Goal: Task Accomplishment & Management: Complete application form

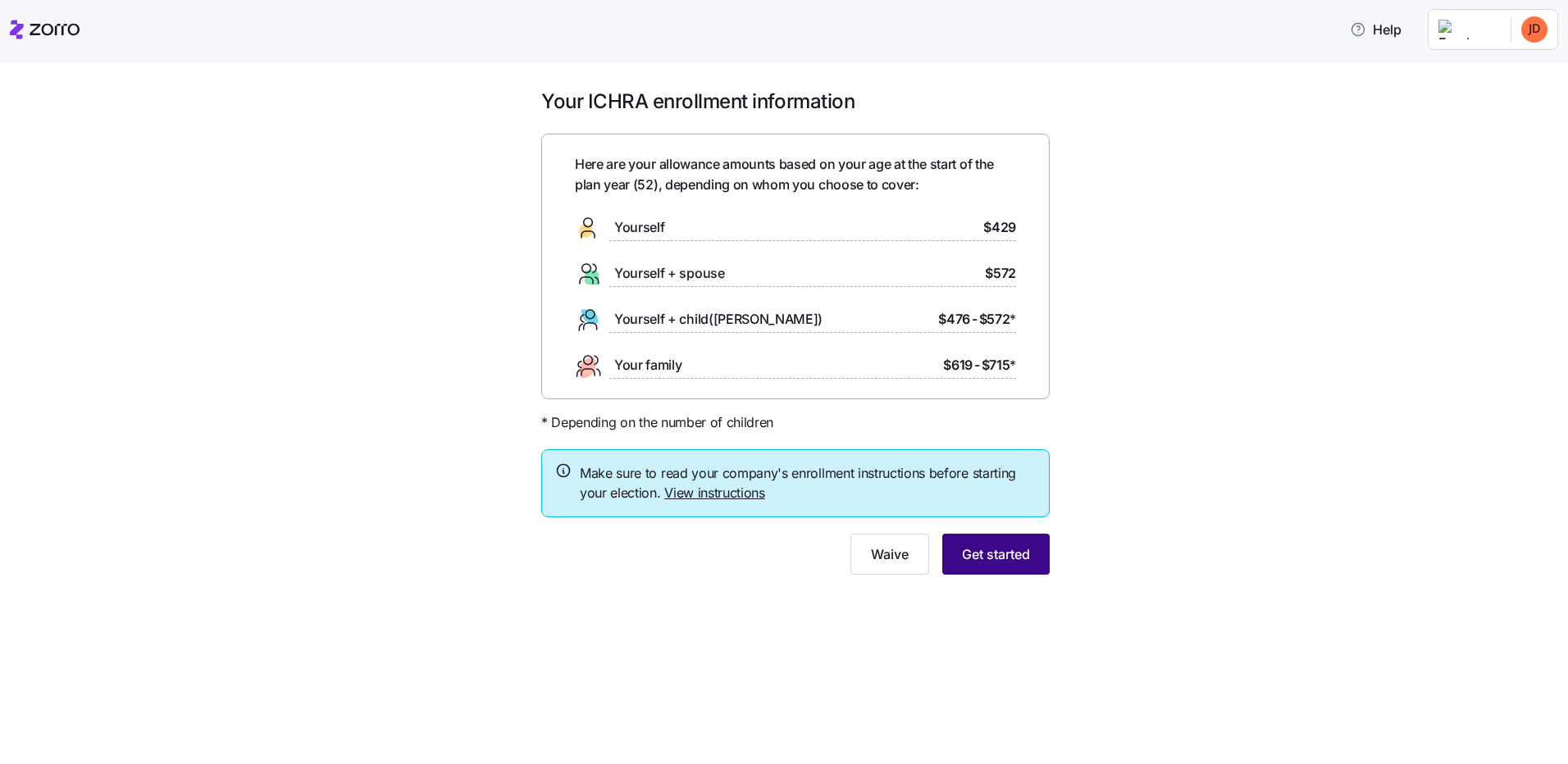
click at [986, 553] on span "Get started" at bounding box center [996, 554] width 68 height 19
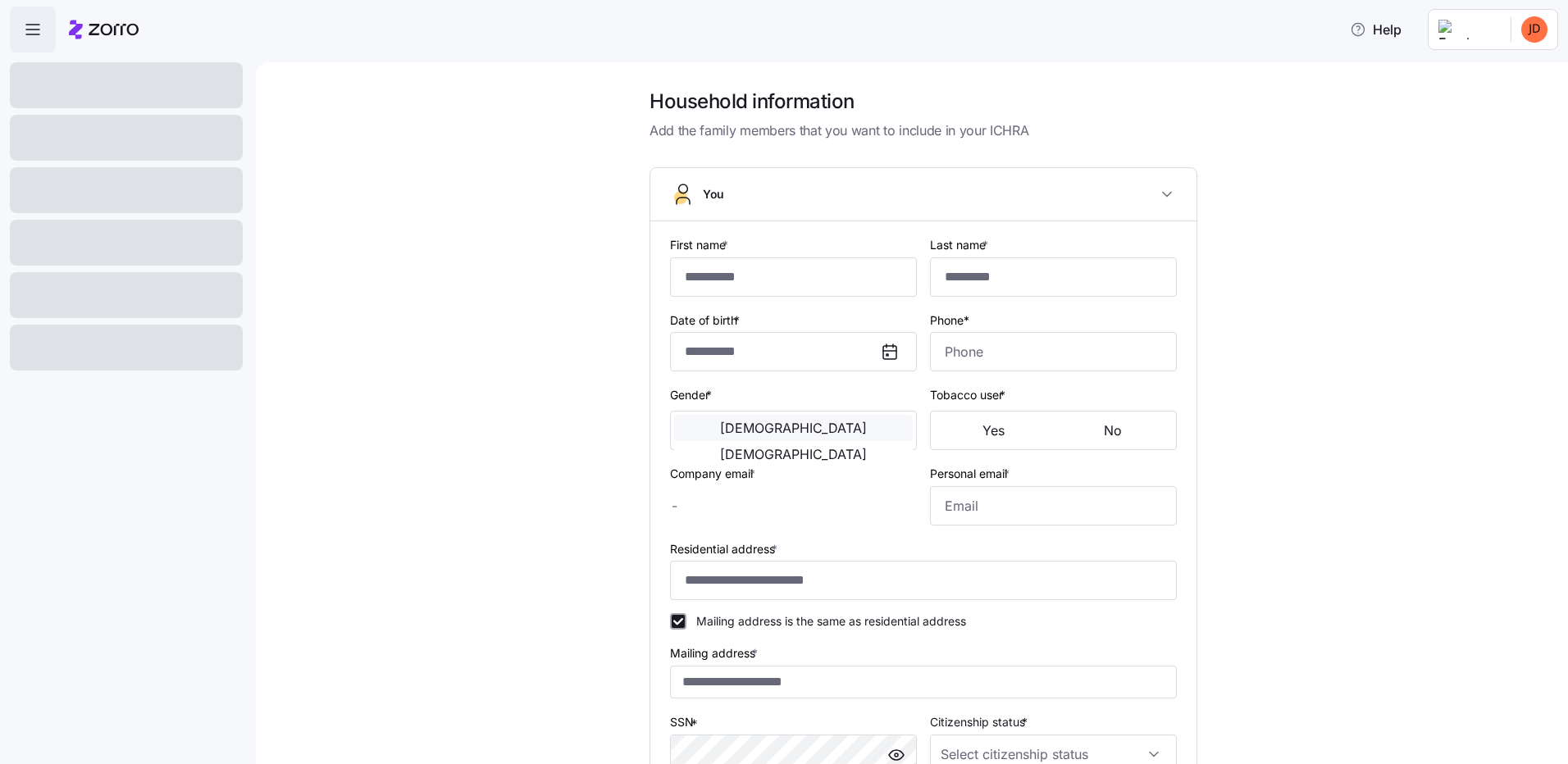
type input "*****"
type input "**********"
type input "jdrangstveit@tumalocreek.us"
type input "jameydrangstveit@gmail.com"
type input "**********"
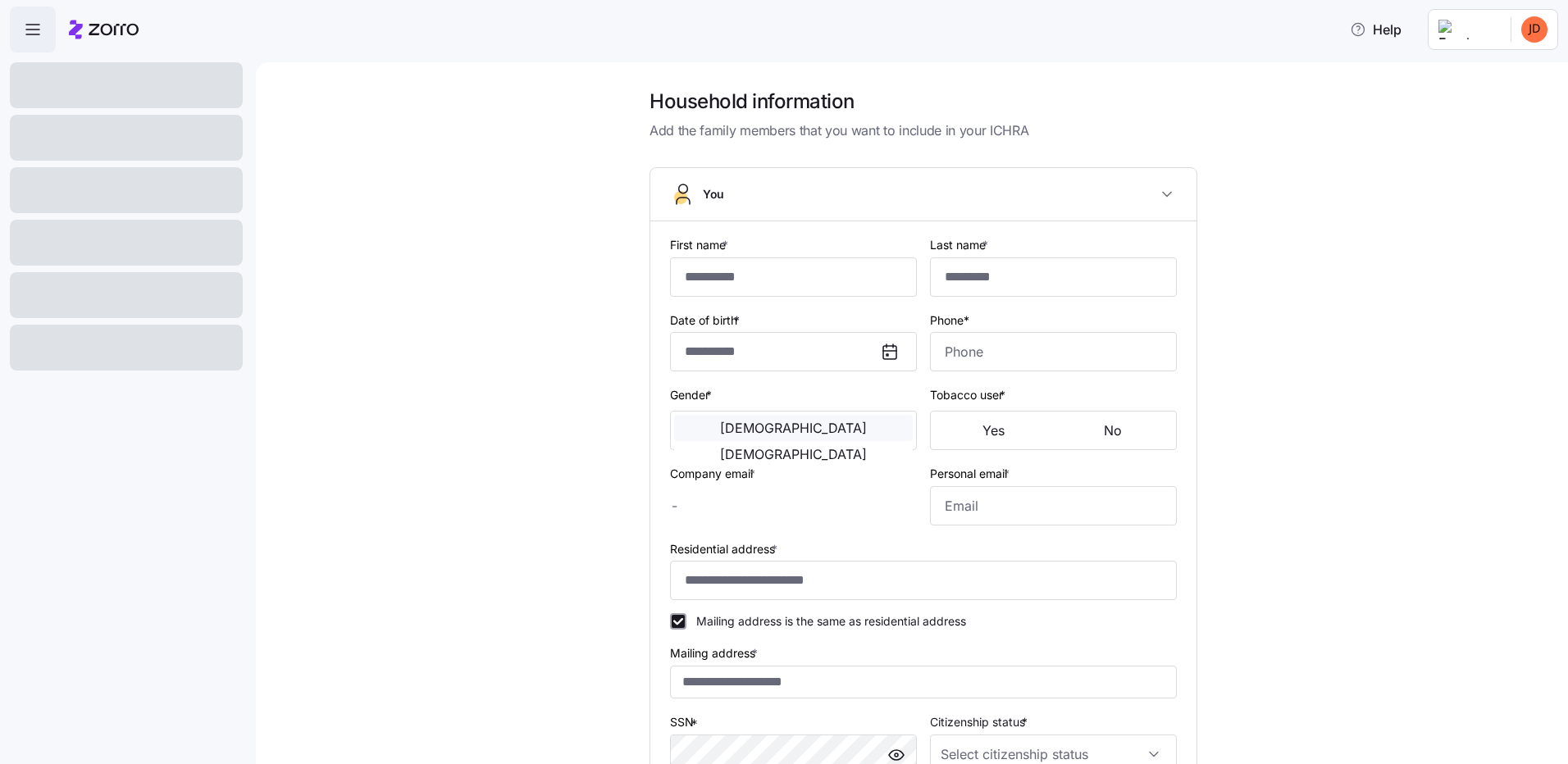
checkbox input "true"
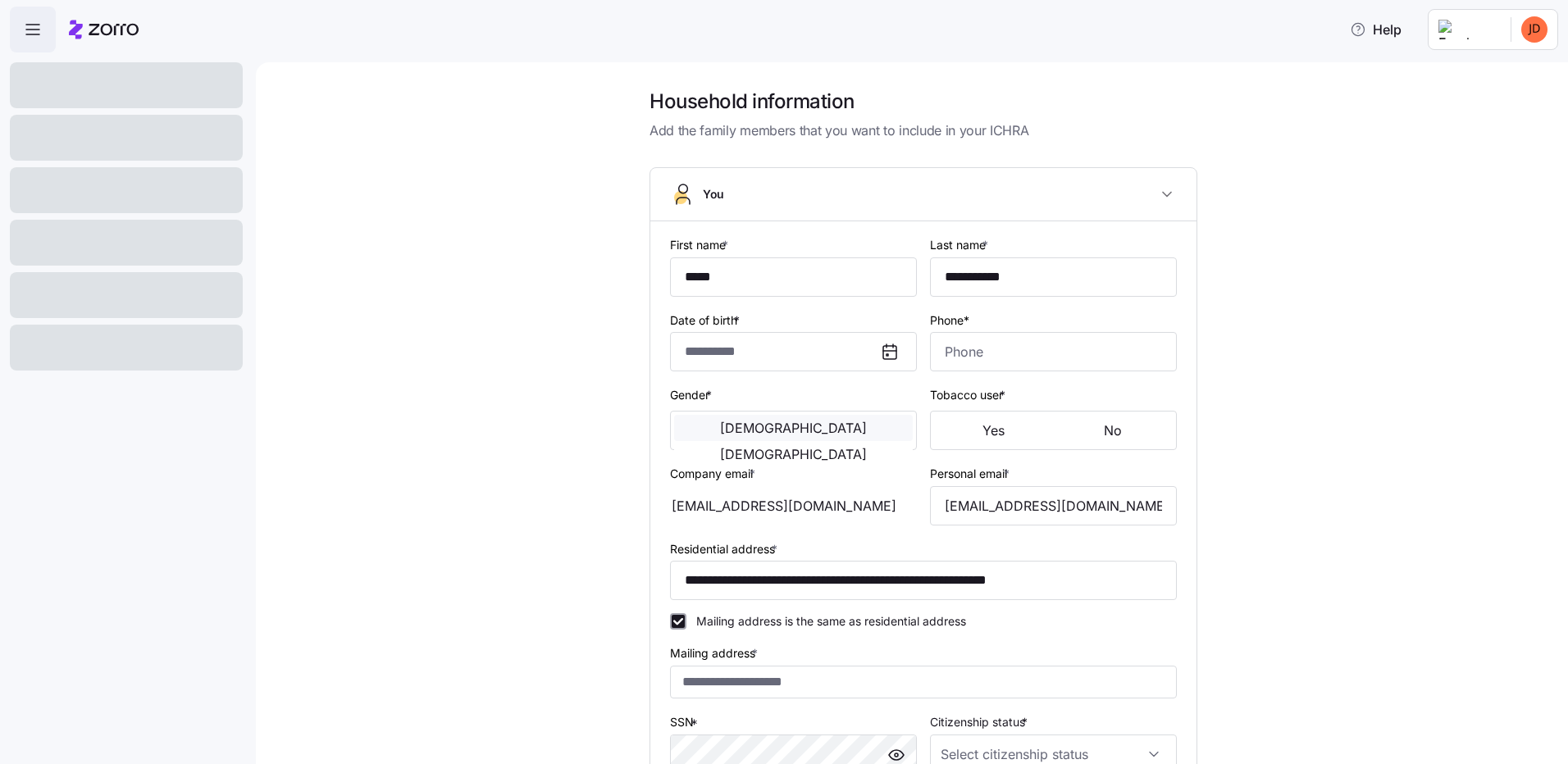
type input "**********"
type input "(763) 291-4582"
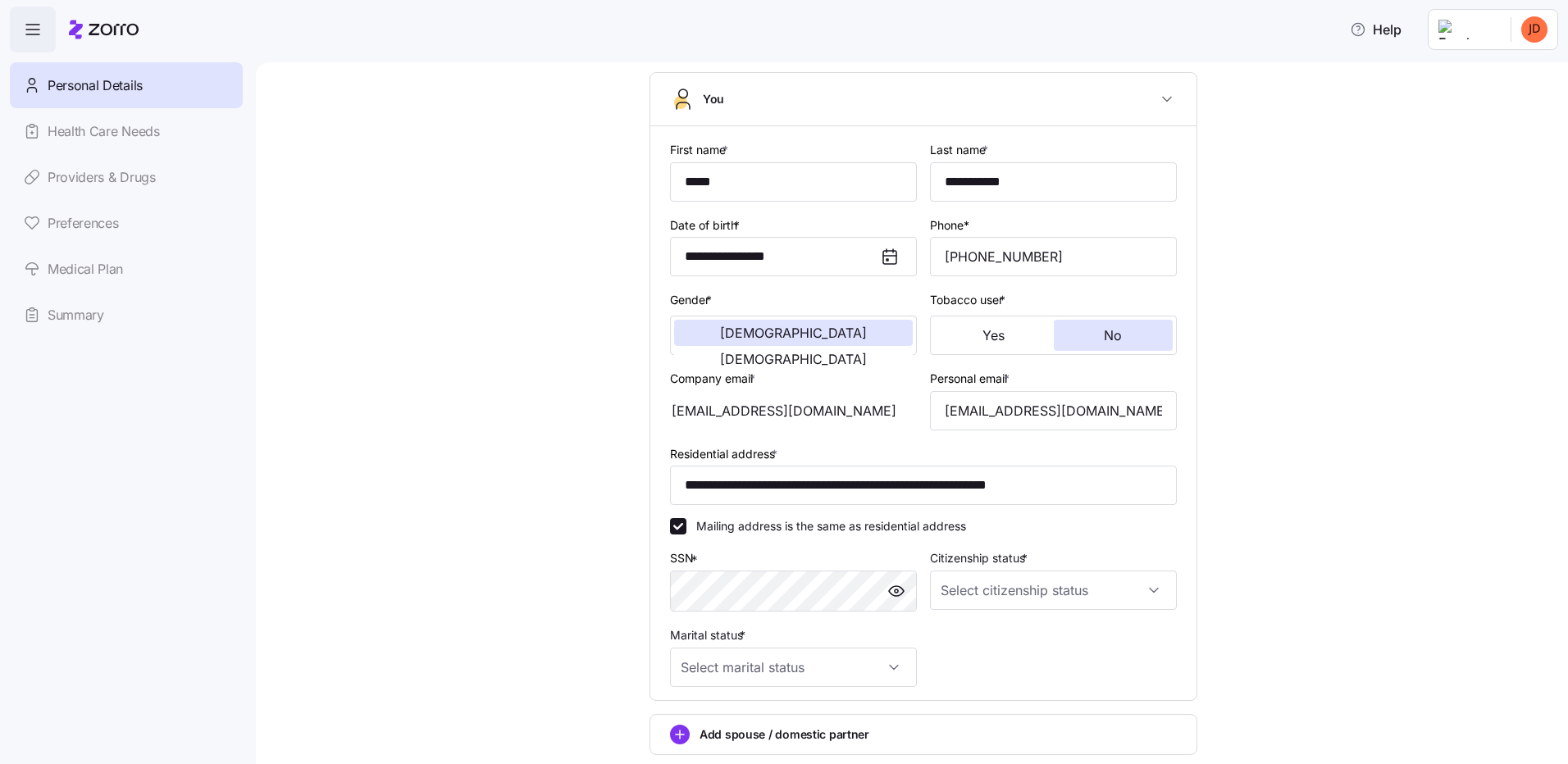
scroll to position [246, 0]
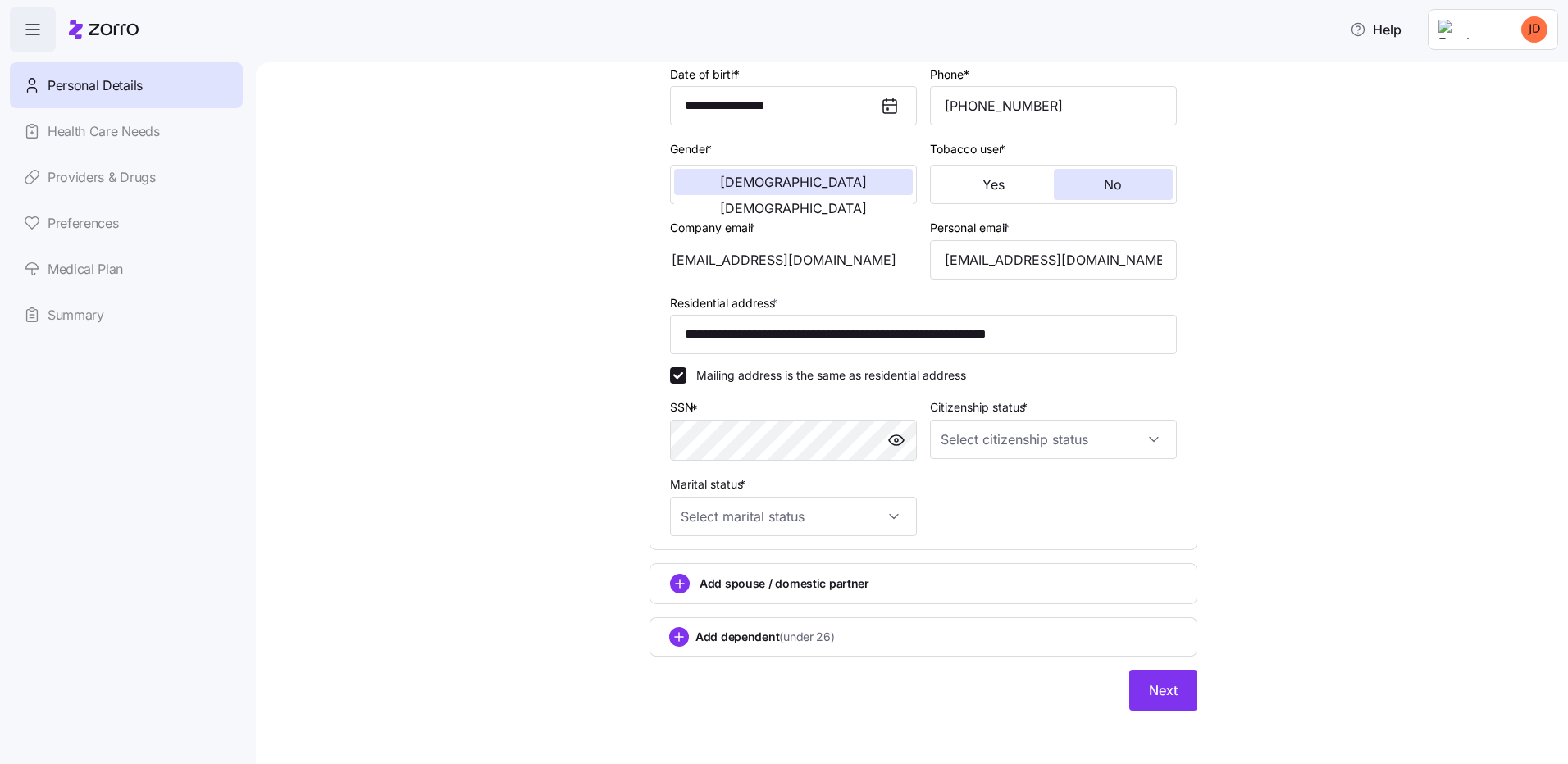
click at [540, 464] on div "**********" at bounding box center [924, 286] width 1244 height 888
click at [1008, 438] on input "Citizenship status *" at bounding box center [1053, 440] width 247 height 40
click at [970, 487] on span "US citizen" at bounding box center [1028, 484] width 167 height 18
type input "US citizen"
click at [729, 512] on input "Marital status *" at bounding box center [793, 516] width 247 height 40
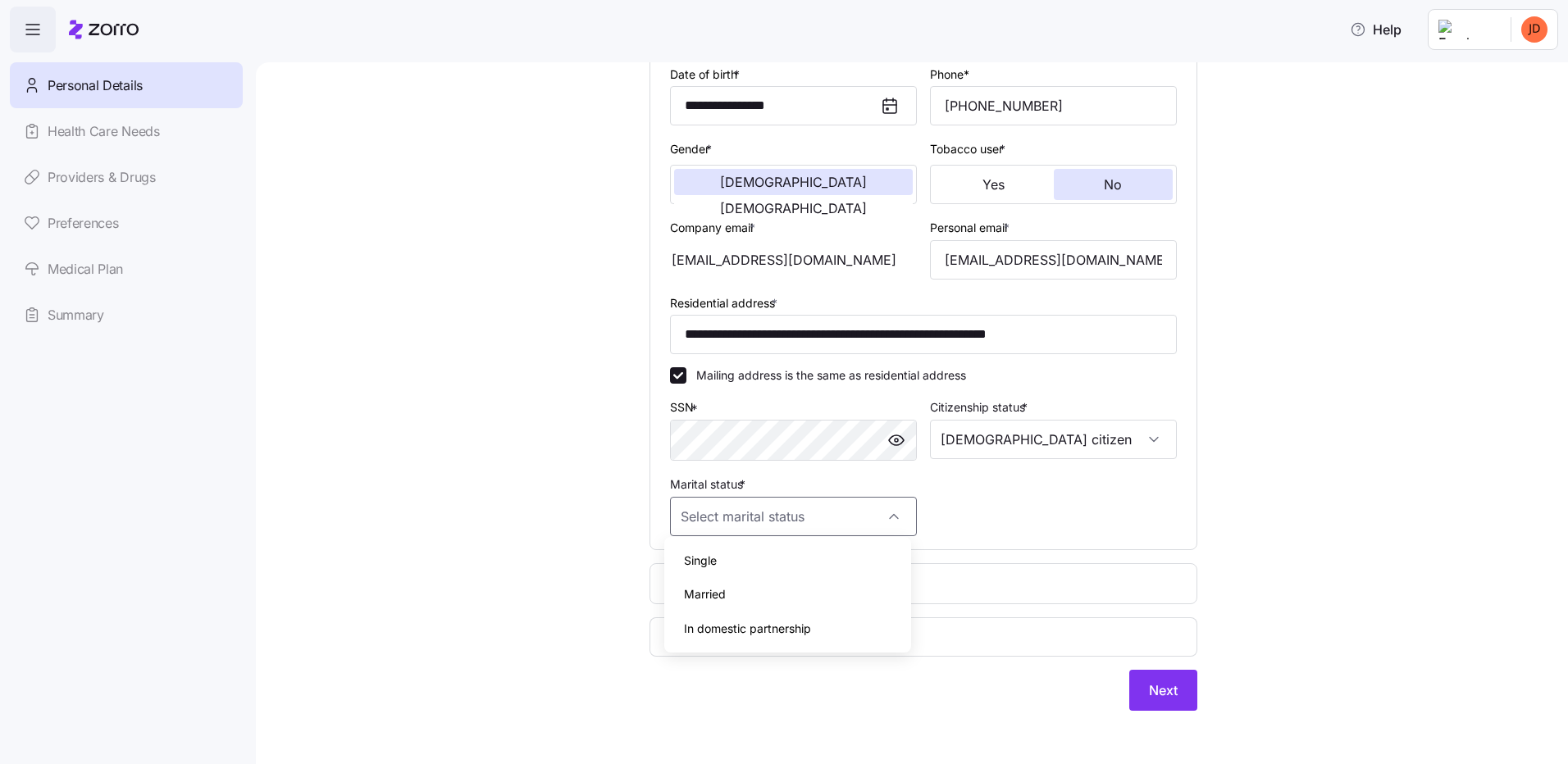
click at [706, 594] on span "Married" at bounding box center [704, 595] width 42 height 18
type input "Married"
click at [543, 536] on div "**********" at bounding box center [924, 286] width 1244 height 888
click at [672, 577] on circle "add icon" at bounding box center [680, 584] width 18 height 18
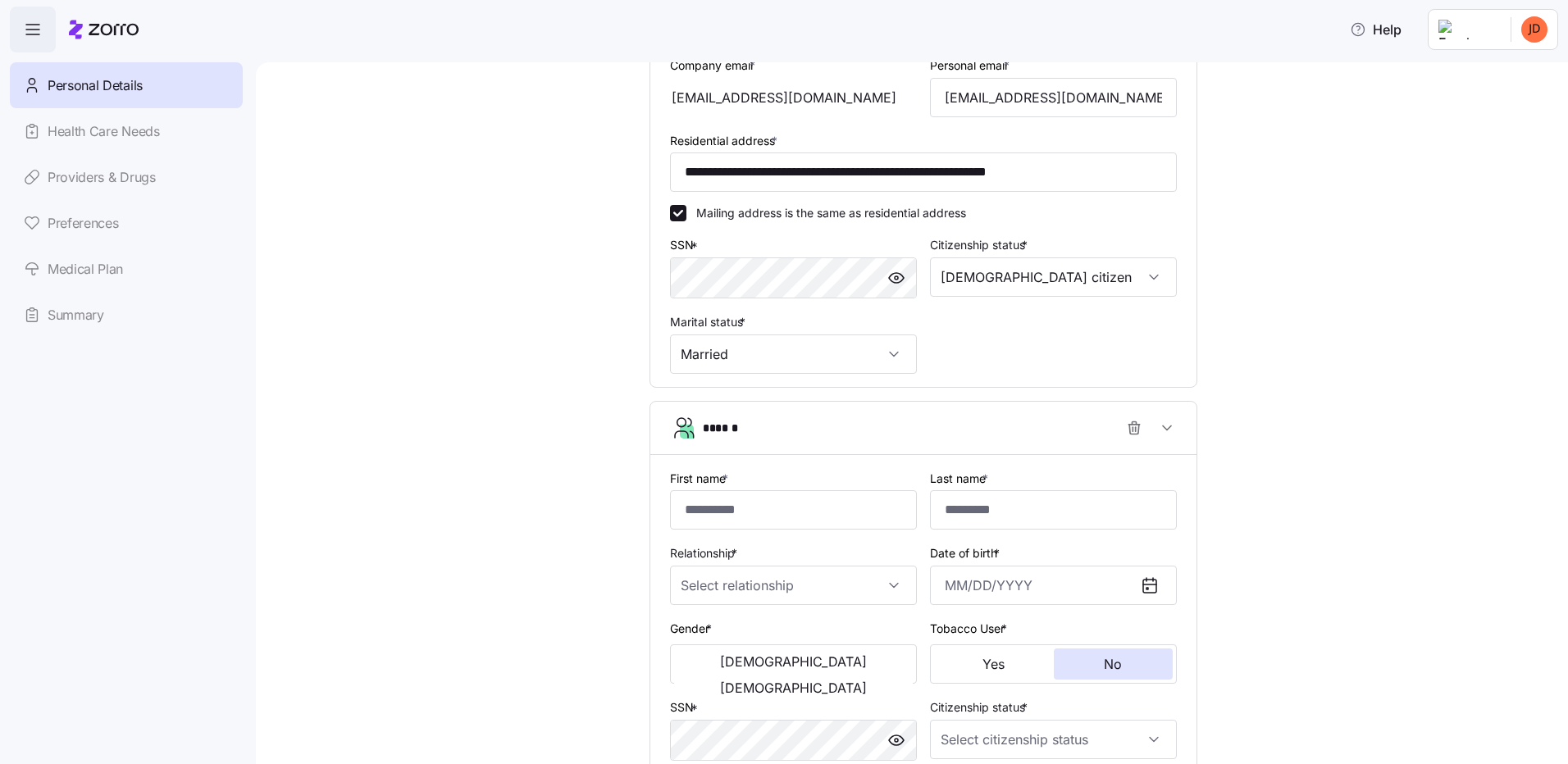
scroll to position [410, 0]
click at [850, 680] on span "Female" at bounding box center [793, 687] width 147 height 14
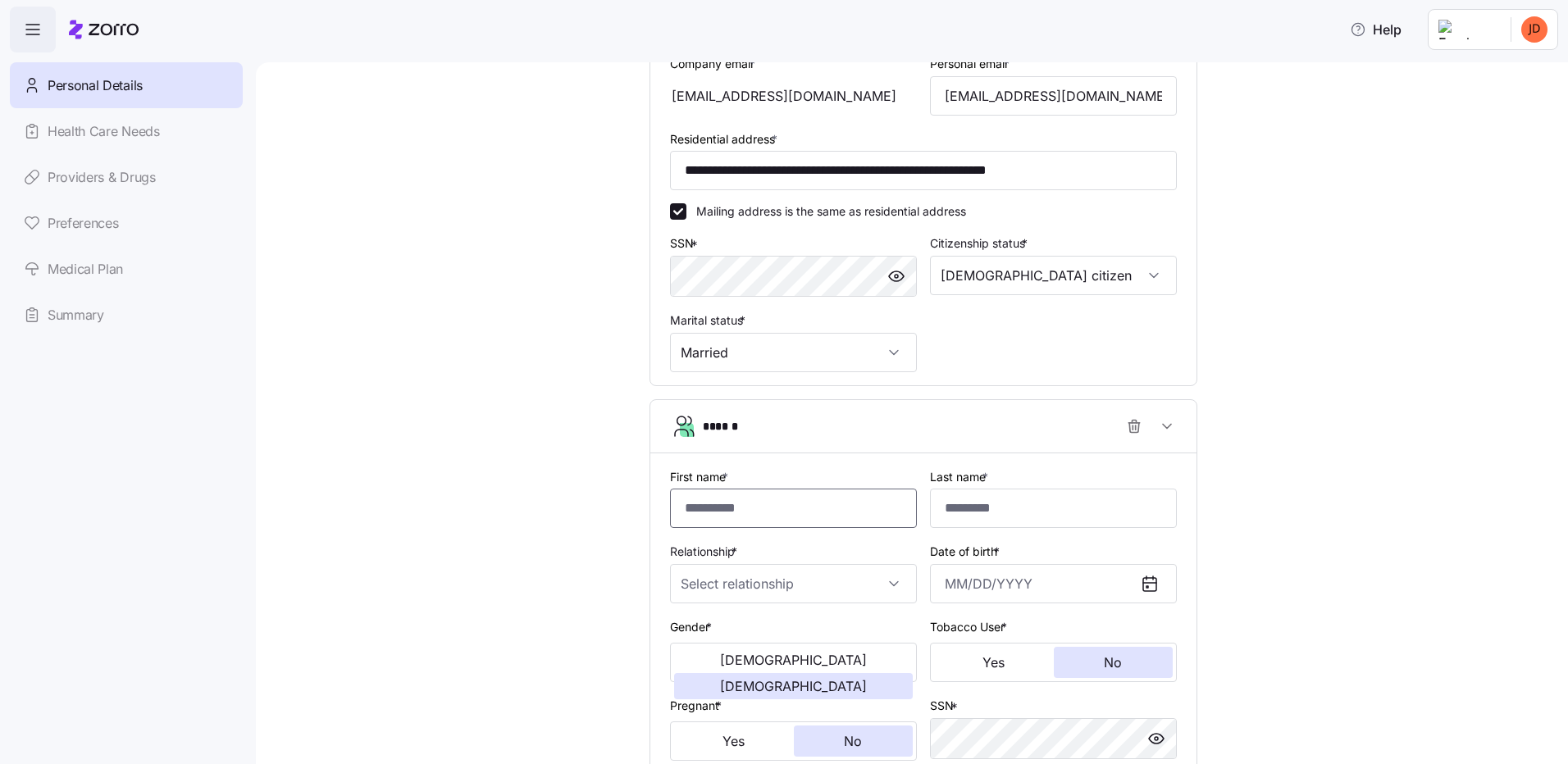
click at [715, 513] on input "First name *" at bounding box center [793, 508] width 247 height 40
type input "******"
type input "07/01/1980"
type input "******"
click at [1352, 593] on div "**********" at bounding box center [924, 364] width 1244 height 1372
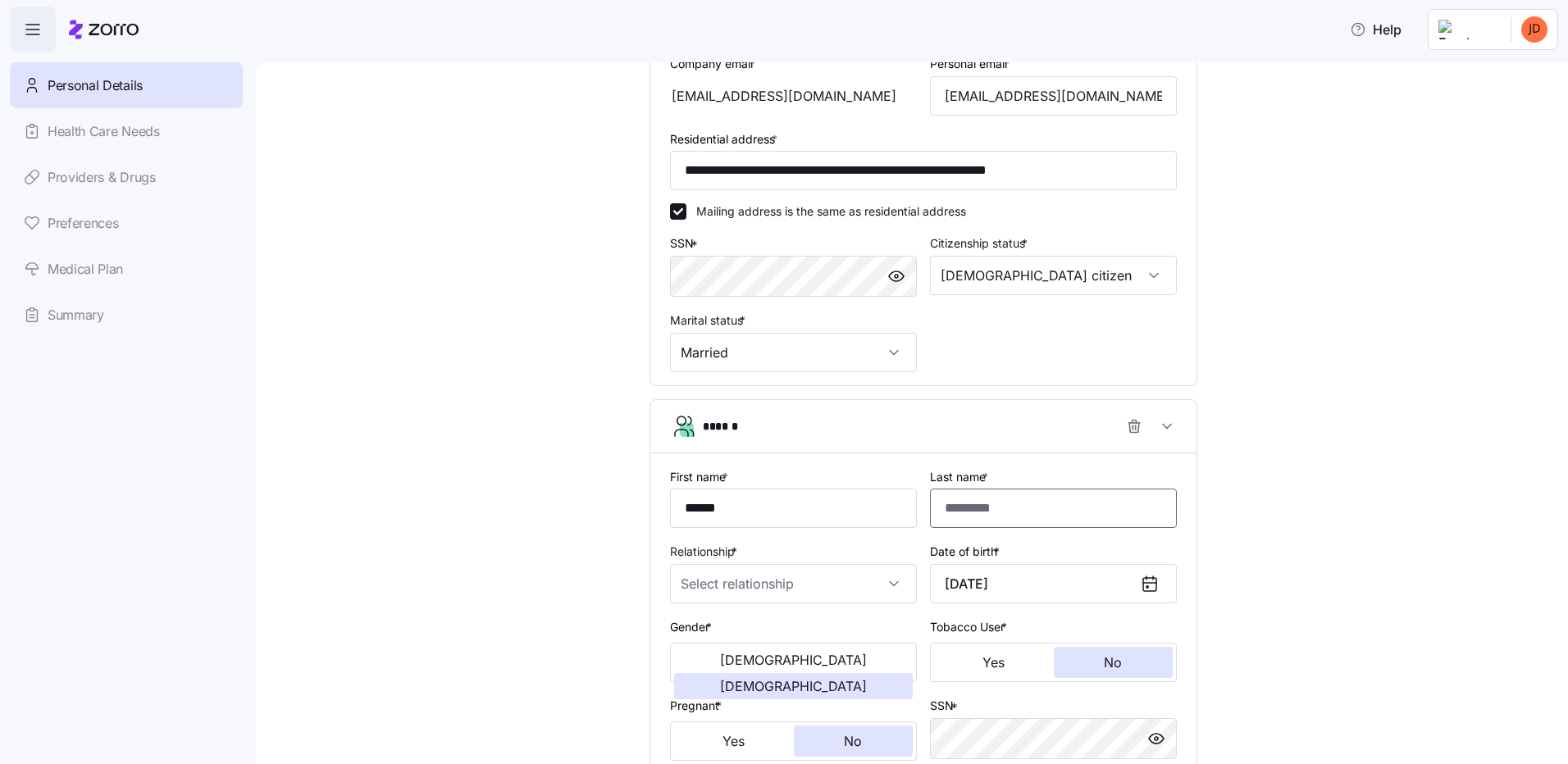
click at [1001, 505] on input "Last name *" at bounding box center [1053, 508] width 247 height 40
type input "**********"
click at [727, 582] on input "Relationship *" at bounding box center [793, 584] width 247 height 40
click at [703, 628] on span "Spouse" at bounding box center [703, 626] width 40 height 18
type input "Spouse"
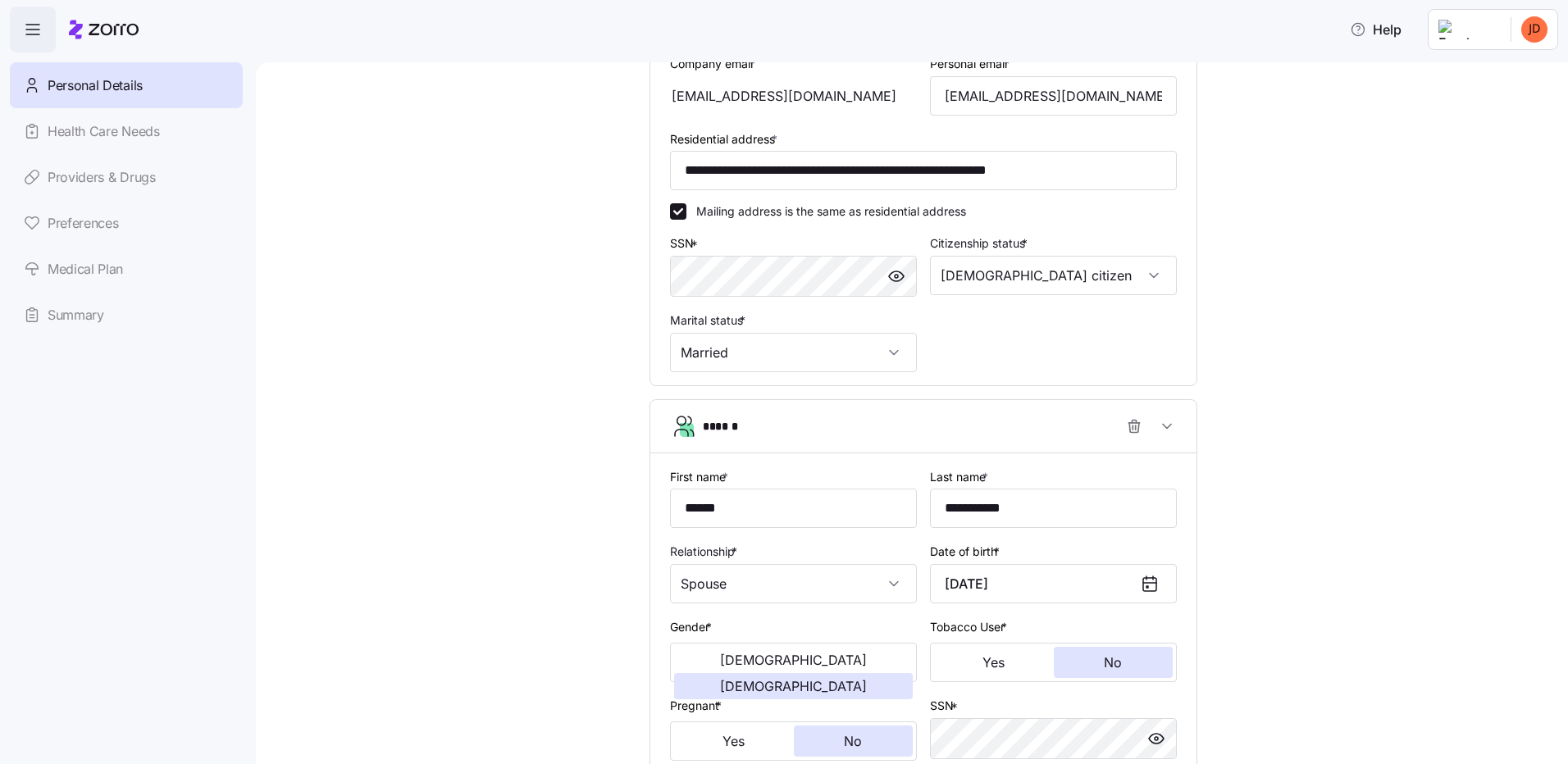
click at [579, 612] on div "**********" at bounding box center [924, 364] width 1244 height 1372
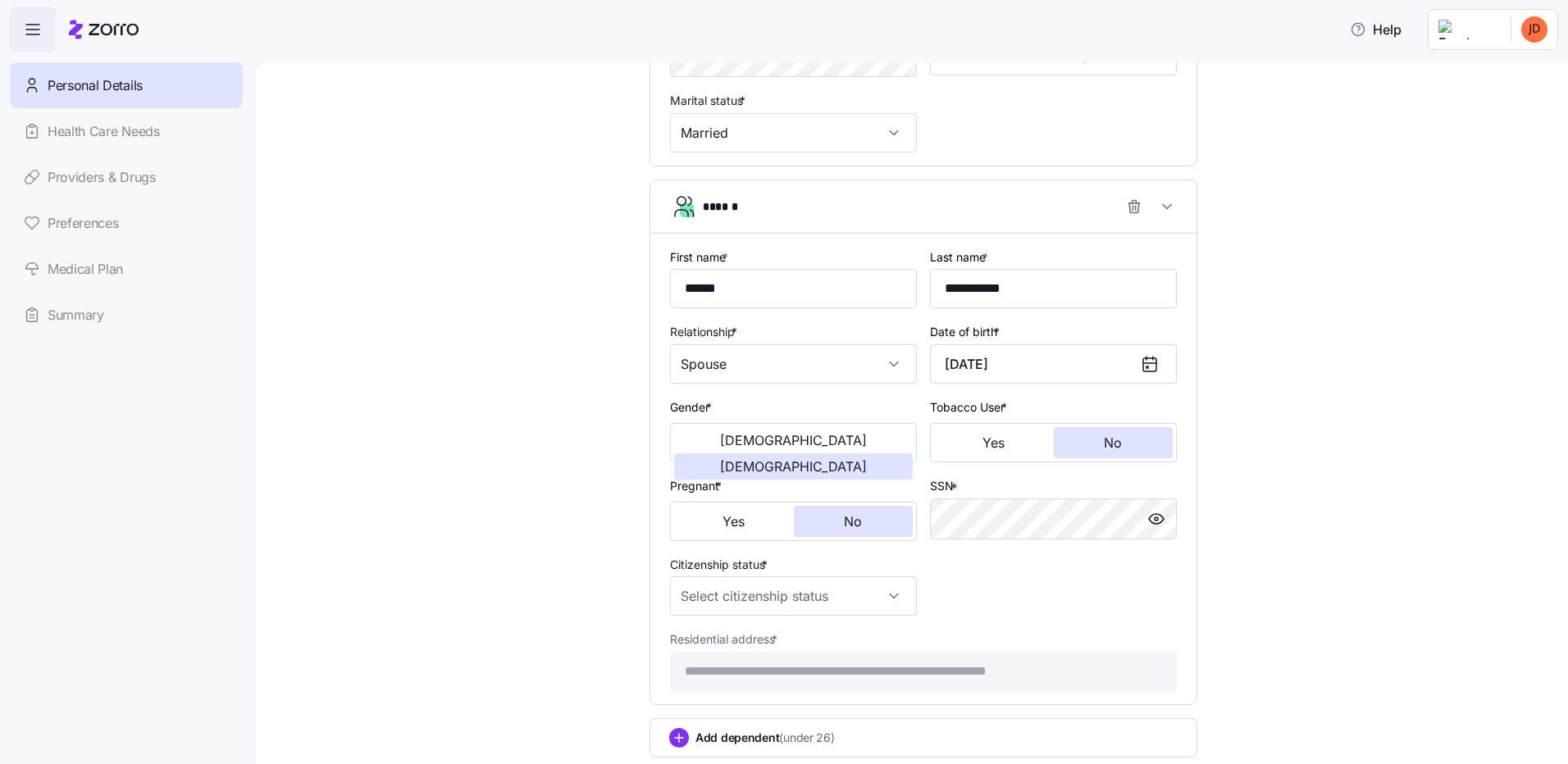
scroll to position [656, 0]
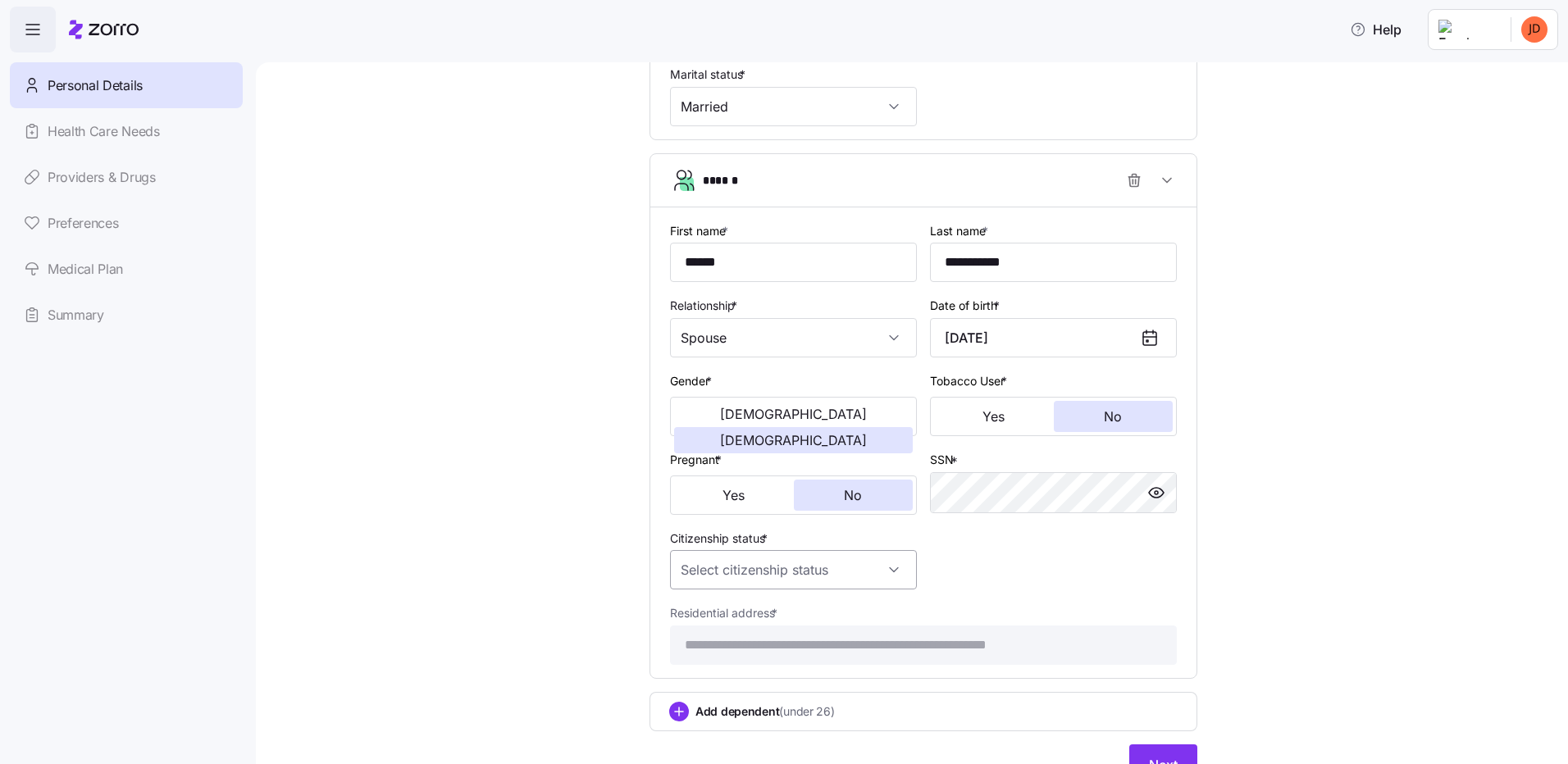
click at [829, 565] on input "Citizenship status *" at bounding box center [793, 569] width 247 height 40
click at [707, 613] on span "US citizen" at bounding box center [767, 610] width 167 height 18
type input "US citizen"
click at [546, 584] on div "**********" at bounding box center [924, 118] width 1244 height 1372
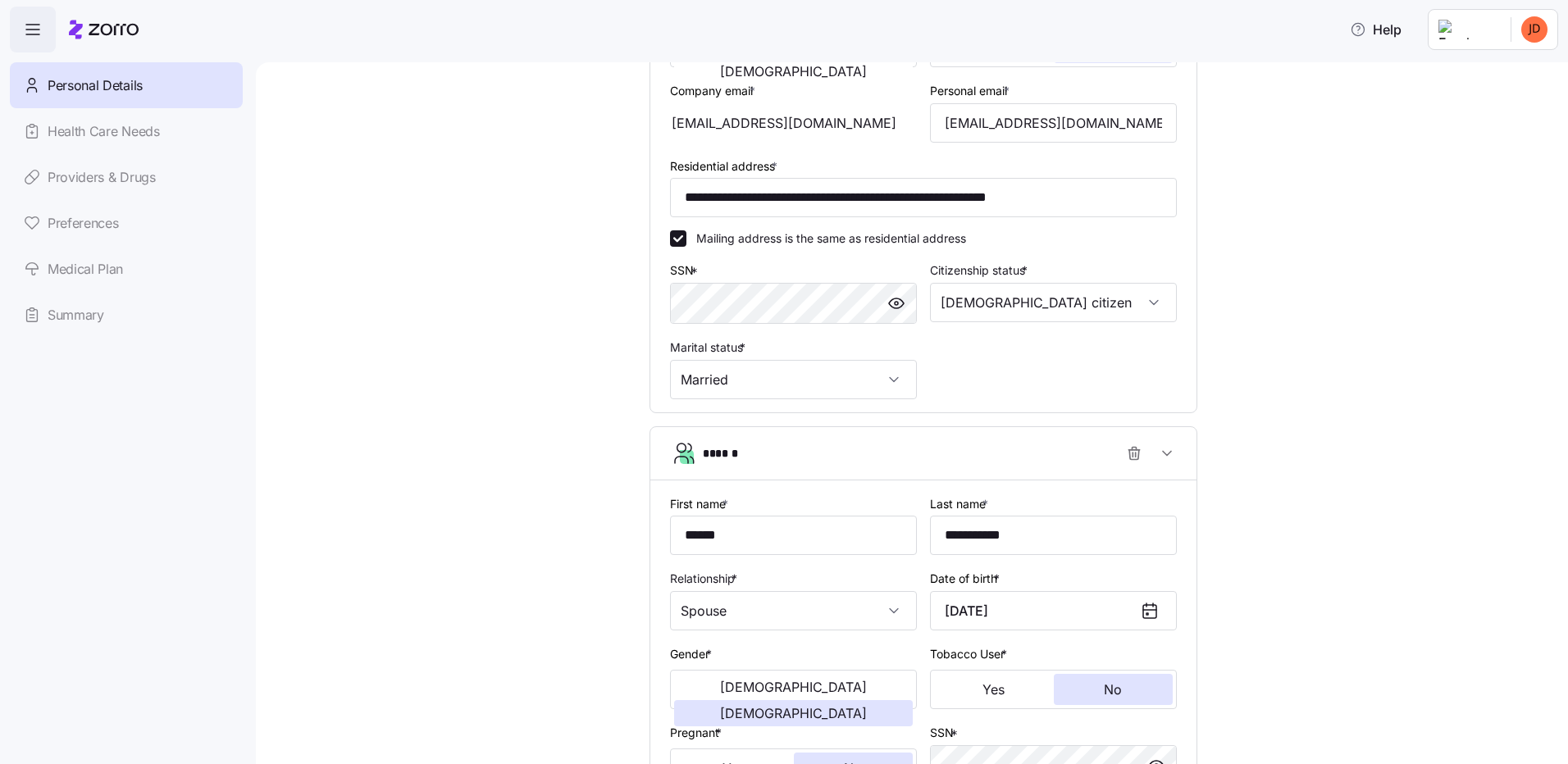
scroll to position [725, 0]
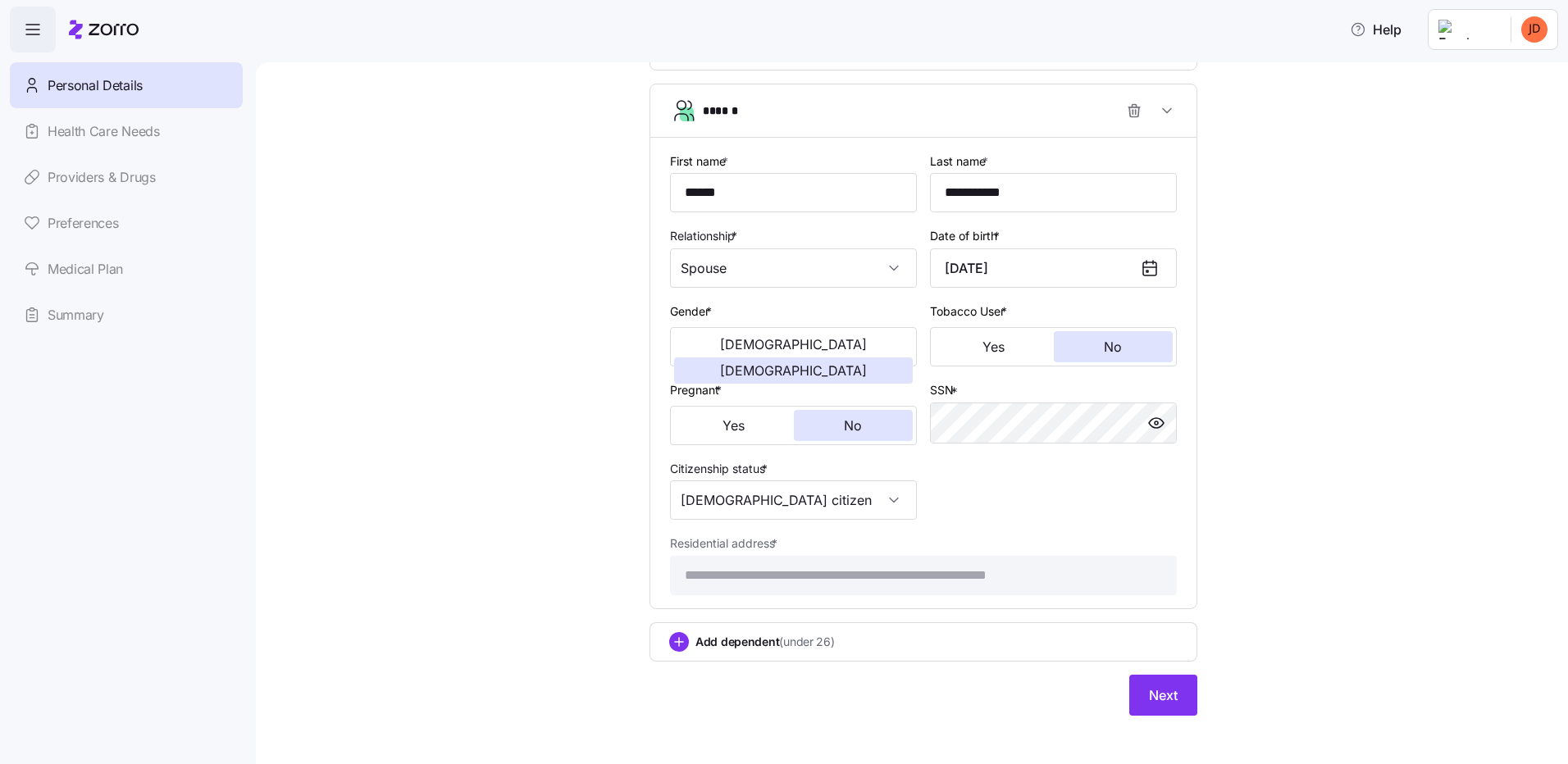
click at [724, 634] on span "Add dependent (under 26)" at bounding box center [765, 642] width 139 height 16
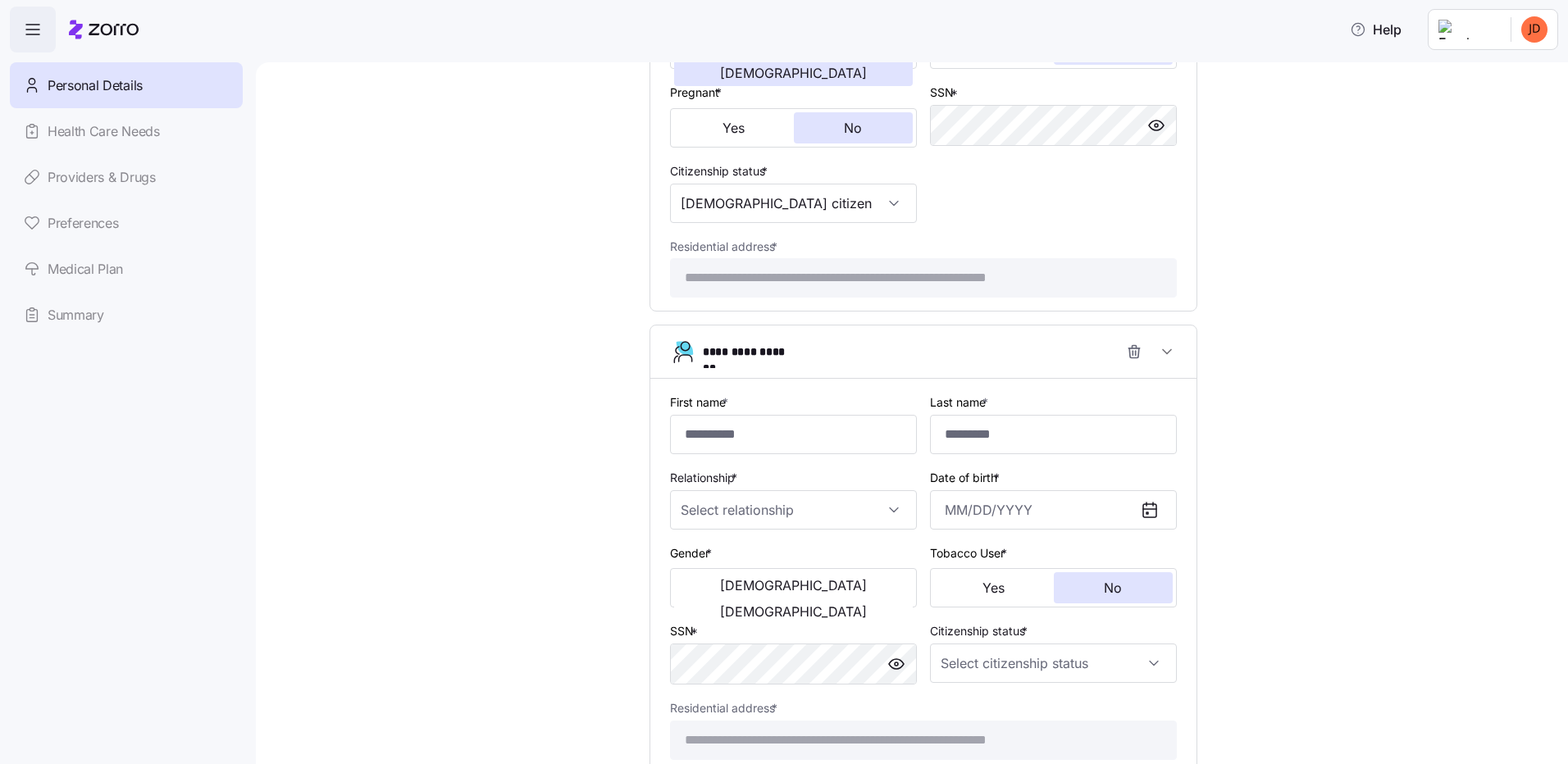
scroll to position [1054, 0]
click at [754, 431] on input "First name *" at bounding box center [793, 434] width 247 height 40
type input "******"
click at [1047, 429] on input "Last name *" at bounding box center [1053, 434] width 247 height 40
type input "**********"
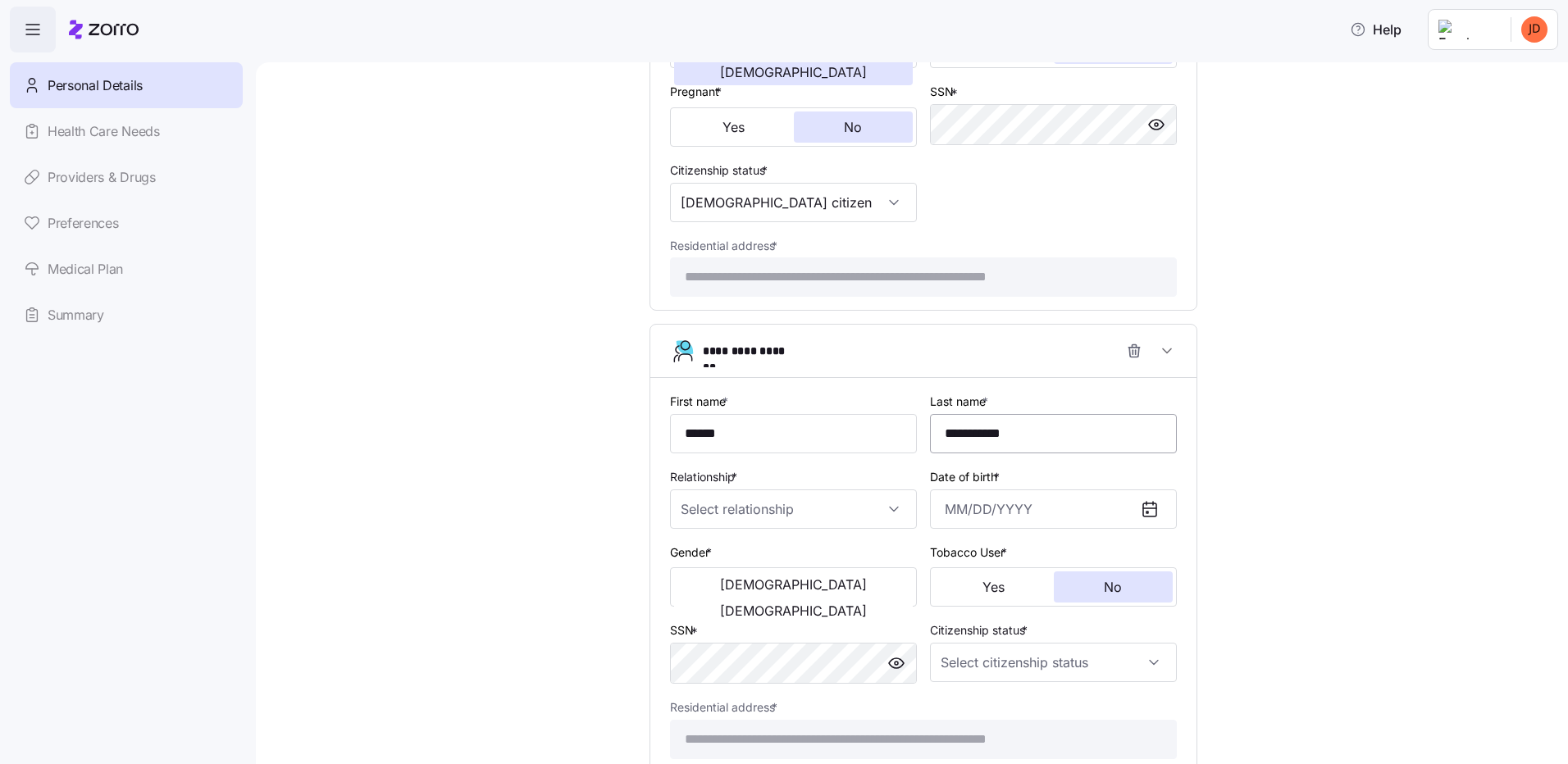
type input "07/01/1980"
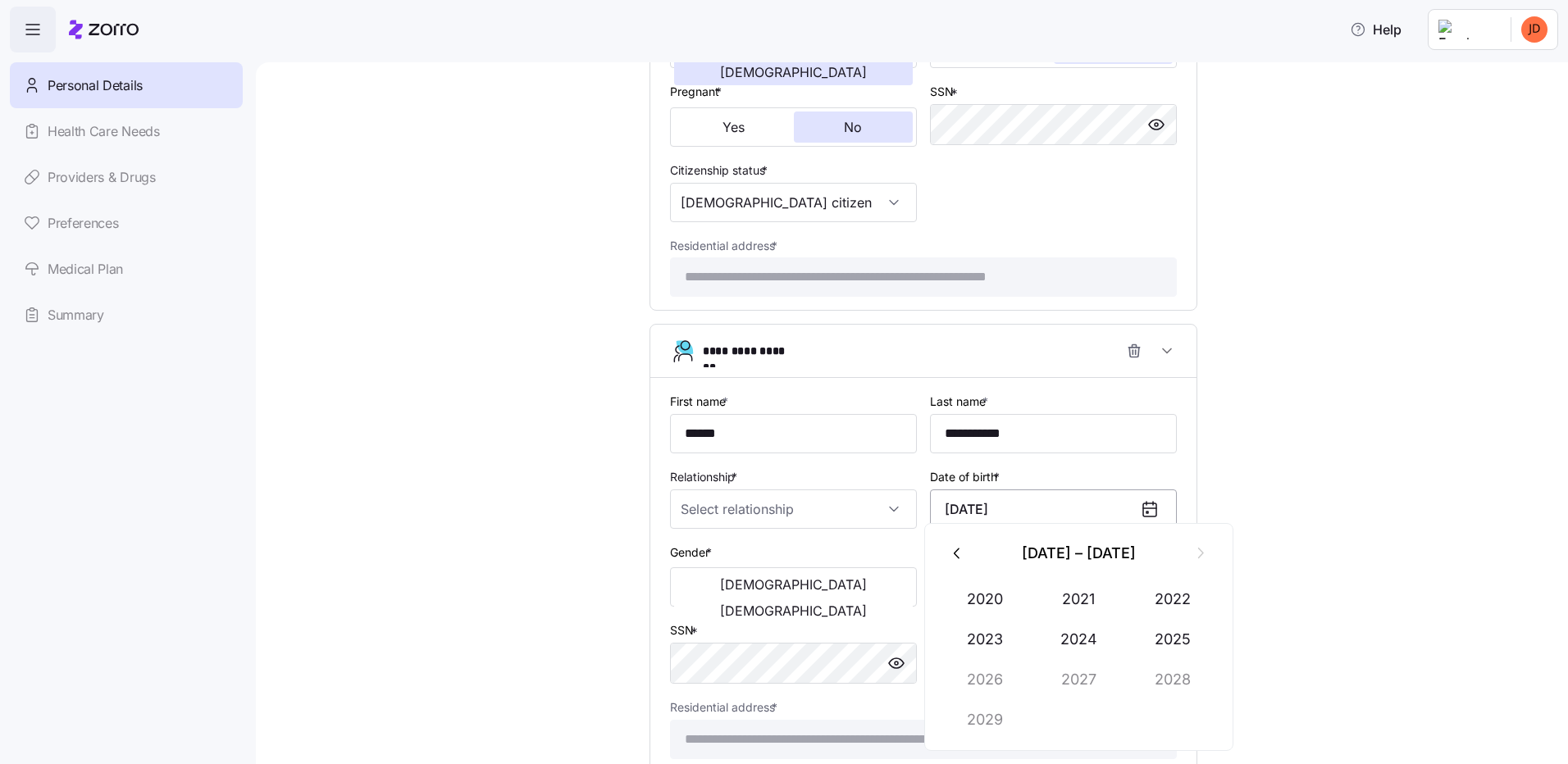
click at [1024, 506] on input "07/01/1980" at bounding box center [1053, 509] width 247 height 40
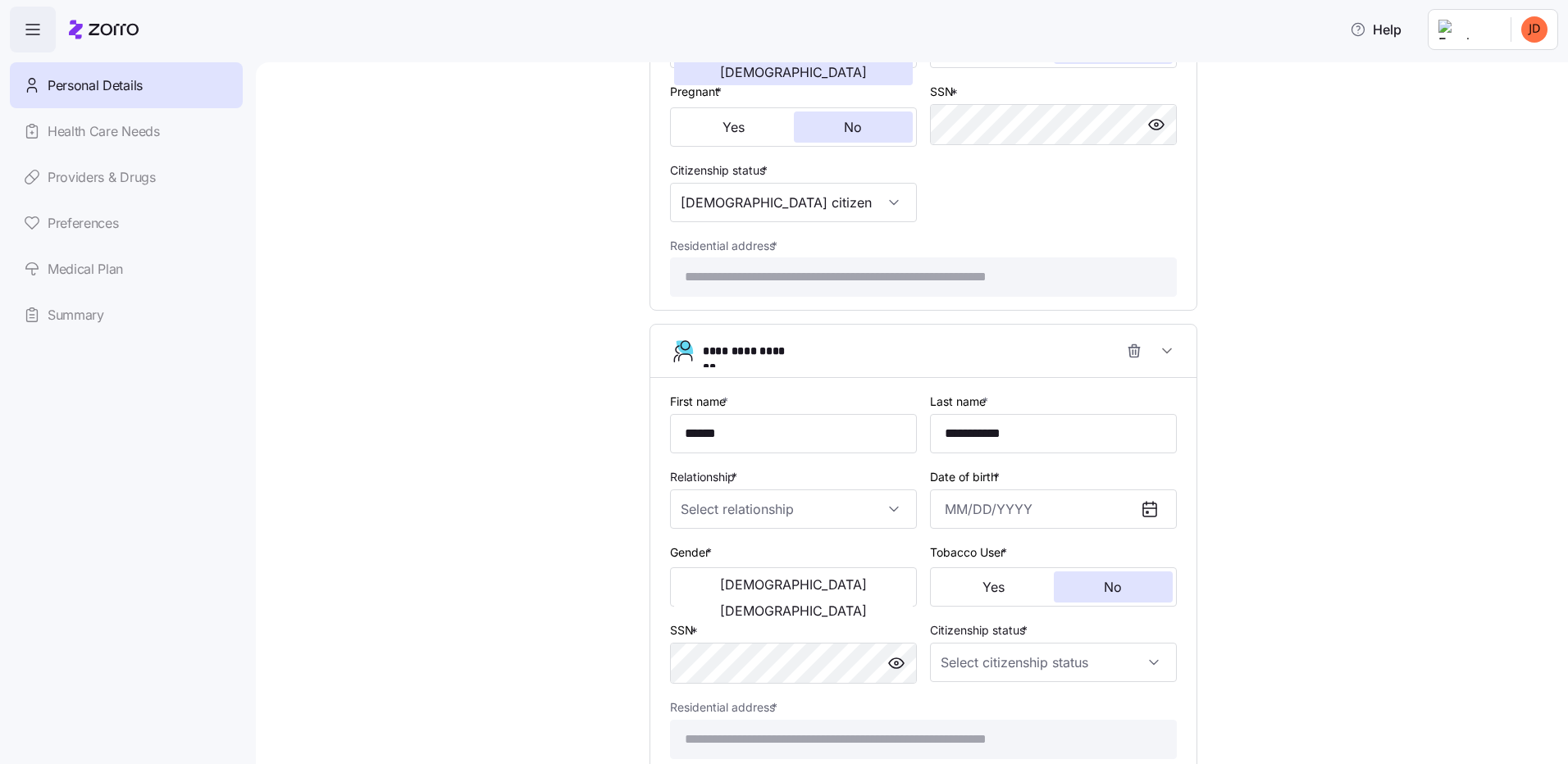
click at [1149, 501] on icon at bounding box center [1150, 509] width 19 height 19
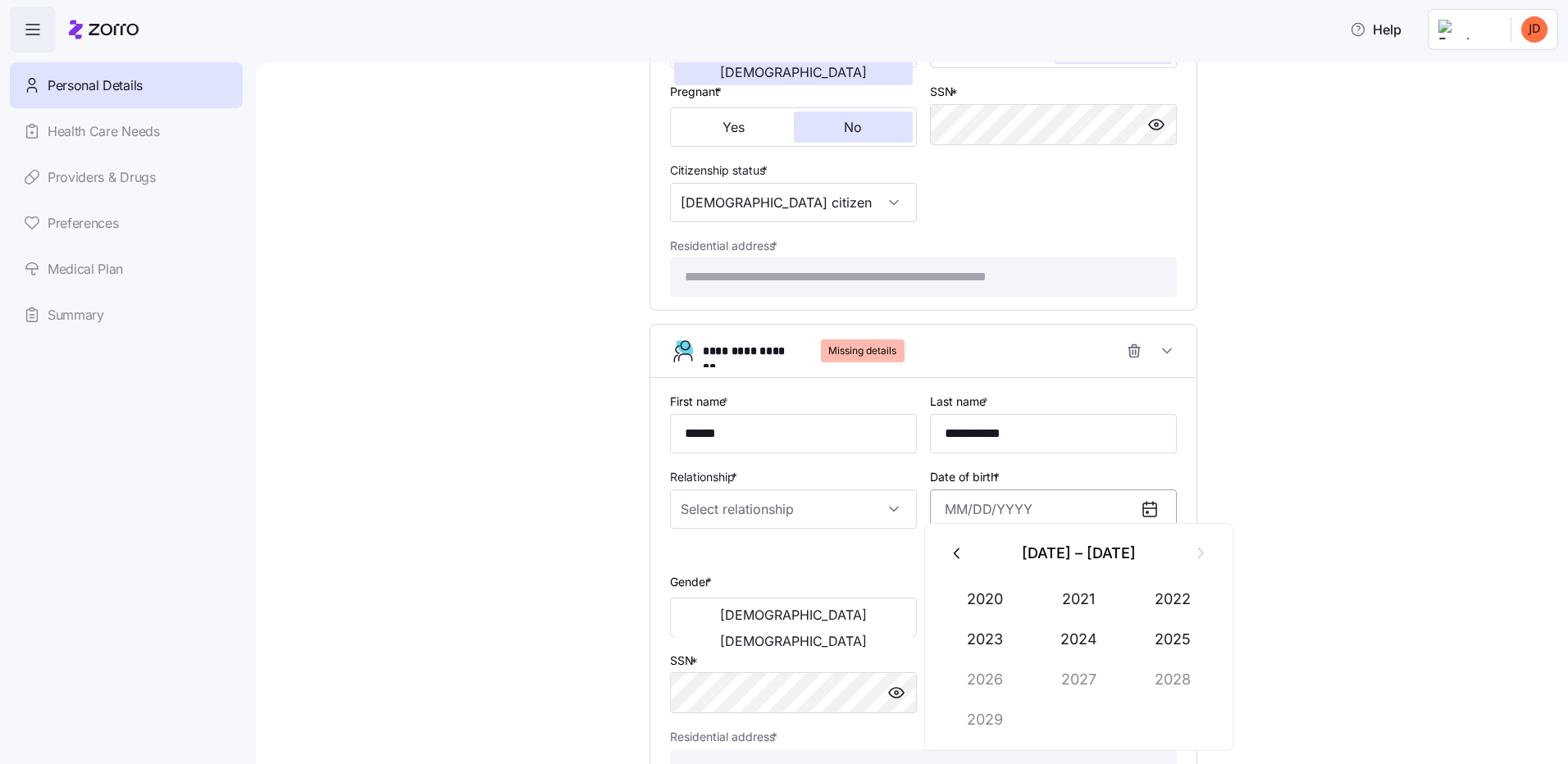
click at [1052, 502] on input "Date of birth *" at bounding box center [1053, 509] width 247 height 40
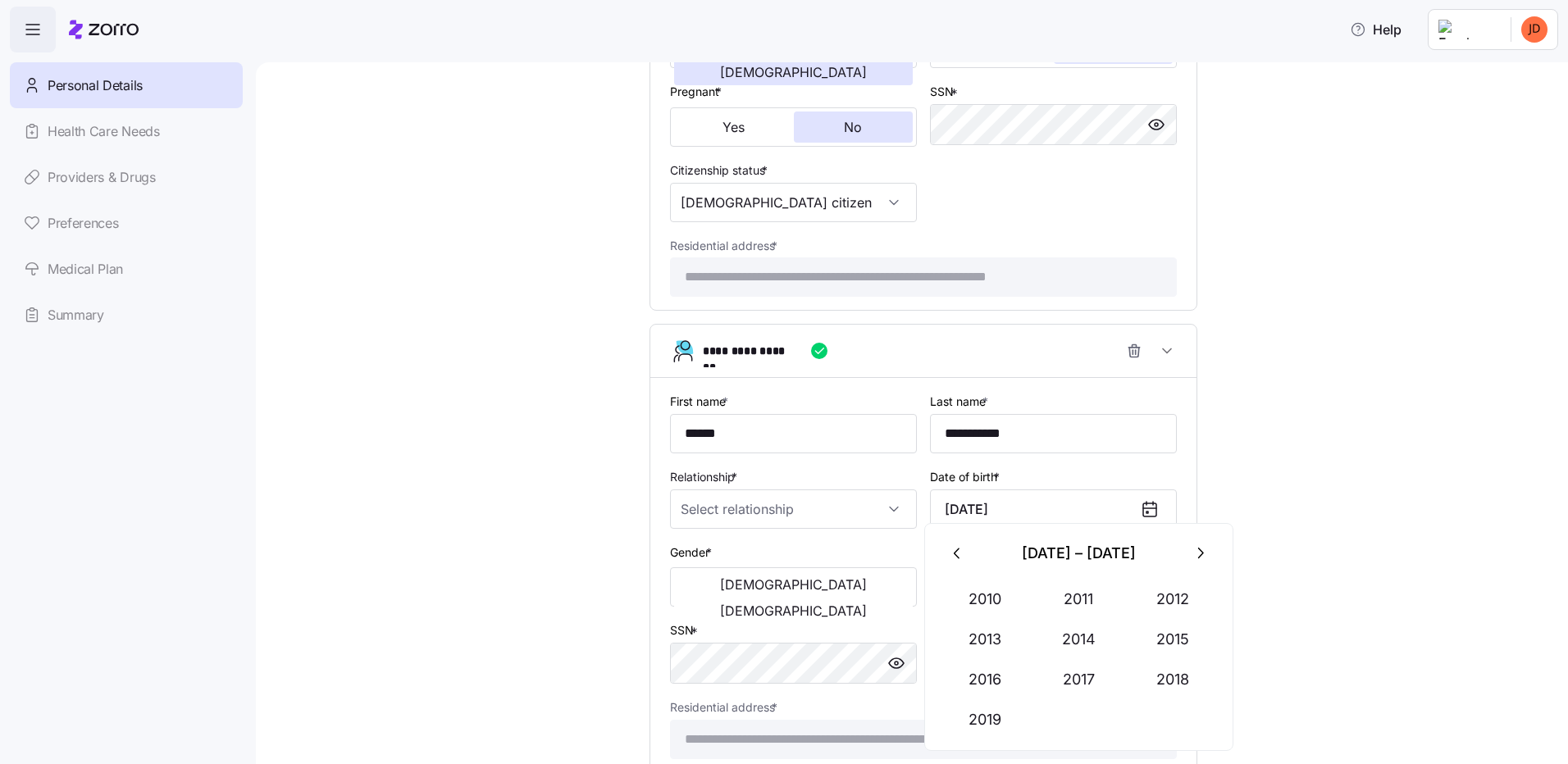
type input "July 5, 2014"
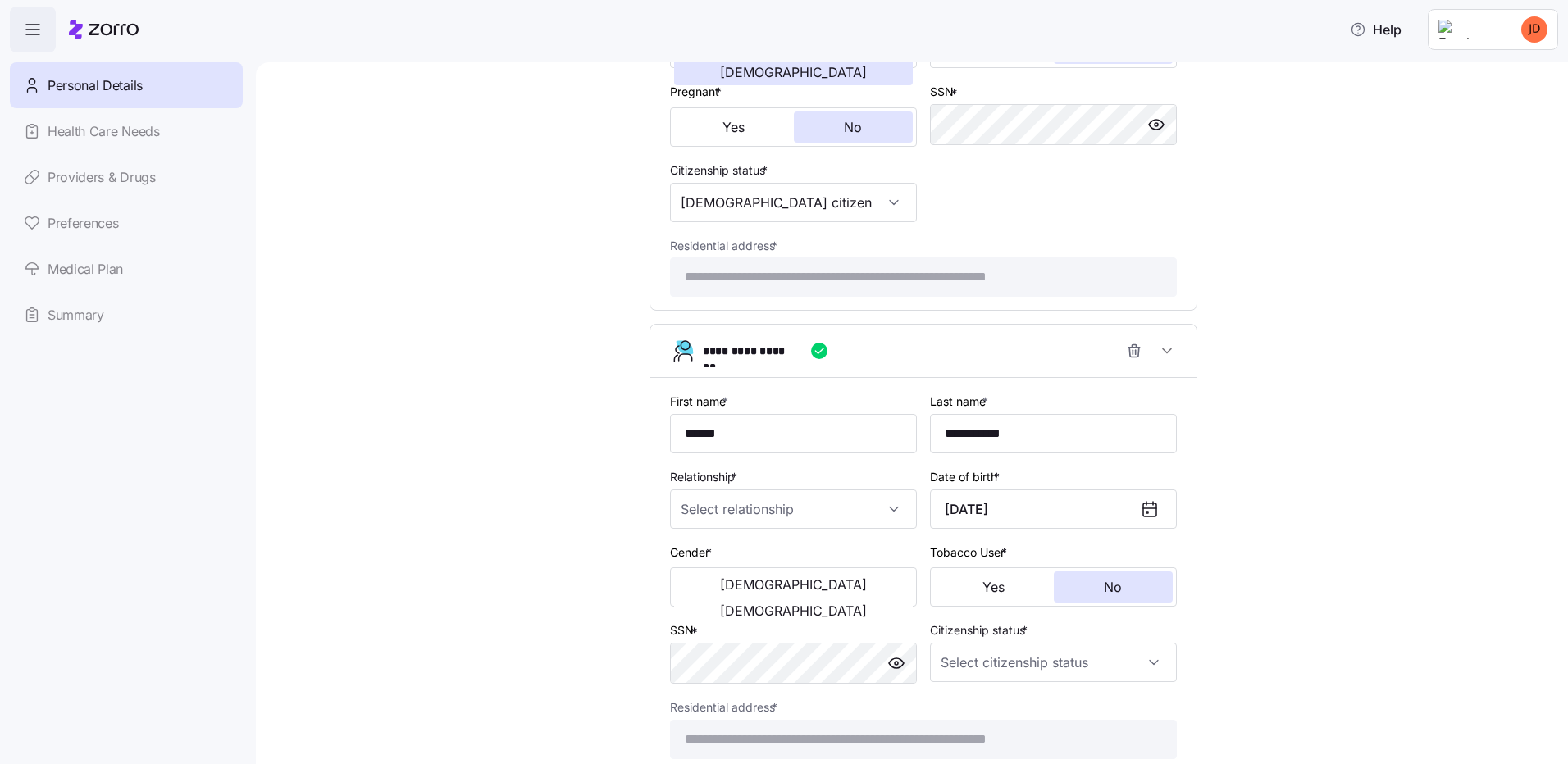
click at [740, 501] on input "Relationship *" at bounding box center [793, 509] width 247 height 40
click at [707, 548] on span "Child" at bounding box center [697, 546] width 27 height 18
type input "Child"
click at [843, 604] on span "Female" at bounding box center [793, 611] width 147 height 14
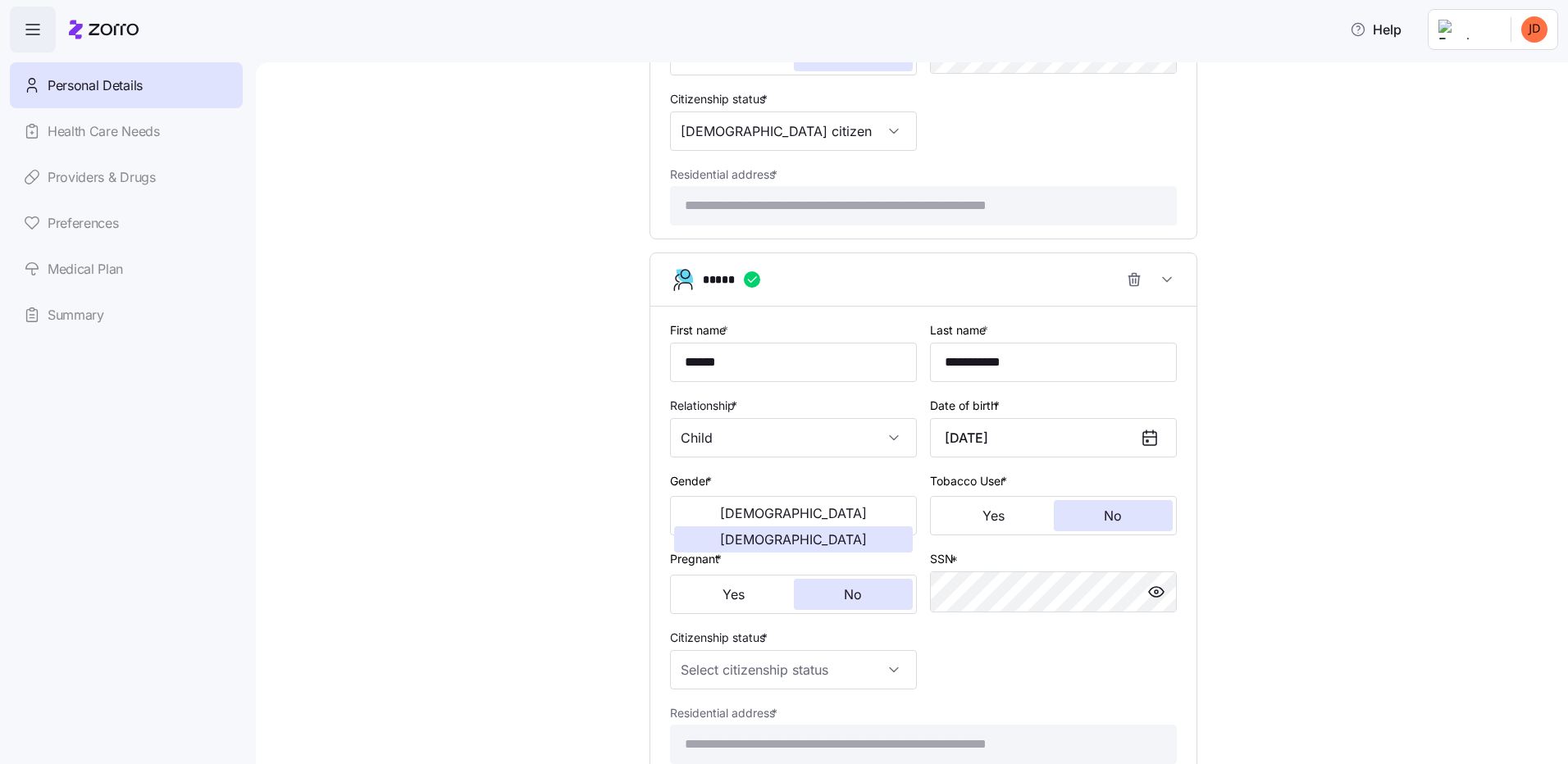
scroll to position [1217, 0]
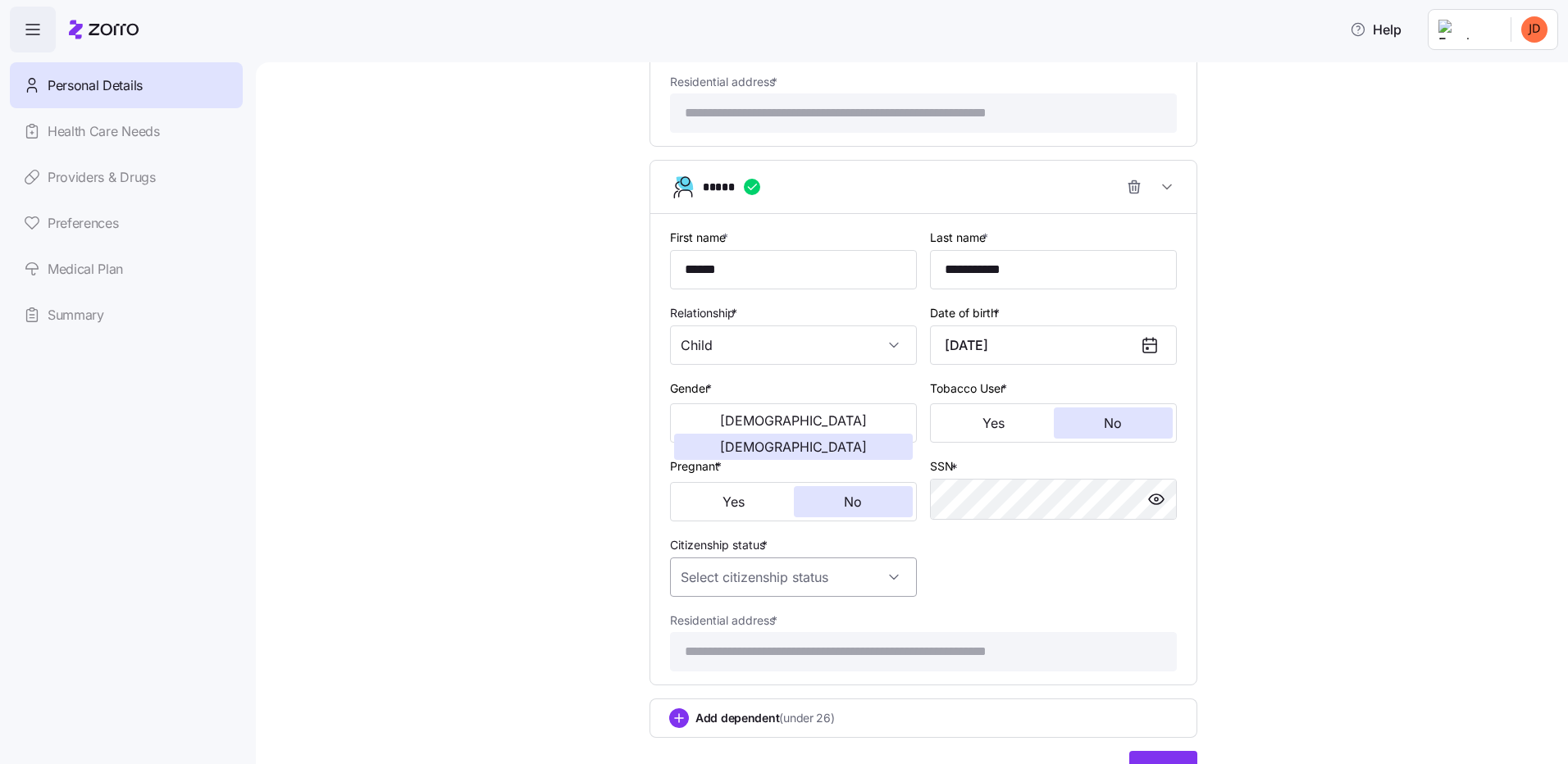
click at [762, 569] on input "Citizenship status *" at bounding box center [793, 577] width 247 height 40
click at [721, 613] on span "US citizen" at bounding box center [767, 612] width 167 height 18
type input "US citizen"
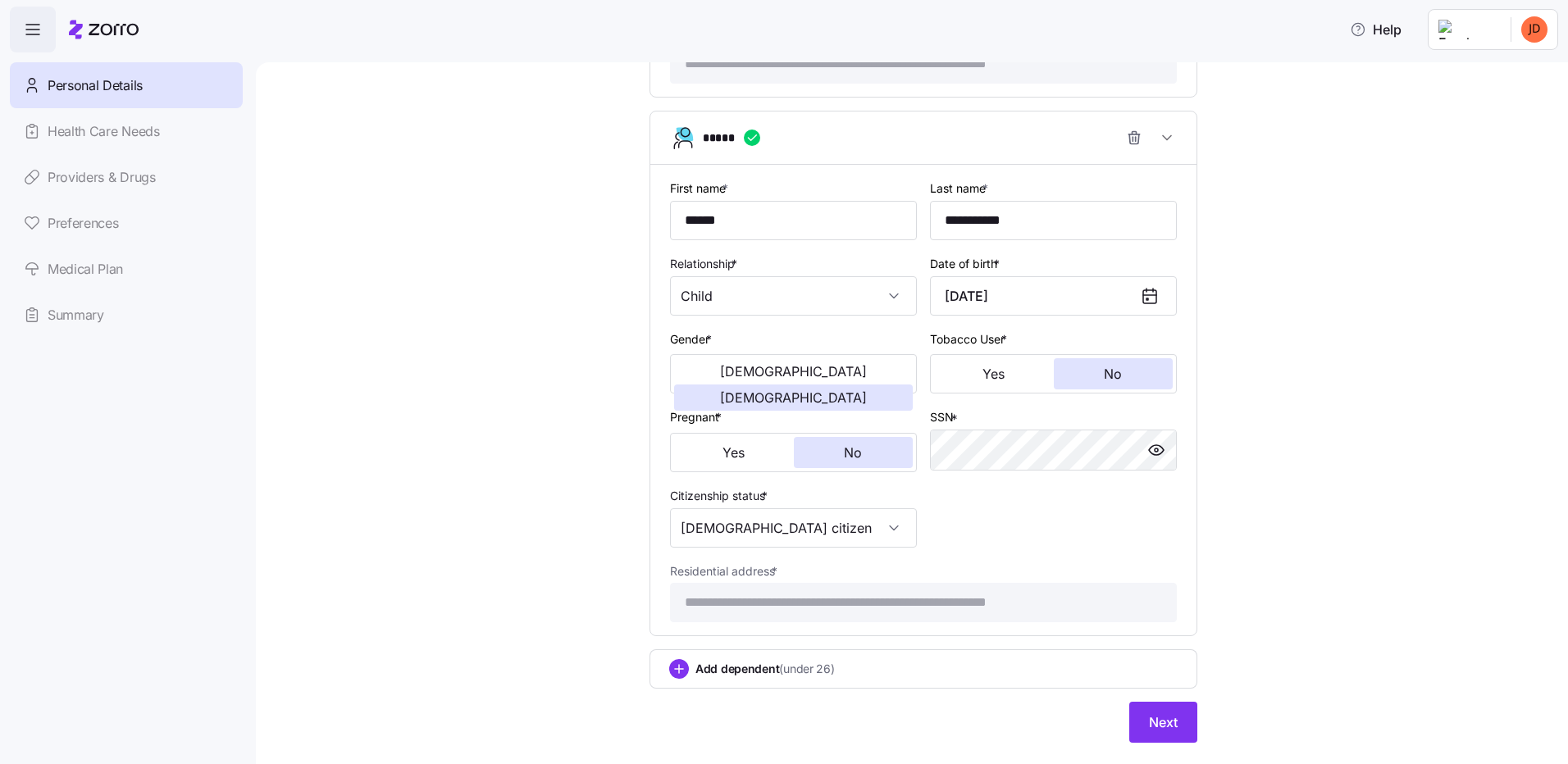
scroll to position [1289, 0]
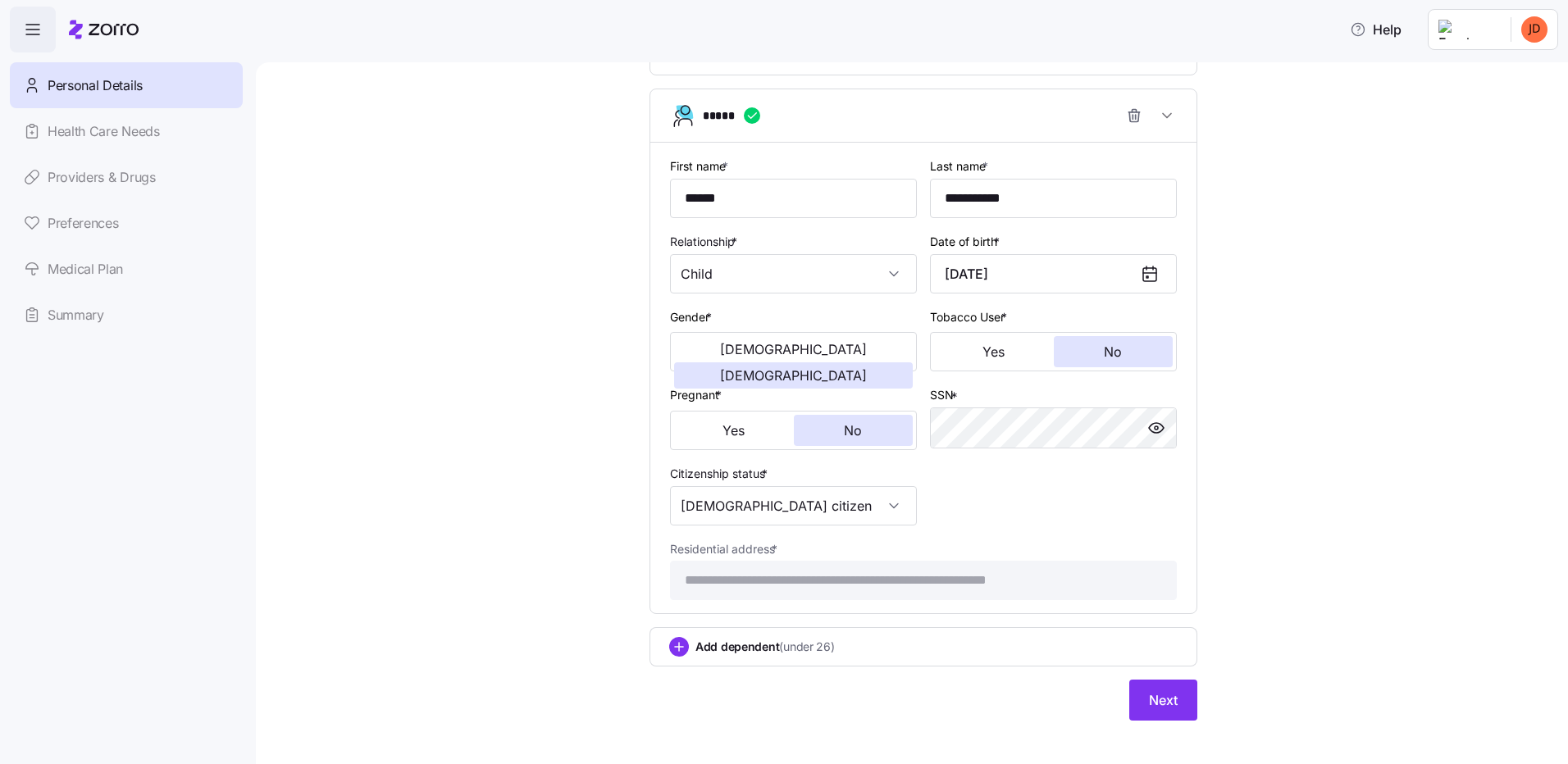
click at [736, 639] on span "Add dependent (under 26)" at bounding box center [765, 647] width 139 height 16
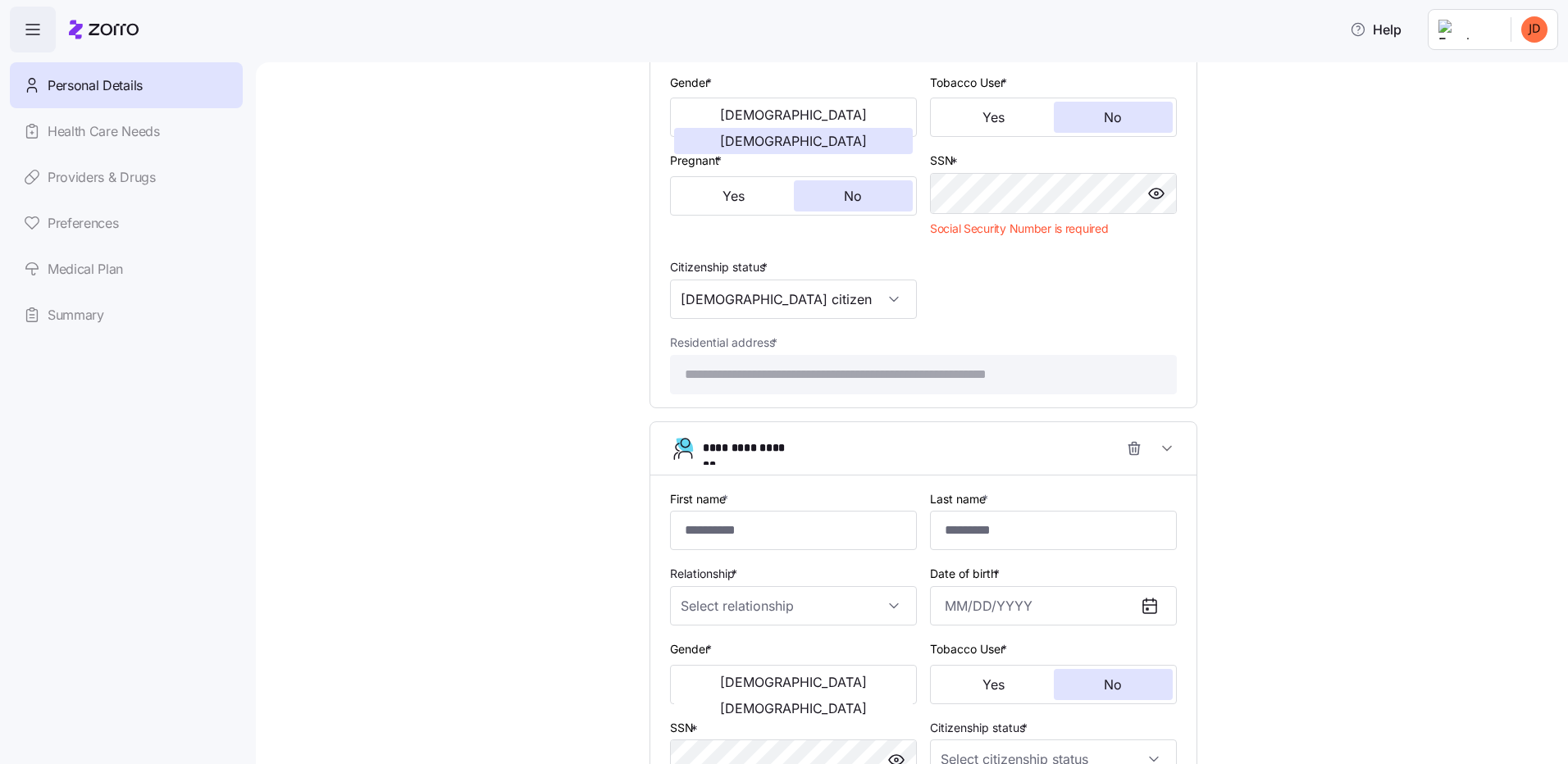
scroll to position [1617, 0]
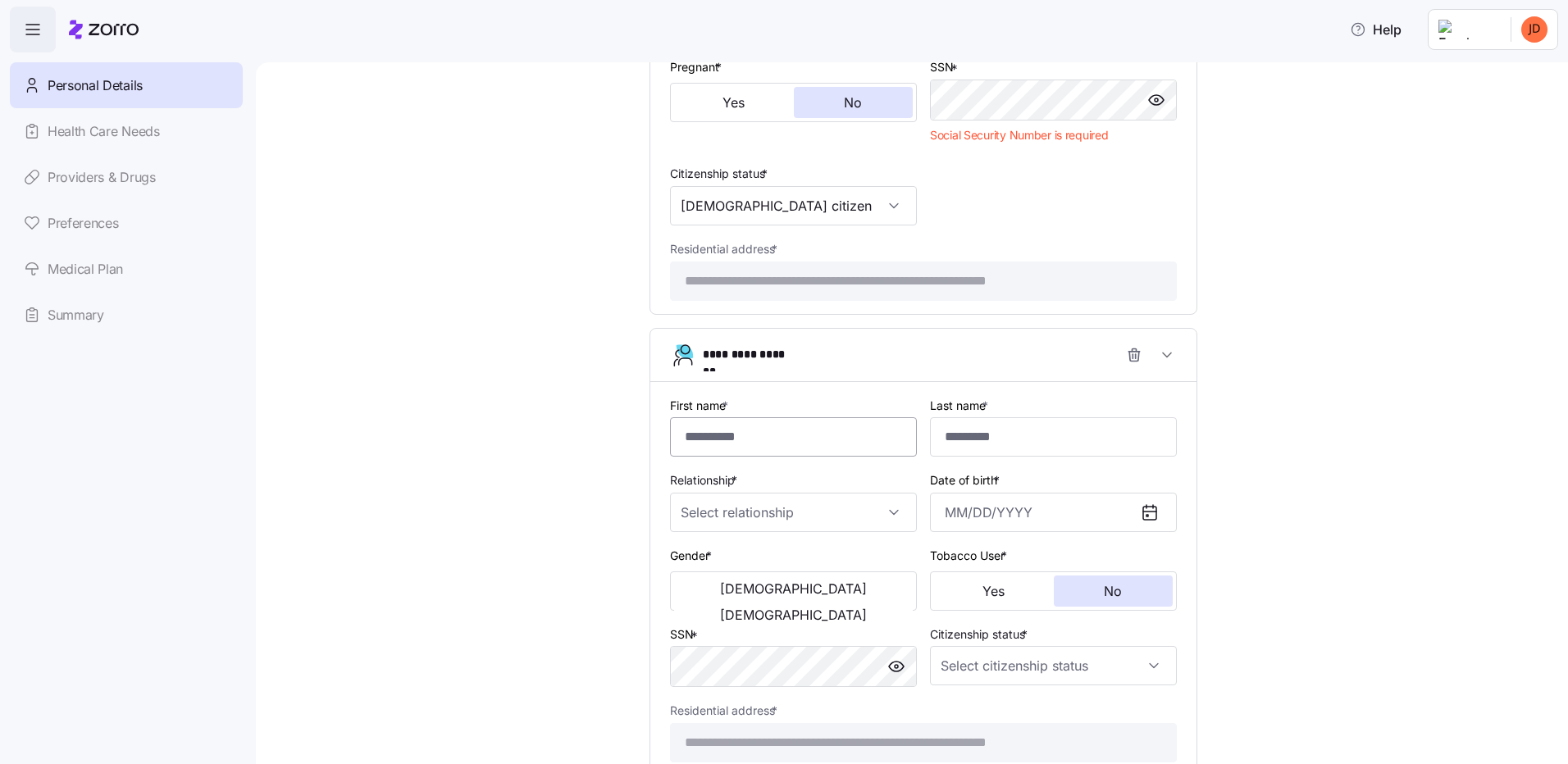
click at [720, 430] on input "First name *" at bounding box center [793, 437] width 247 height 40
type input "******"
click at [1016, 431] on input "Last name *" at bounding box center [1053, 437] width 247 height 40
type input "**********"
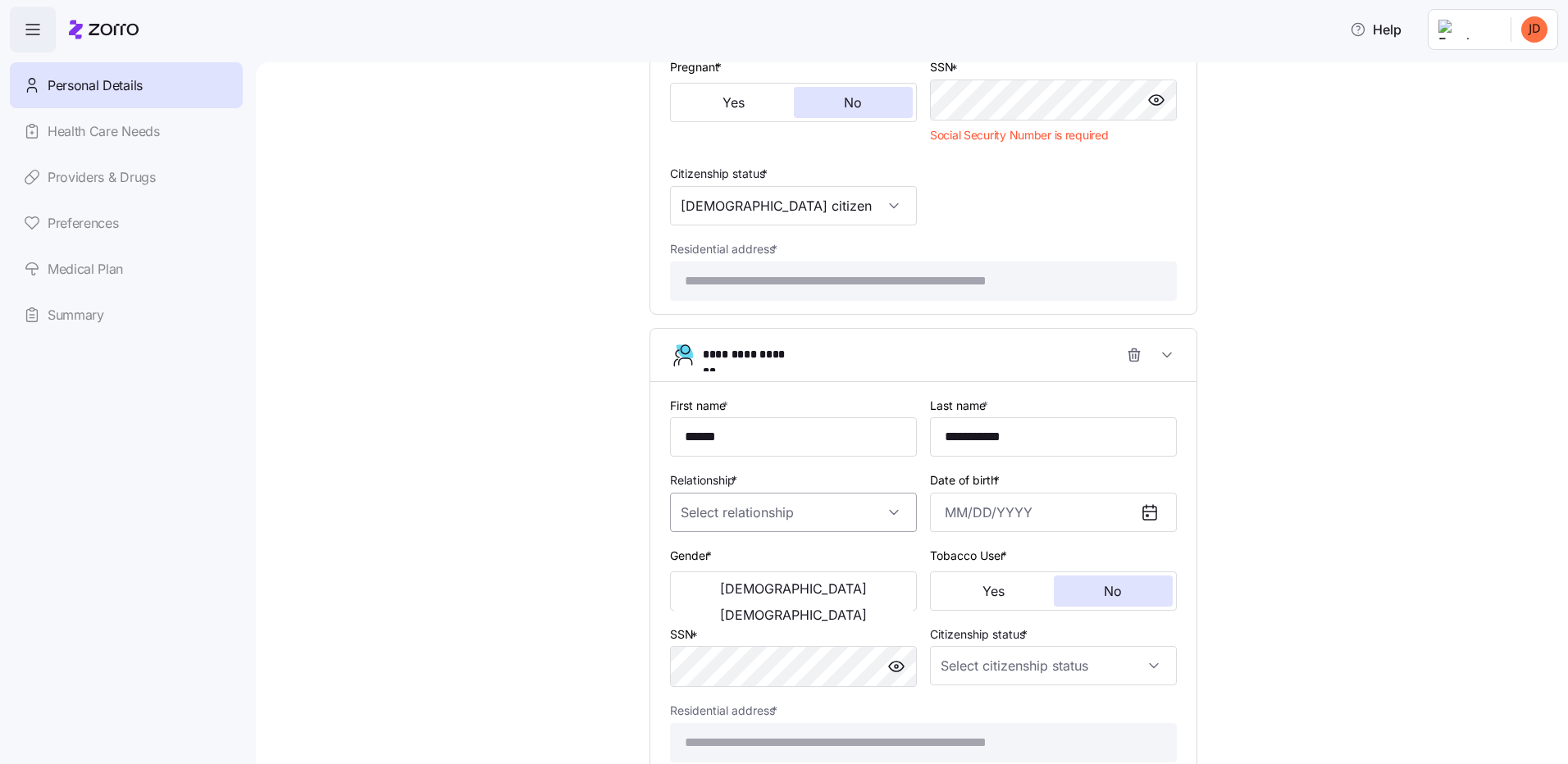
click at [749, 501] on input "Relationship *" at bounding box center [793, 512] width 247 height 40
click at [707, 544] on span "Child" at bounding box center [697, 545] width 27 height 18
type input "Child"
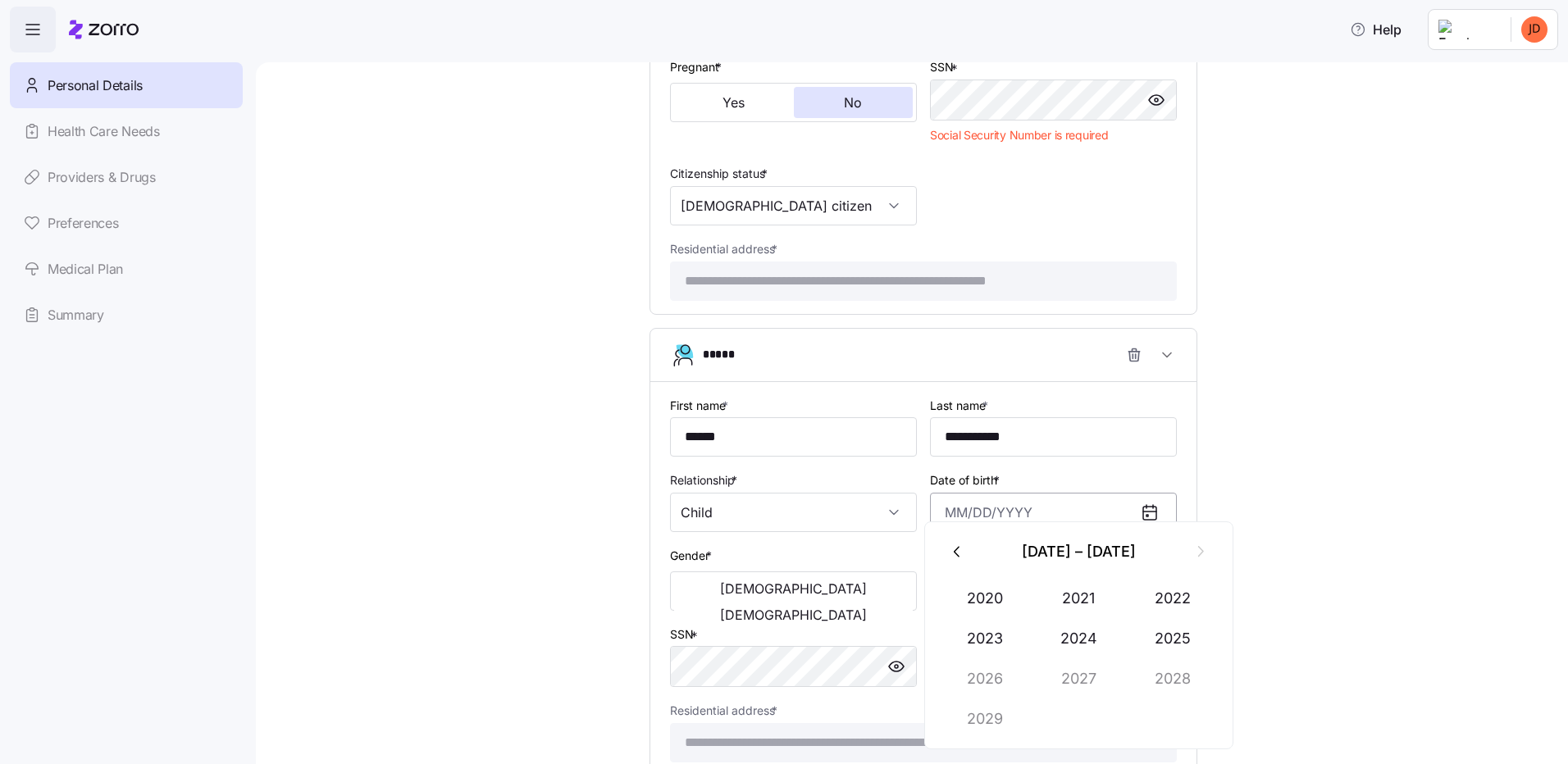
click at [1023, 502] on input "Date of birth *" at bounding box center [1053, 512] width 247 height 40
type input "June 10, 2016"
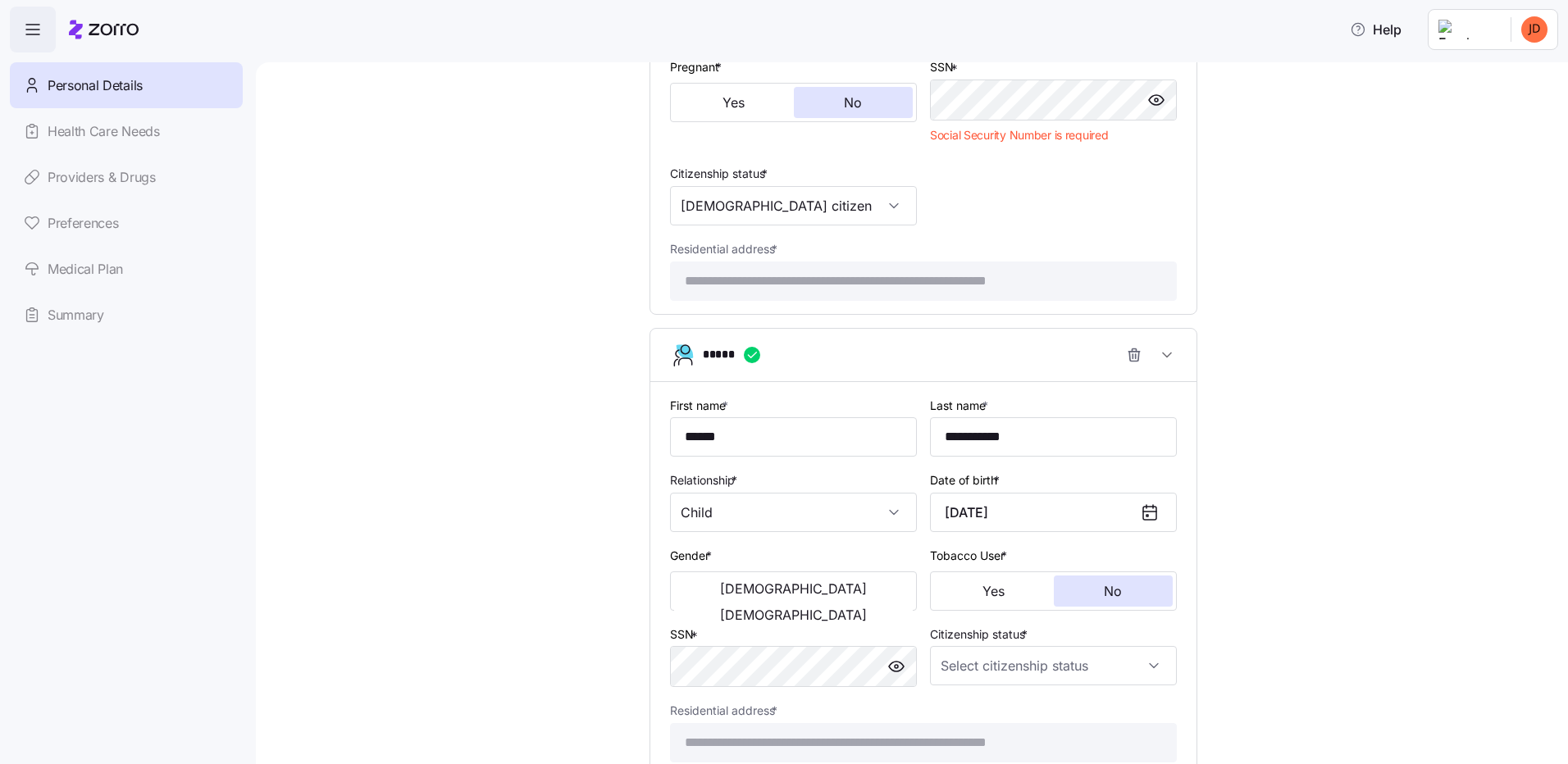
click at [726, 582] on span "Male" at bounding box center [793, 589] width 147 height 14
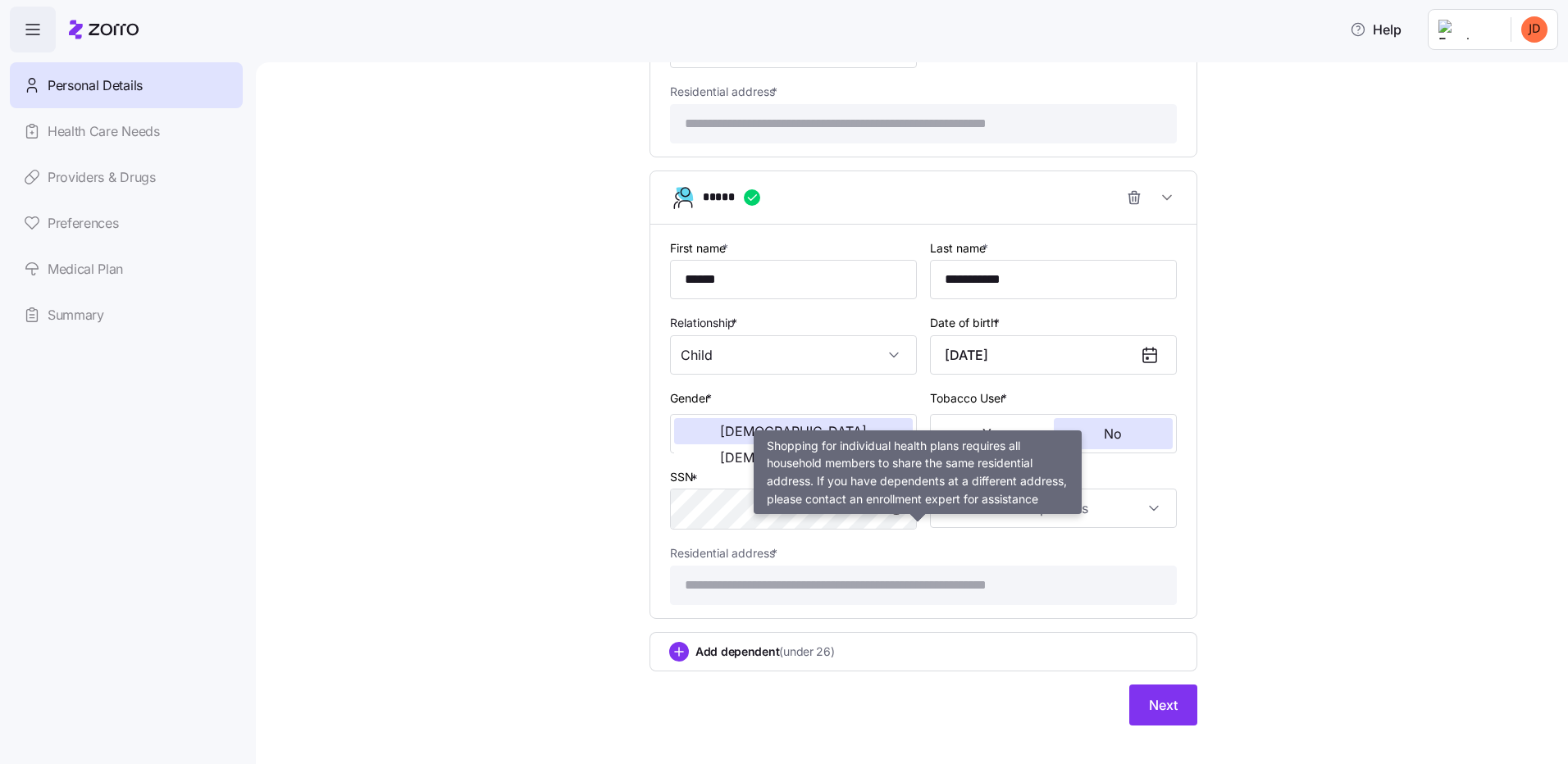
scroll to position [1775, 0]
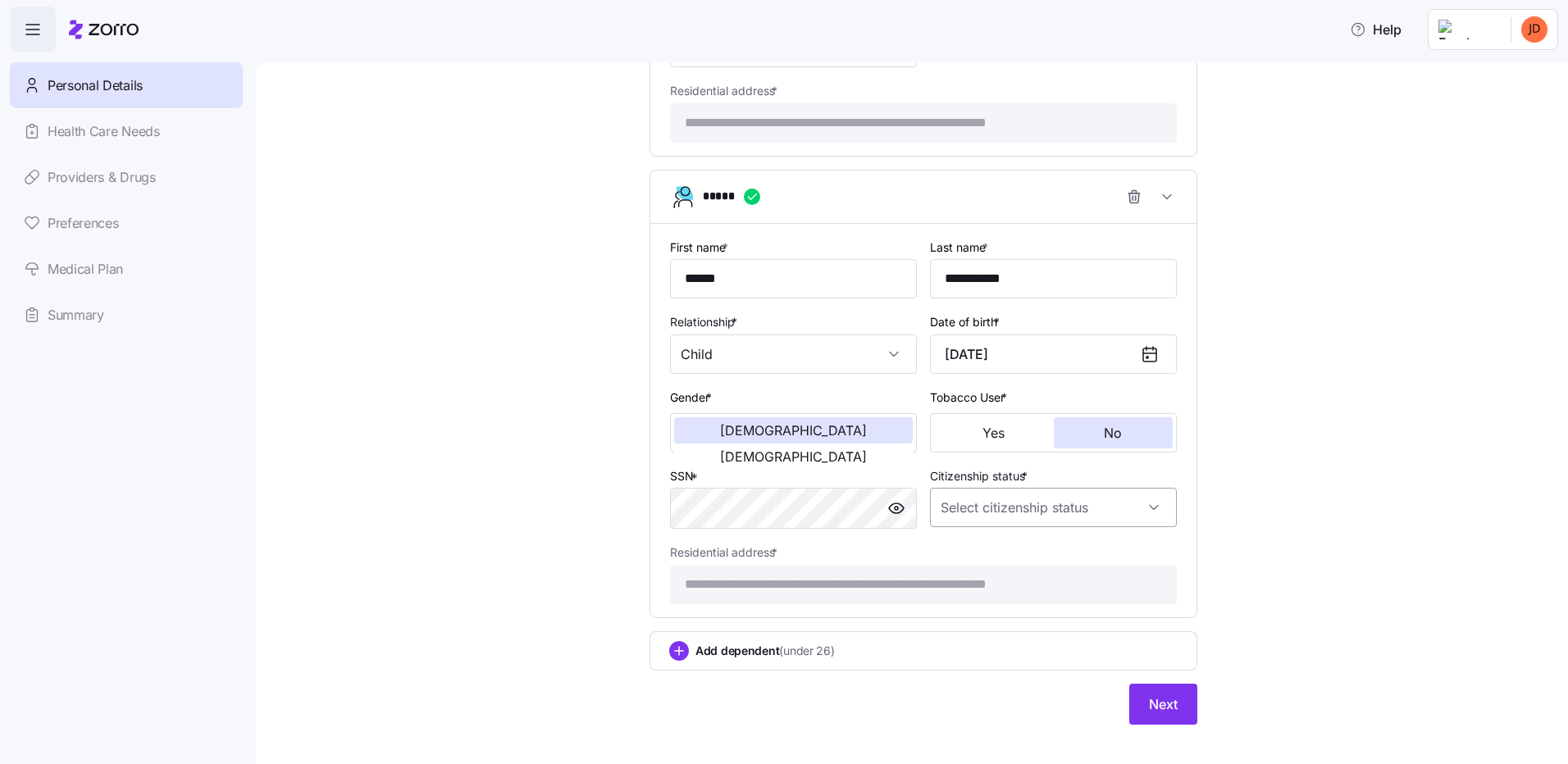
click at [1129, 498] on input "Citizenship status *" at bounding box center [1053, 507] width 247 height 40
click at [978, 543] on span "US citizen" at bounding box center [1028, 538] width 167 height 18
type input "US citizen"
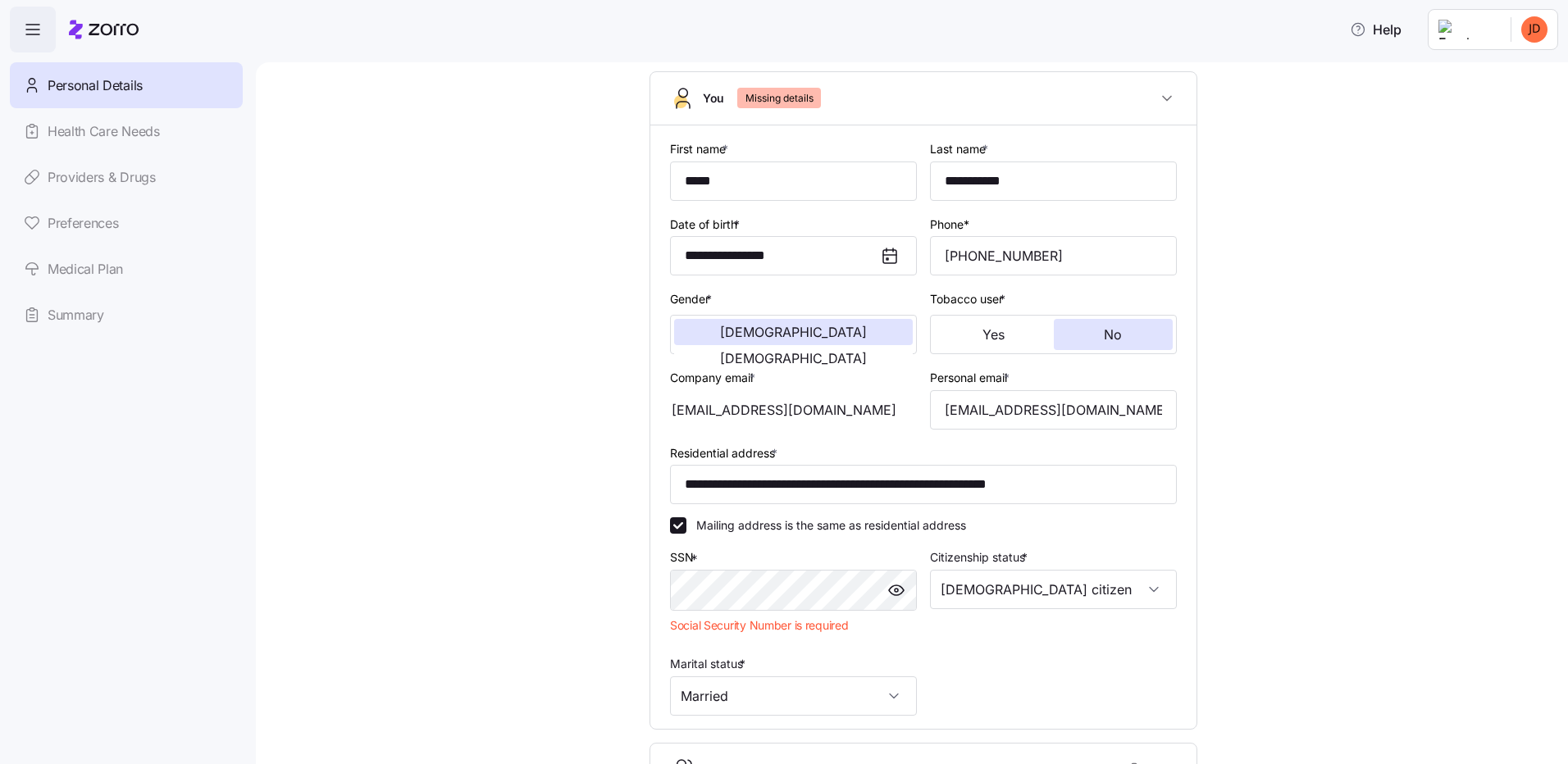
scroll to position [246, 0]
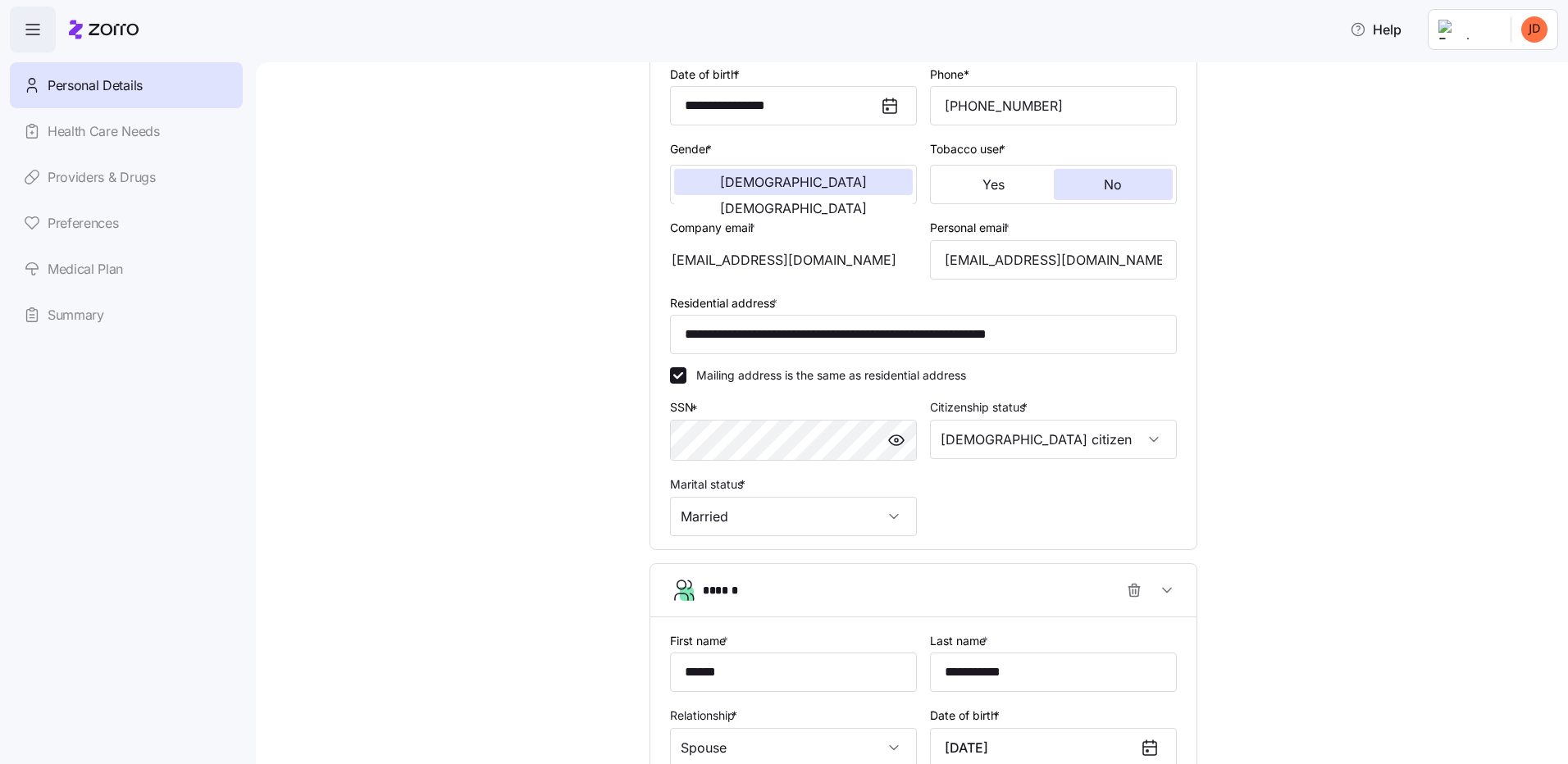
drag, startPoint x: 1269, startPoint y: 487, endPoint x: 1272, endPoint y: 498, distance: 11.4
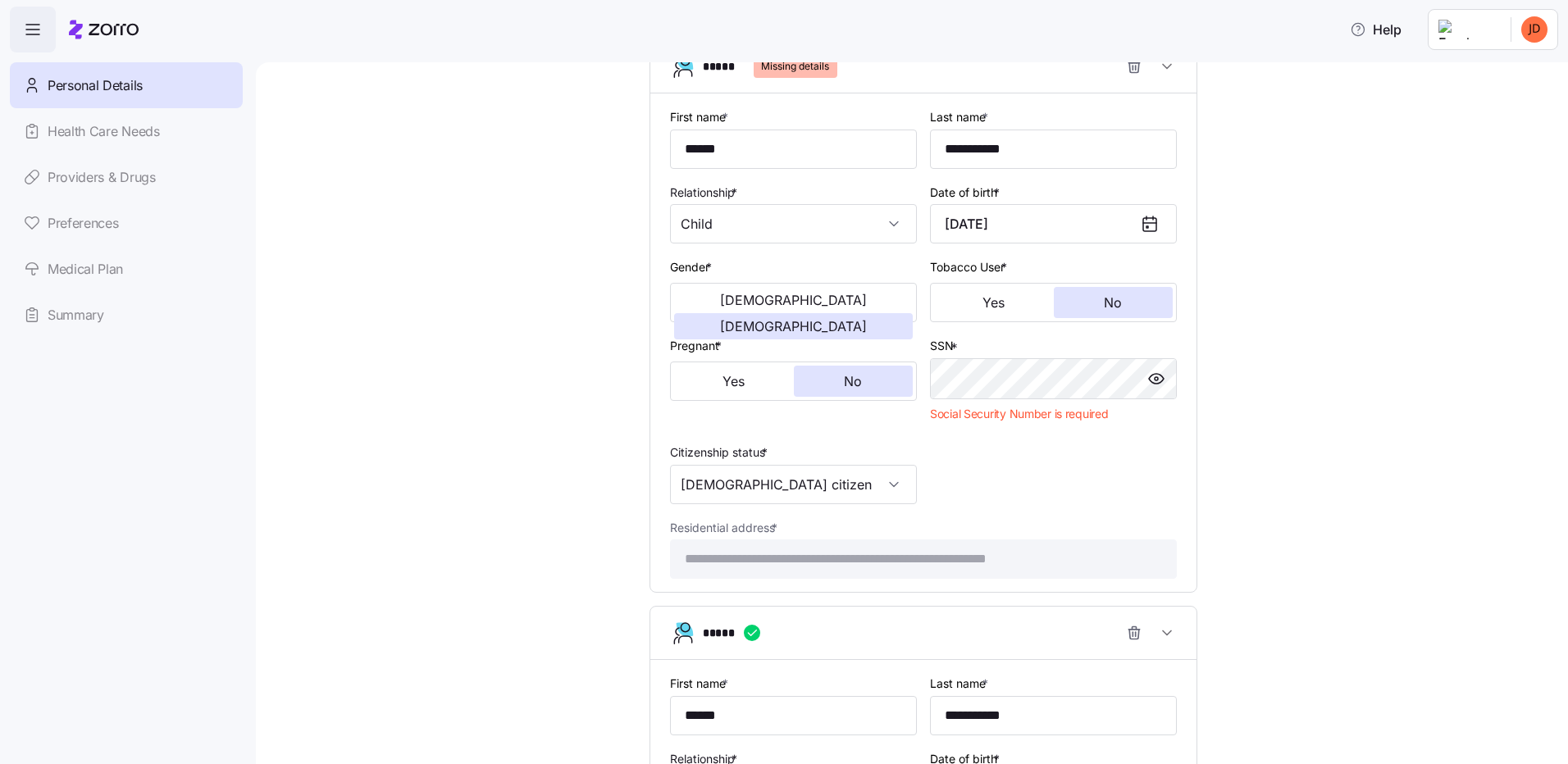
scroll to position [1312, 0]
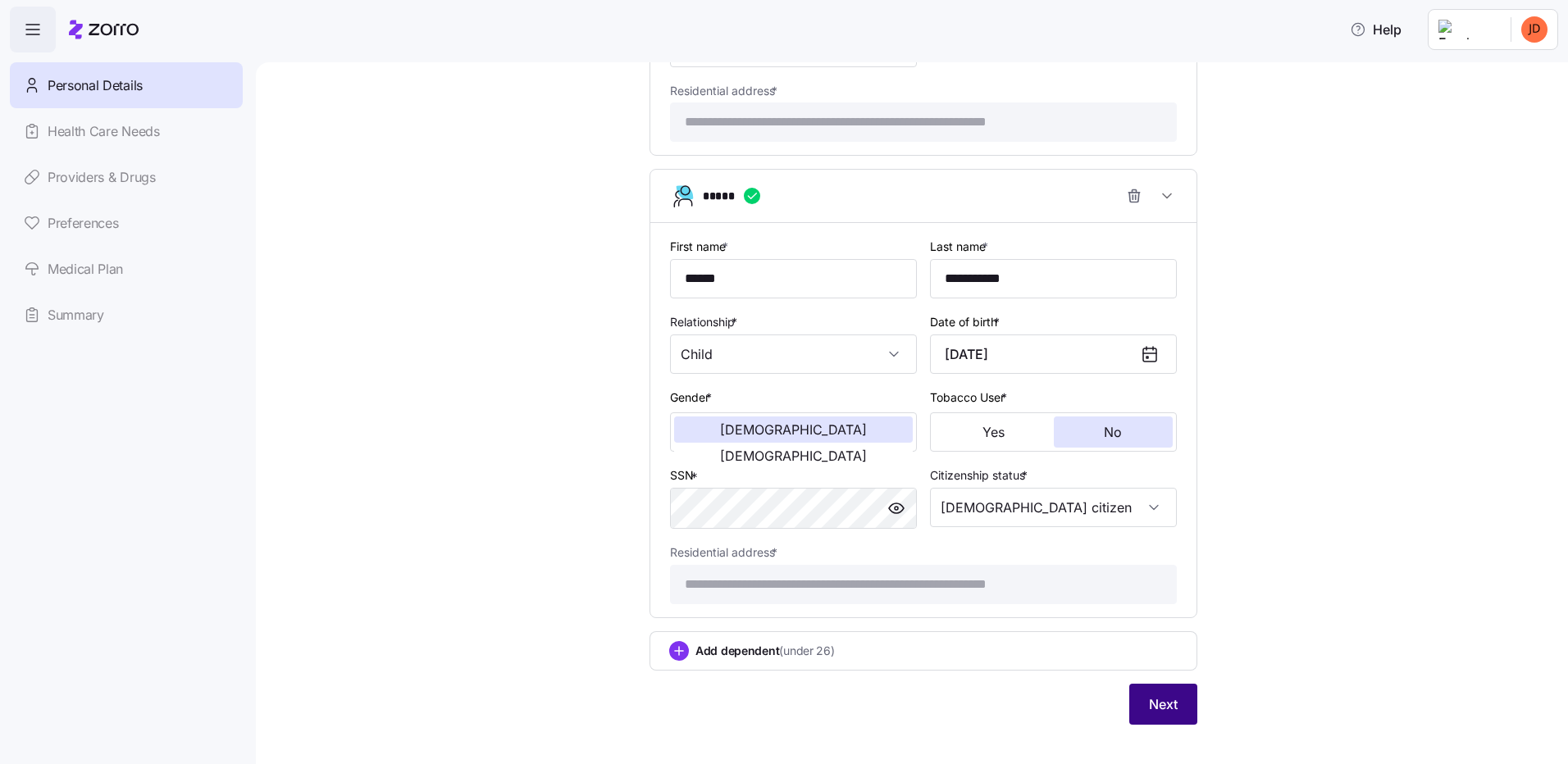
click at [1168, 694] on span "Next" at bounding box center [1163, 704] width 29 height 19
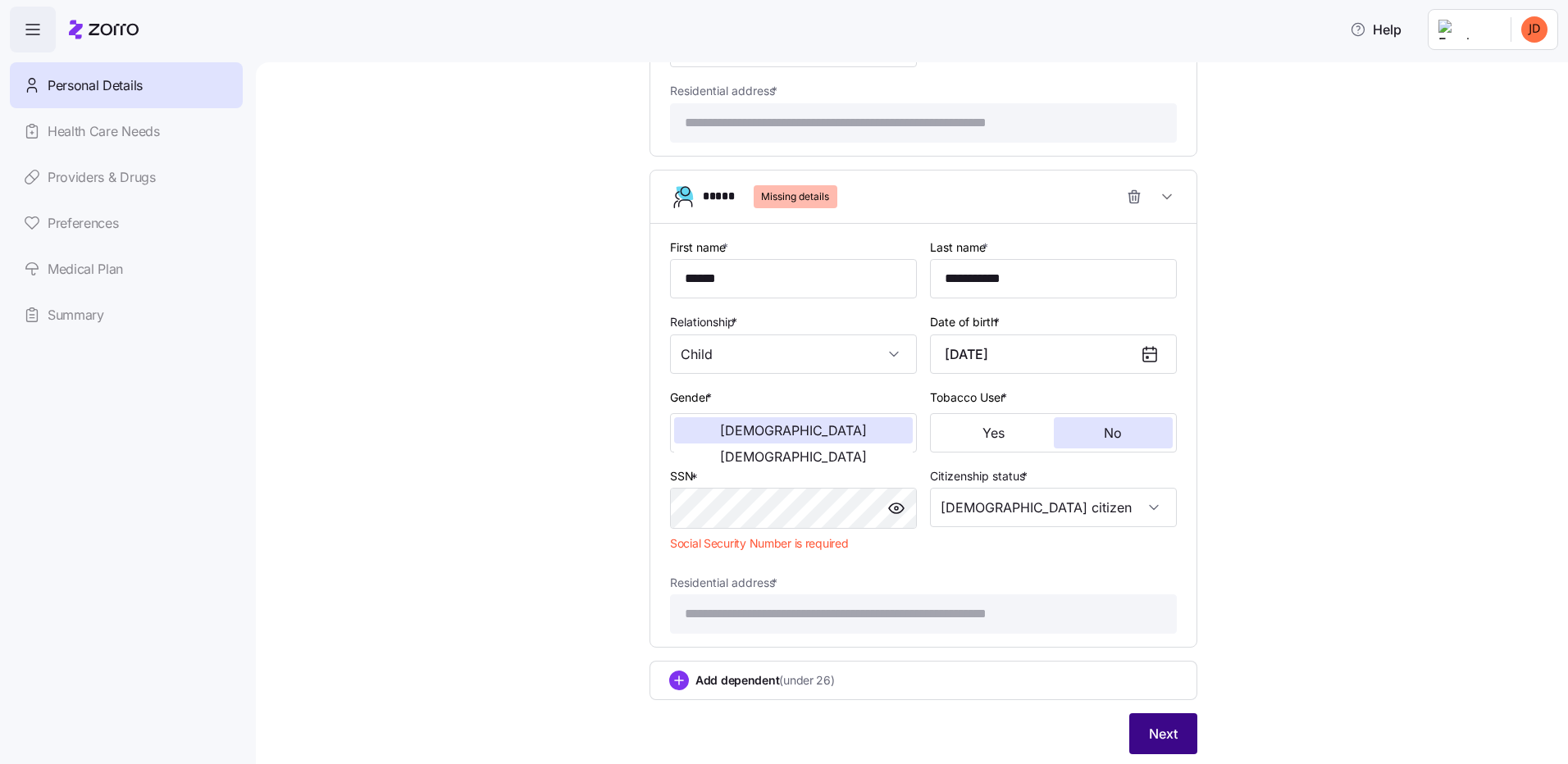
drag, startPoint x: 1147, startPoint y: 721, endPoint x: 1137, endPoint y: 717, distance: 10.8
click at [1149, 724] on span "Next" at bounding box center [1163, 734] width 29 height 19
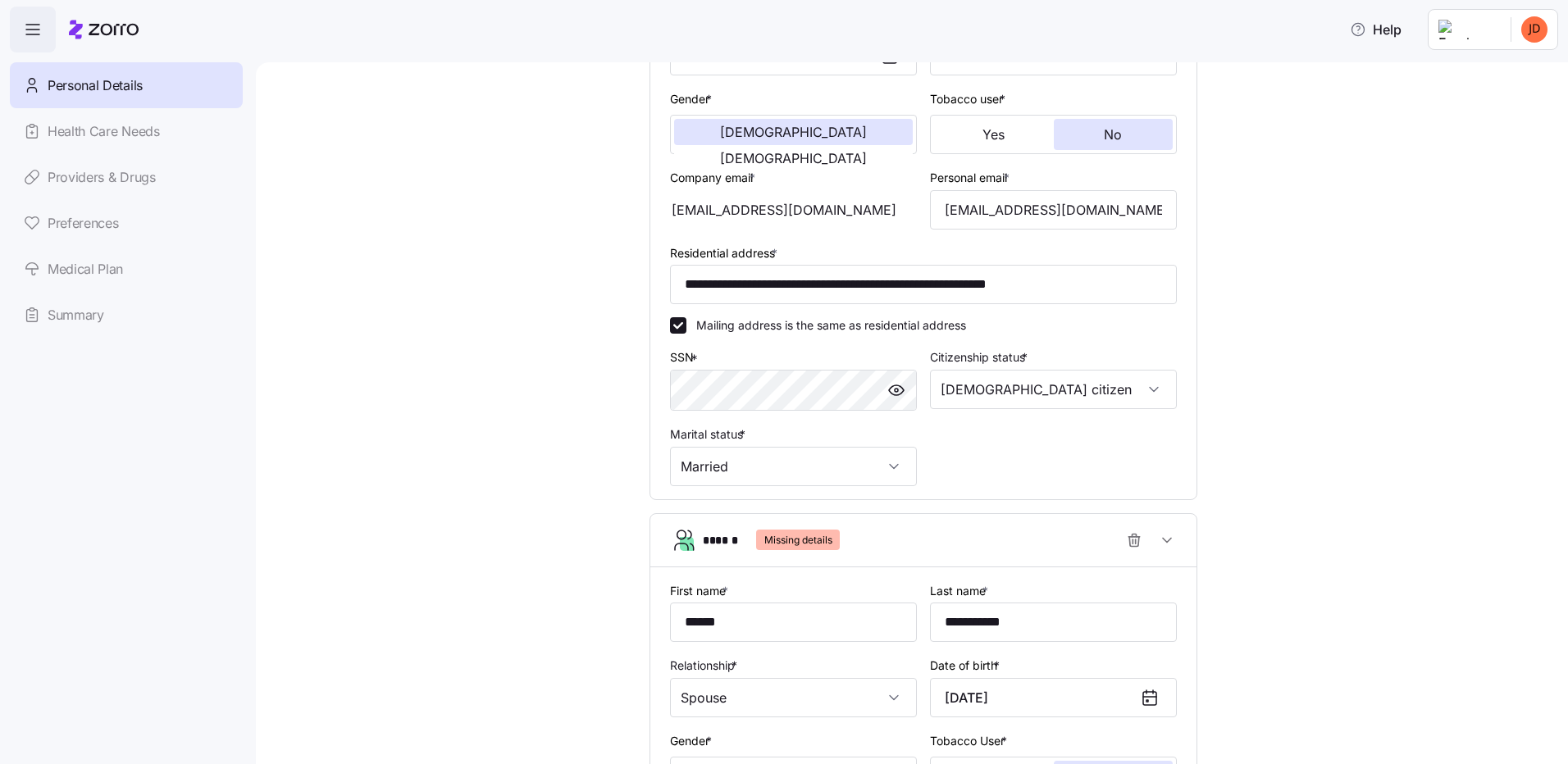
scroll to position [0, 0]
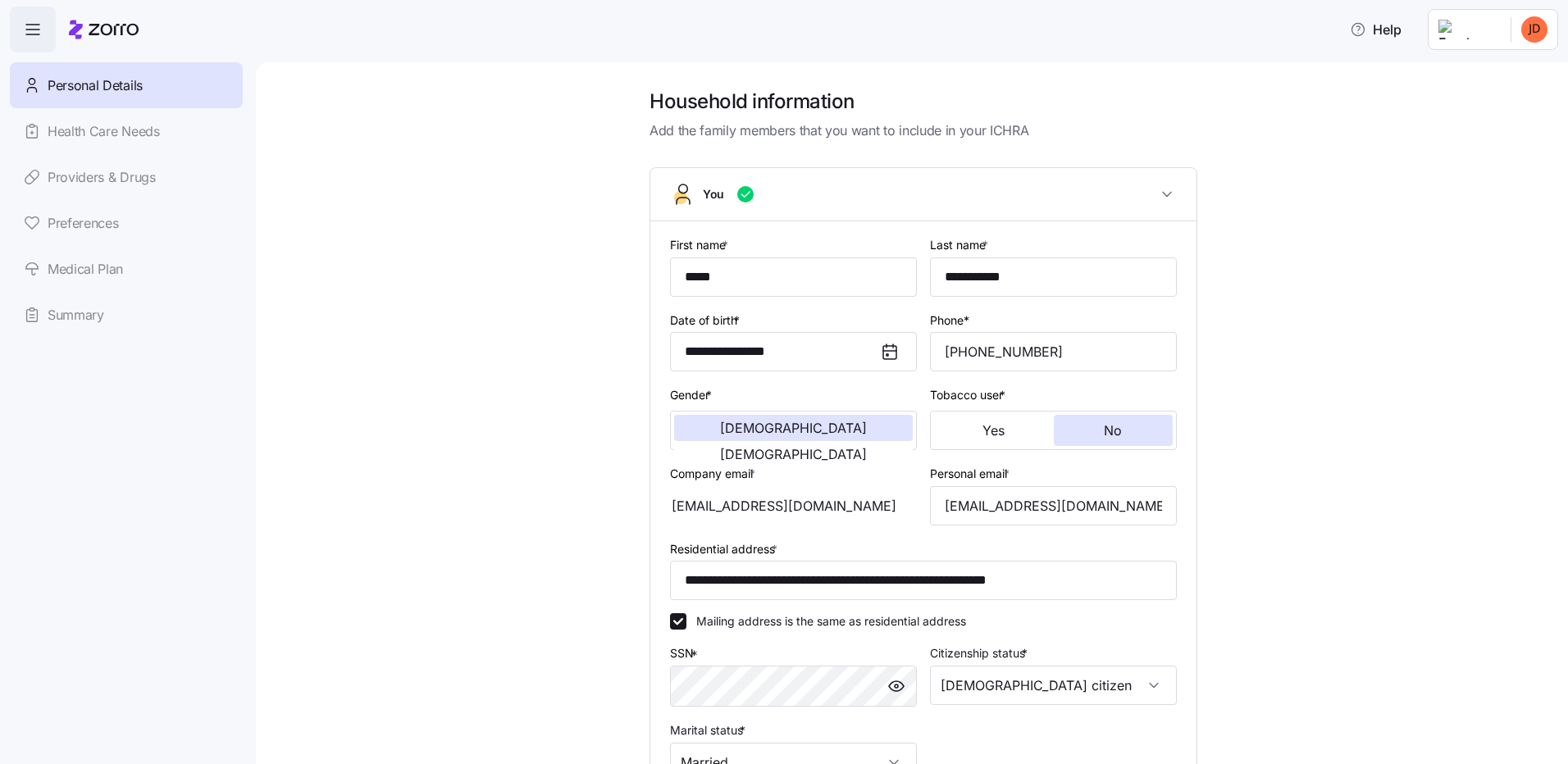
click at [127, 137] on div "Personal Details Health Care Needs Providers & Drugs Preferences Medical Plan S…" at bounding box center [126, 199] width 232 height 276
click at [124, 129] on div "Personal Details Health Care Needs Providers & Drugs Preferences Medical Plan S…" at bounding box center [126, 199] width 232 height 276
click at [134, 130] on div "Personal Details Health Care Needs Providers & Drugs Preferences Medical Plan S…" at bounding box center [126, 199] width 232 height 276
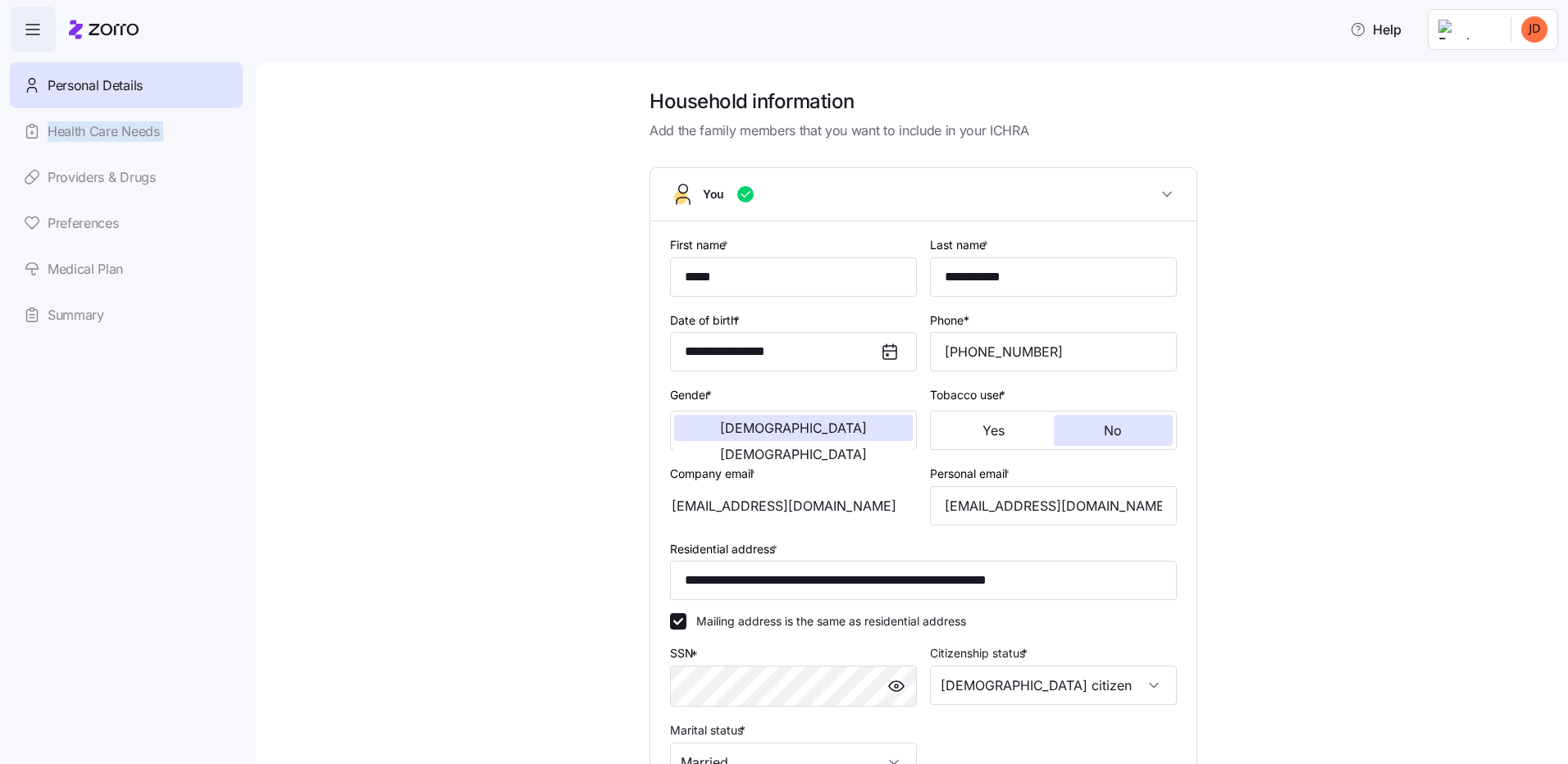
click at [134, 130] on div "Personal Details Health Care Needs Providers & Drugs Preferences Medical Plan S…" at bounding box center [126, 199] width 232 height 276
click at [135, 130] on div "Personal Details Health Care Needs Providers & Drugs Preferences Medical Plan S…" at bounding box center [126, 199] width 232 height 276
click at [101, 175] on div "Personal Details Health Care Needs Providers & Drugs Preferences Medical Plan S…" at bounding box center [126, 199] width 232 height 276
click at [103, 177] on div "Personal Details Health Care Needs Providers & Drugs Preferences Medical Plan S…" at bounding box center [126, 199] width 232 height 276
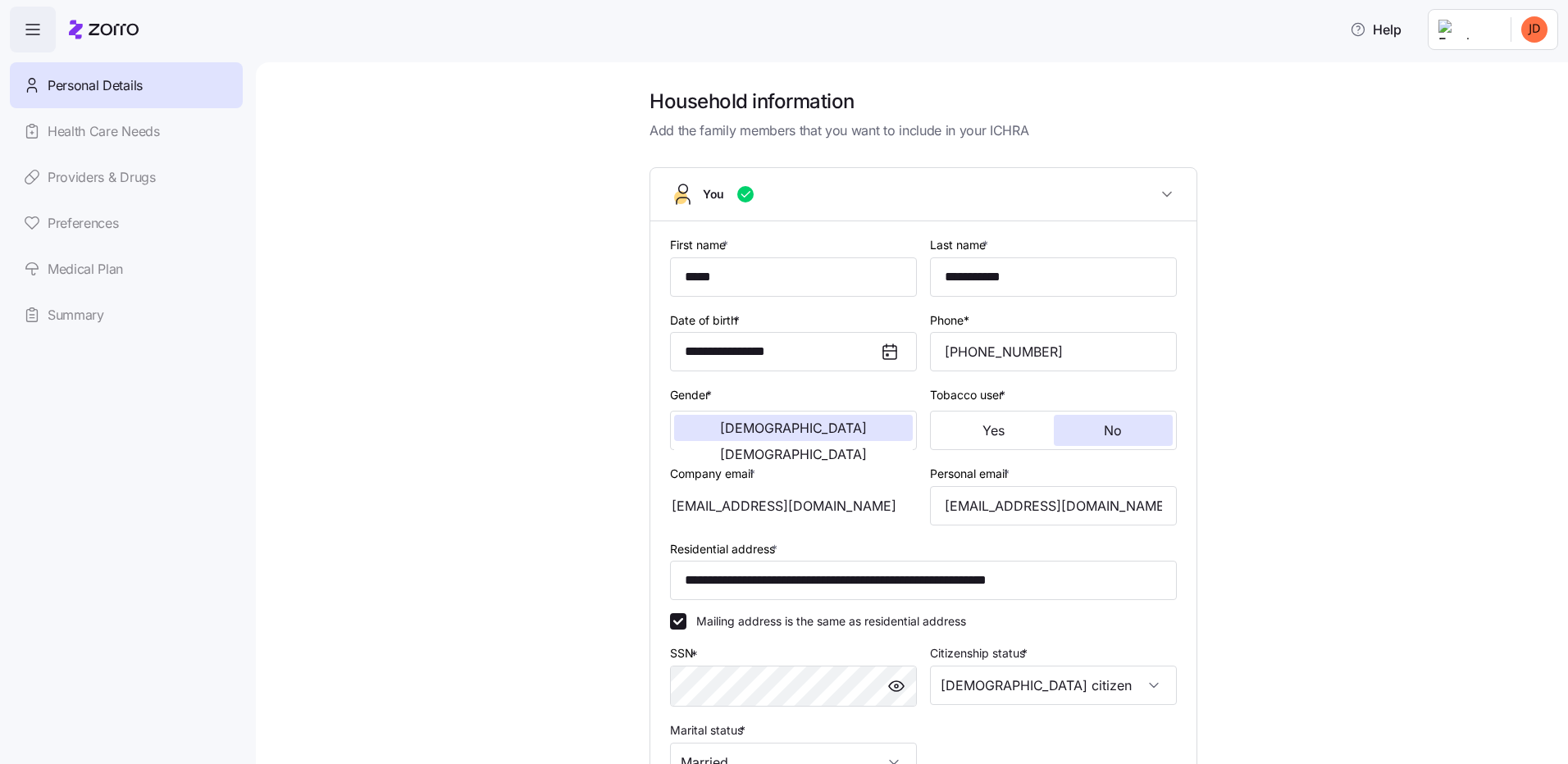
drag, startPoint x: 103, startPoint y: 177, endPoint x: 105, endPoint y: 127, distance: 50.0
click at [105, 127] on div "Personal Details Health Care Needs Providers & Drugs Preferences Medical Plan S…" at bounding box center [126, 199] width 232 height 276
click at [87, 174] on div "Personal Details Health Care Needs Providers & Drugs Preferences Medical Plan S…" at bounding box center [126, 199] width 232 height 276
drag, startPoint x: 327, startPoint y: 366, endPoint x: 323, endPoint y: 386, distance: 20.4
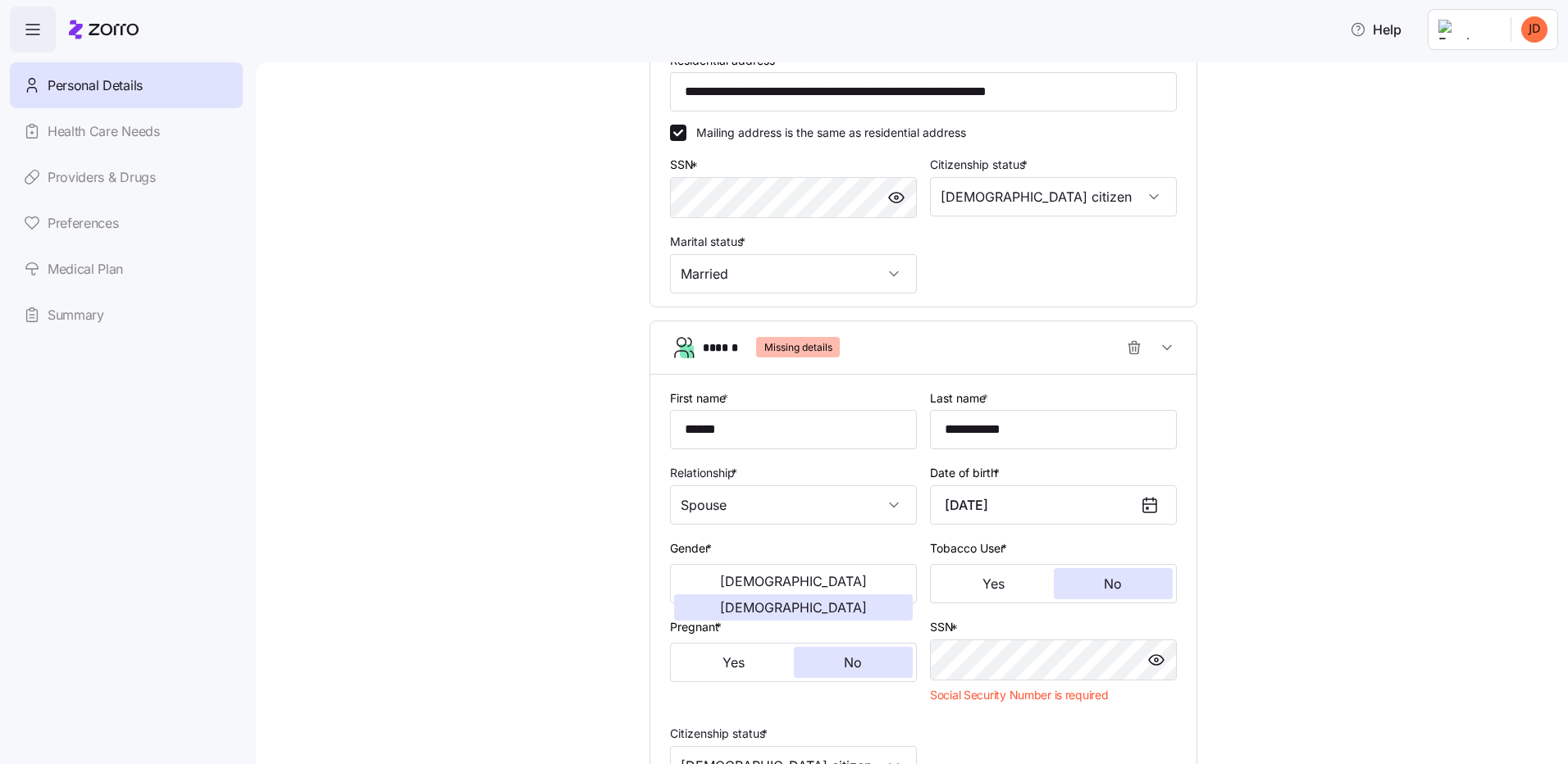
scroll to position [492, 0]
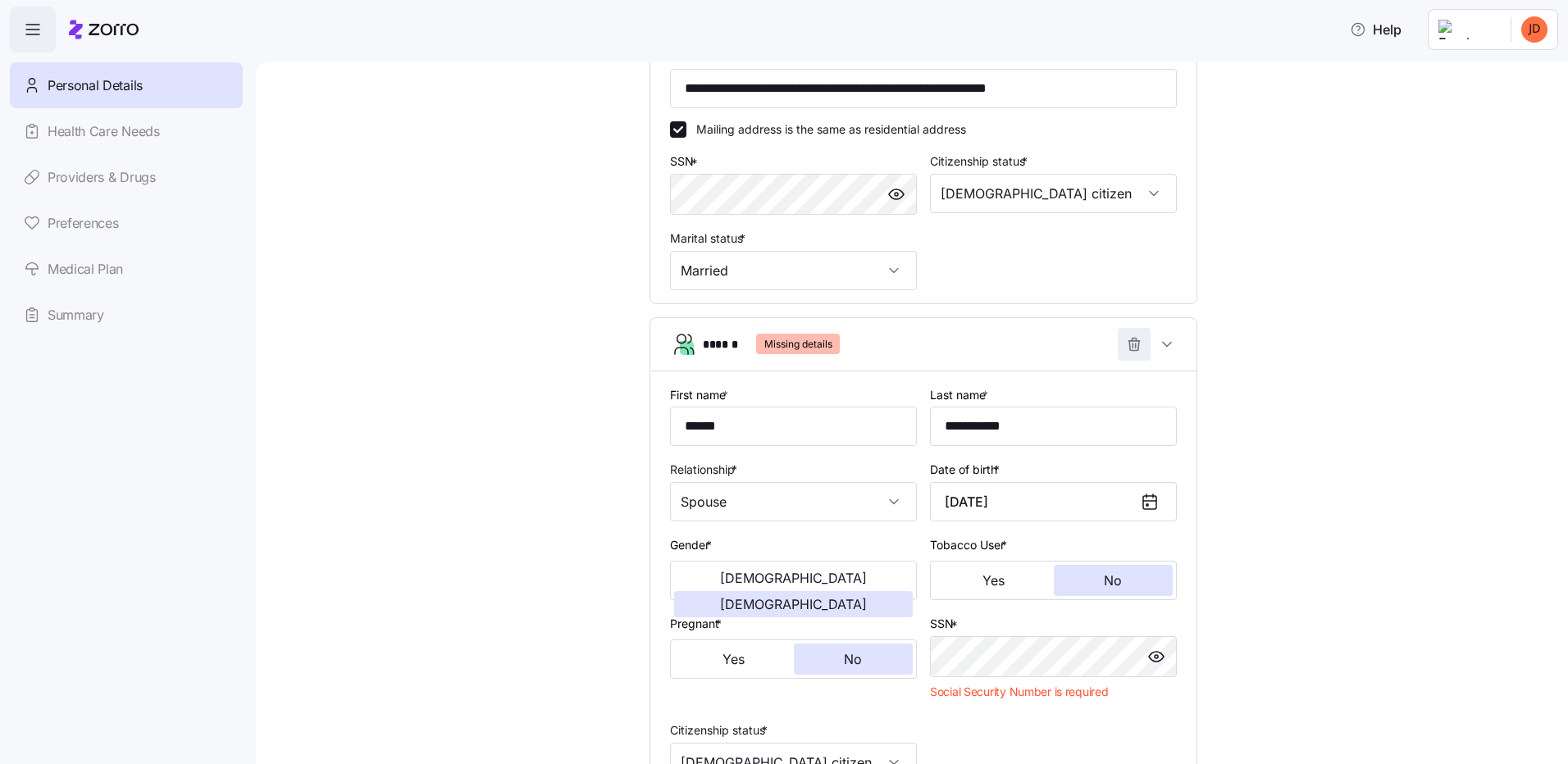
click at [1126, 336] on icon "button" at bounding box center [1134, 344] width 16 height 16
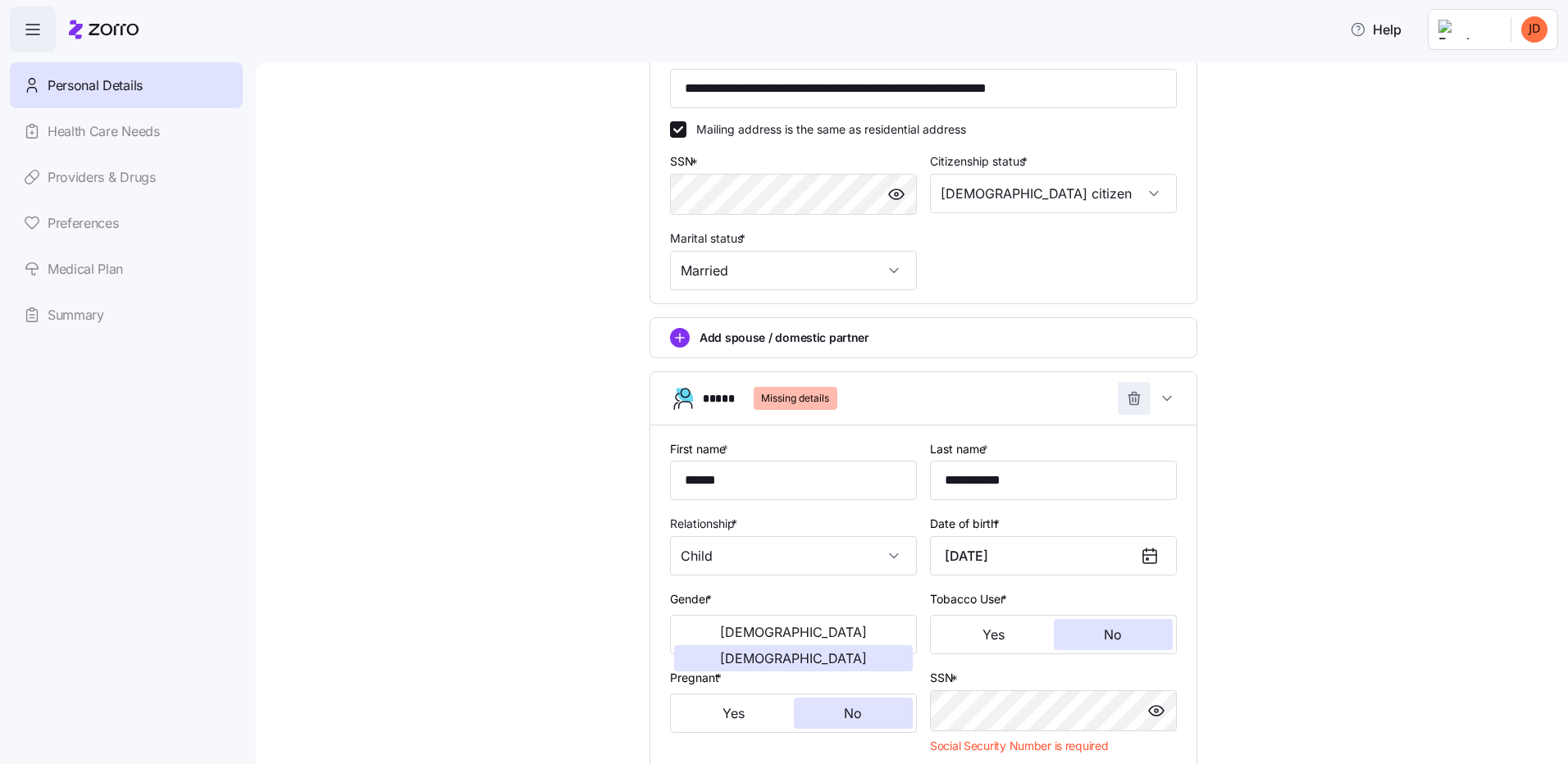
click at [1130, 391] on icon "button" at bounding box center [1134, 398] width 16 height 16
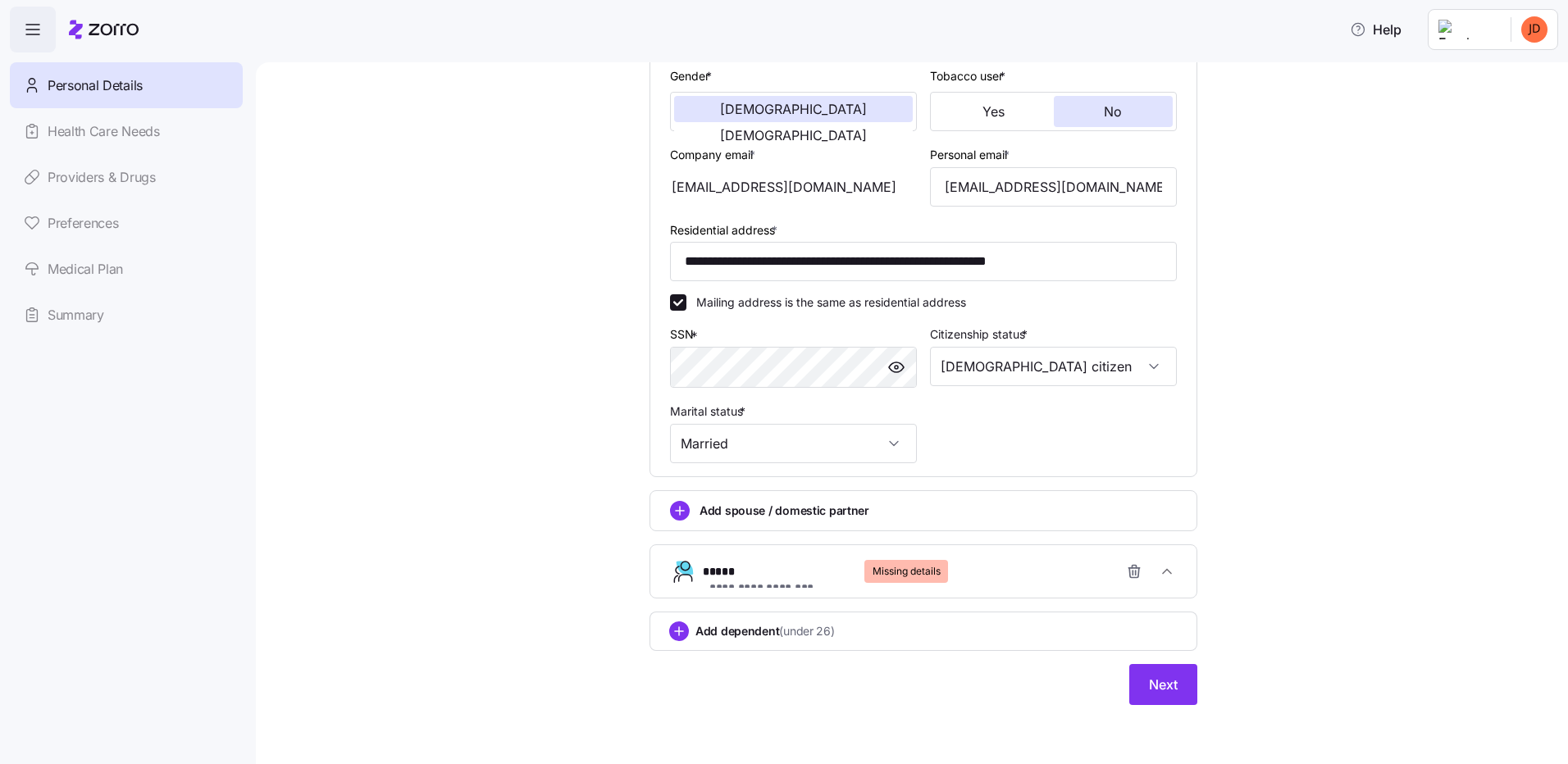
scroll to position [313, 0]
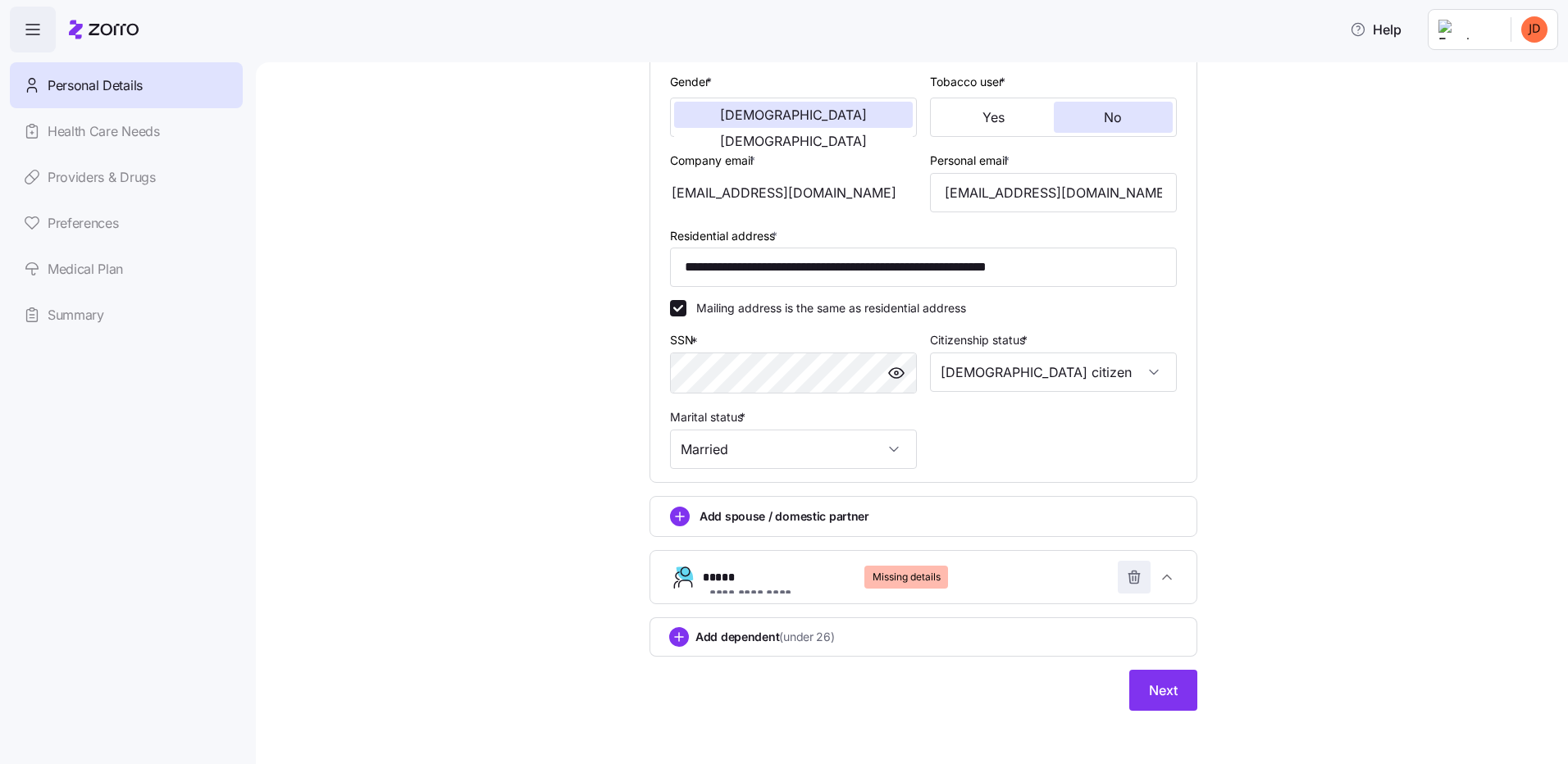
drag, startPoint x: 1123, startPoint y: 570, endPoint x: 1105, endPoint y: 572, distance: 18.1
click at [1126, 570] on icon "button" at bounding box center [1134, 577] width 16 height 16
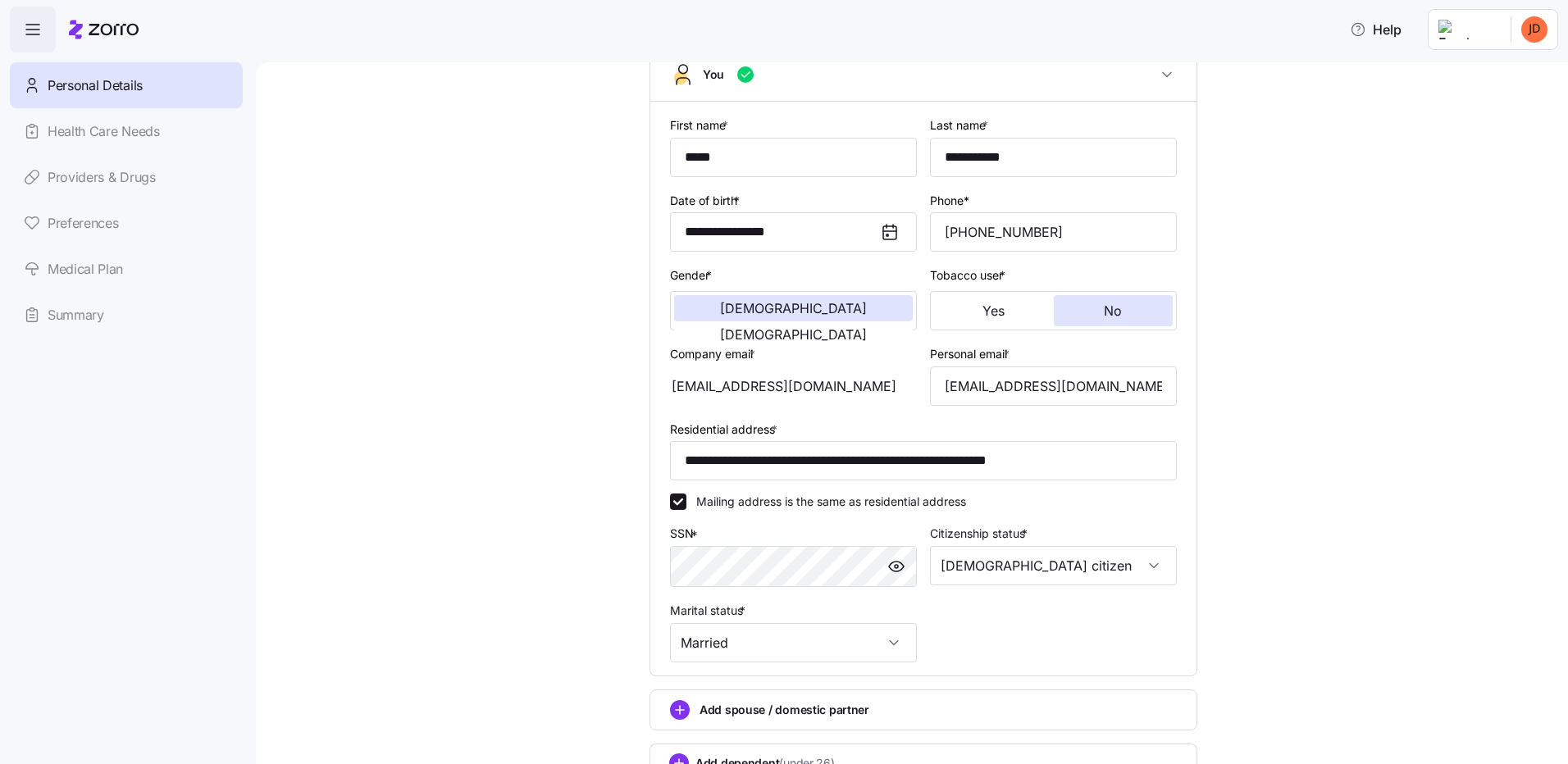
scroll to position [246, 0]
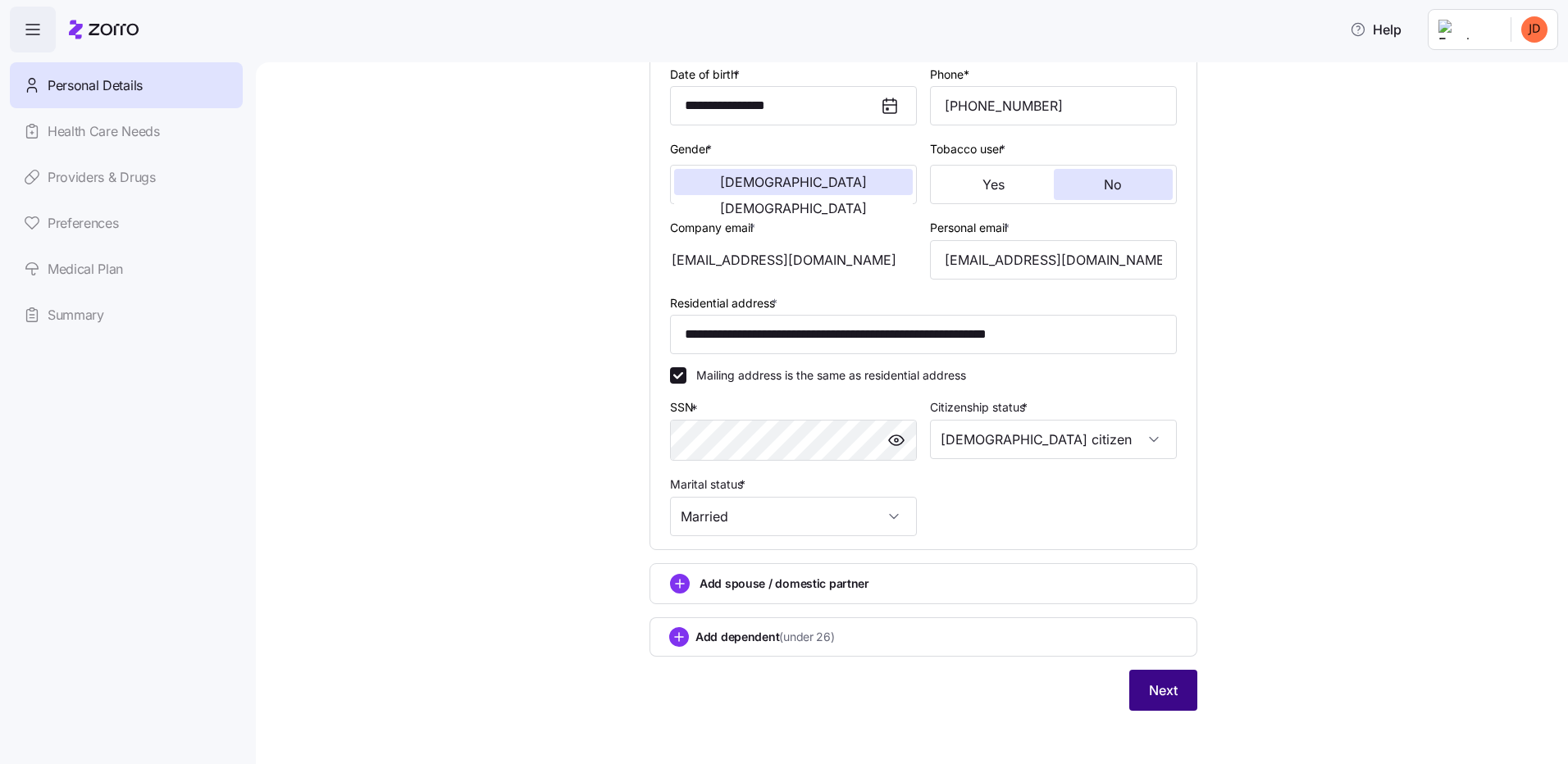
click at [1153, 691] on span "Next" at bounding box center [1163, 690] width 29 height 19
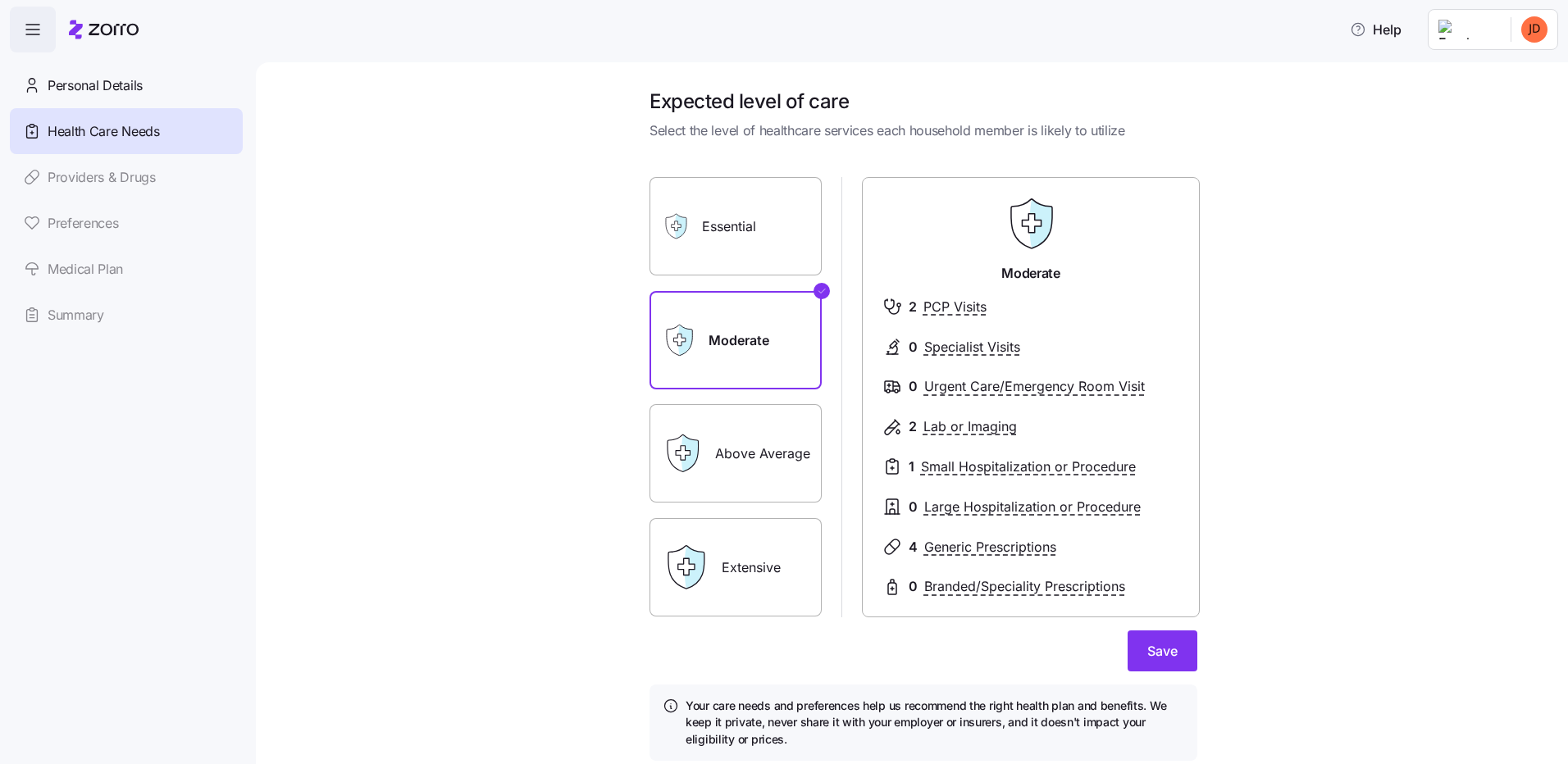
click at [733, 235] on label "Essential" at bounding box center [736, 227] width 172 height 99
click at [0, 0] on input "Essential" at bounding box center [0, 0] width 0 height 0
click at [704, 328] on label "Moderate" at bounding box center [736, 341] width 172 height 99
click at [0, 0] on input "Moderate" at bounding box center [0, 0] width 0 height 0
click at [682, 214] on icon at bounding box center [675, 226] width 26 height 26
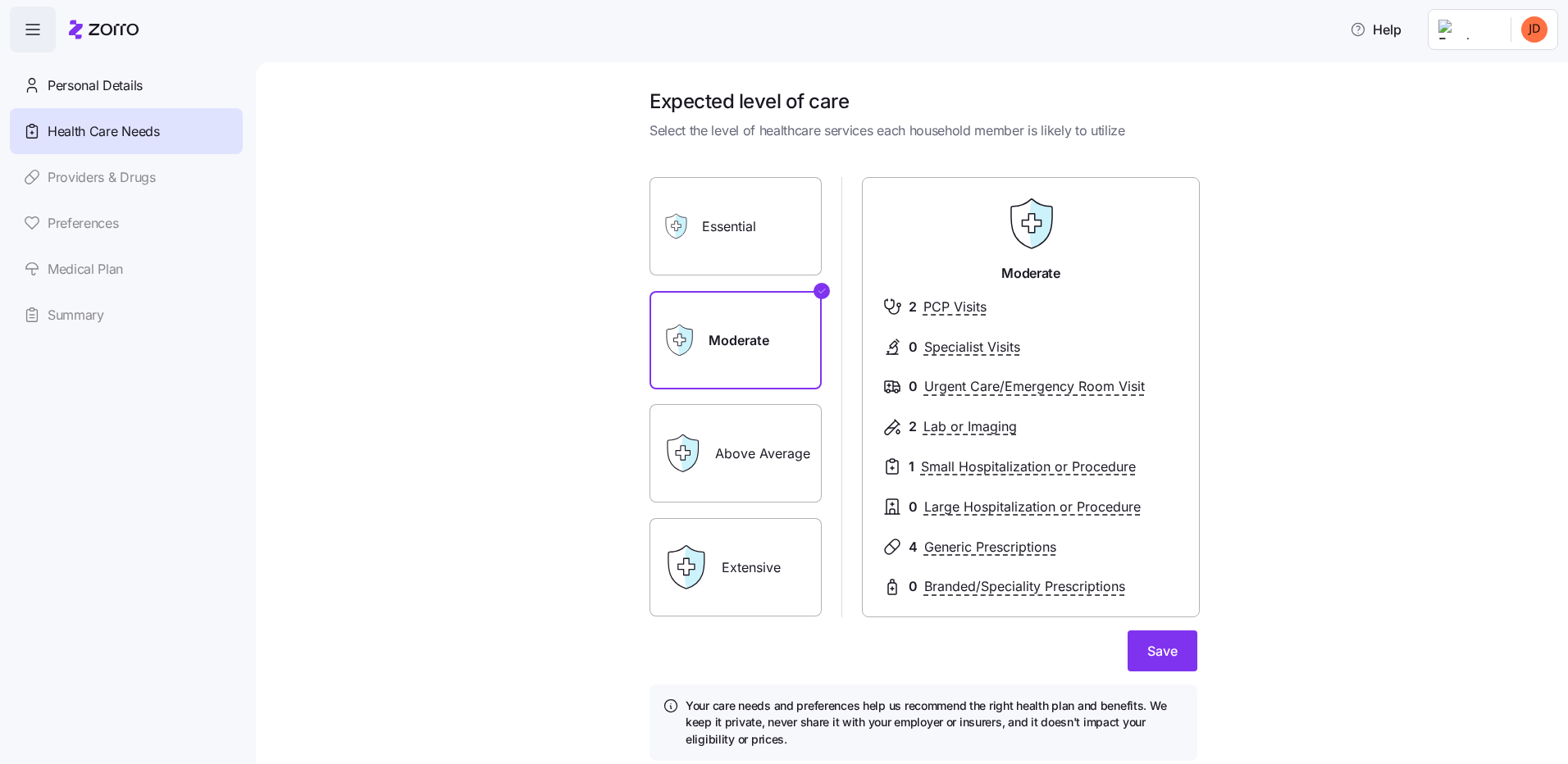
click at [689, 216] on div "Essential" at bounding box center [736, 227] width 172 height 99
click at [721, 220] on label "Essential" at bounding box center [736, 227] width 172 height 99
click at [0, 0] on input "Essential" at bounding box center [0, 0] width 0 height 0
click at [695, 330] on div "Moderate" at bounding box center [736, 341] width 172 height 99
click at [725, 328] on label "Moderate" at bounding box center [736, 341] width 172 height 99
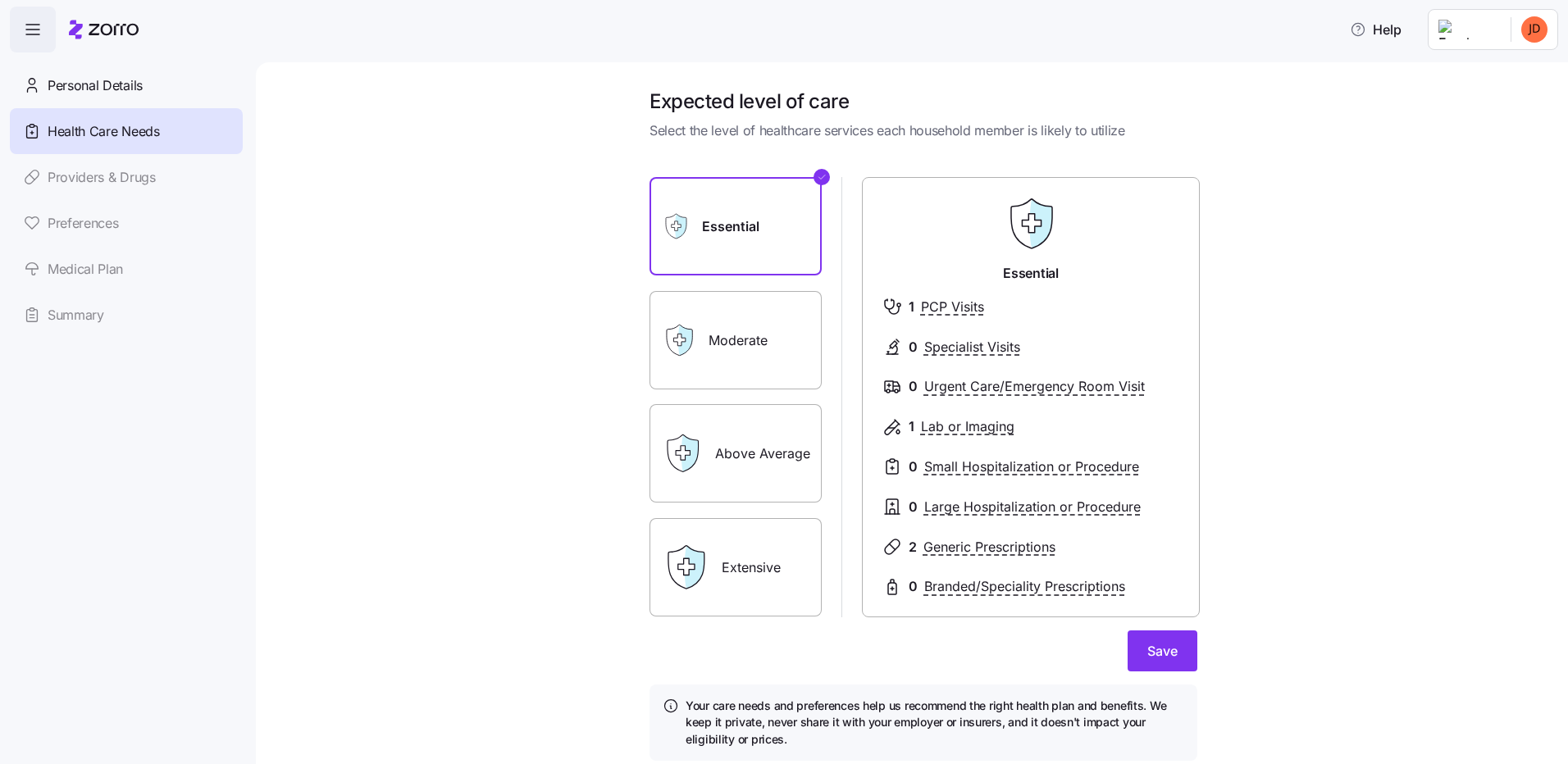
click at [0, 0] on input "Moderate" at bounding box center [0, 0] width 0 height 0
click at [719, 248] on label "Essential" at bounding box center [736, 227] width 172 height 99
click at [0, 0] on input "Essential" at bounding box center [0, 0] width 0 height 0
click at [1158, 667] on button "Save" at bounding box center [1162, 651] width 70 height 41
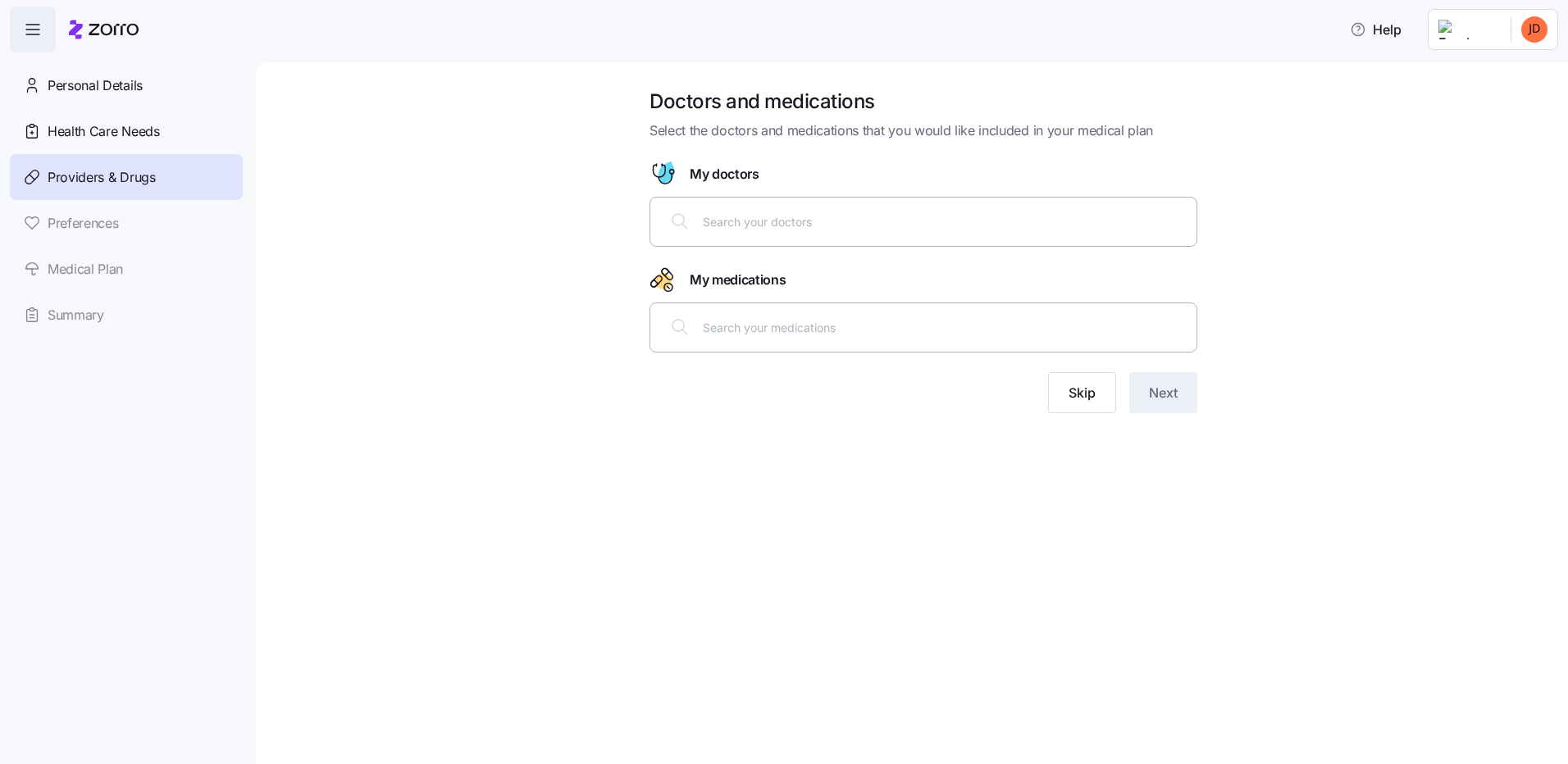
click at [810, 228] on input "text" at bounding box center [945, 221] width 484 height 18
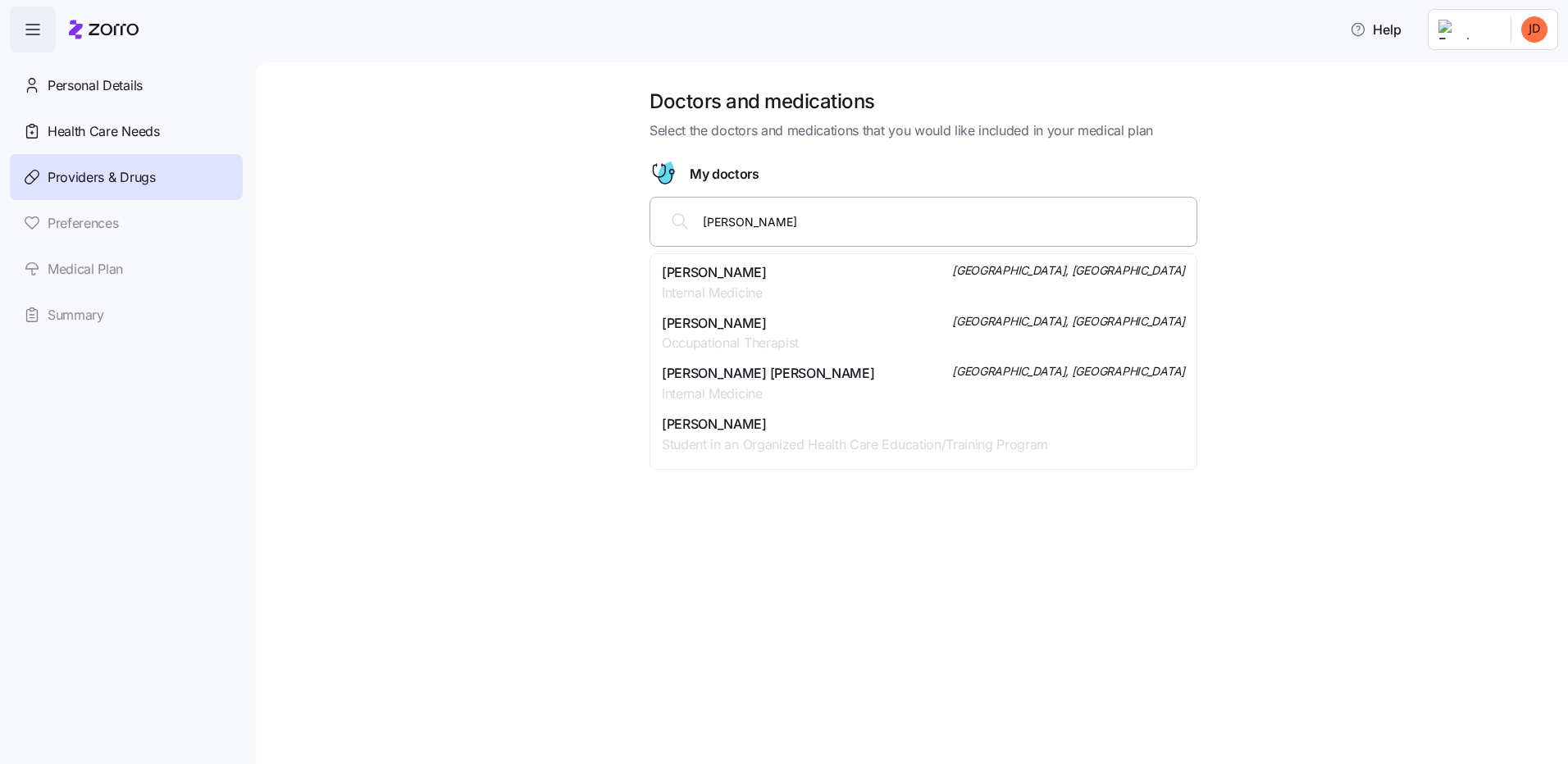
click at [789, 218] on input "Ben Lander" at bounding box center [945, 221] width 484 height 18
type input "B"
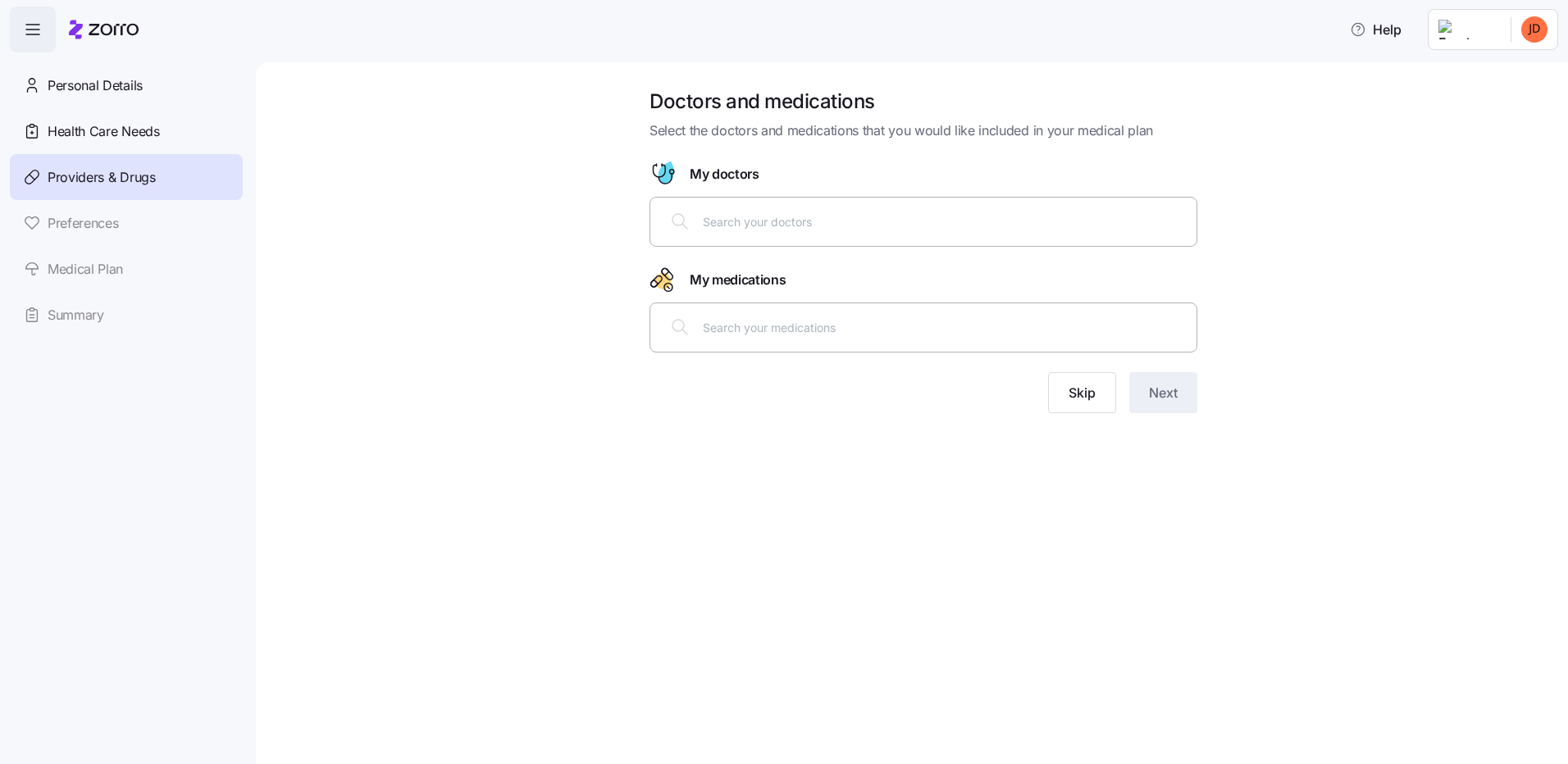
click at [761, 329] on input "text" at bounding box center [945, 327] width 484 height 18
click at [734, 326] on input "text" at bounding box center [945, 327] width 484 height 18
click at [1078, 398] on span "Skip" at bounding box center [1082, 392] width 27 height 19
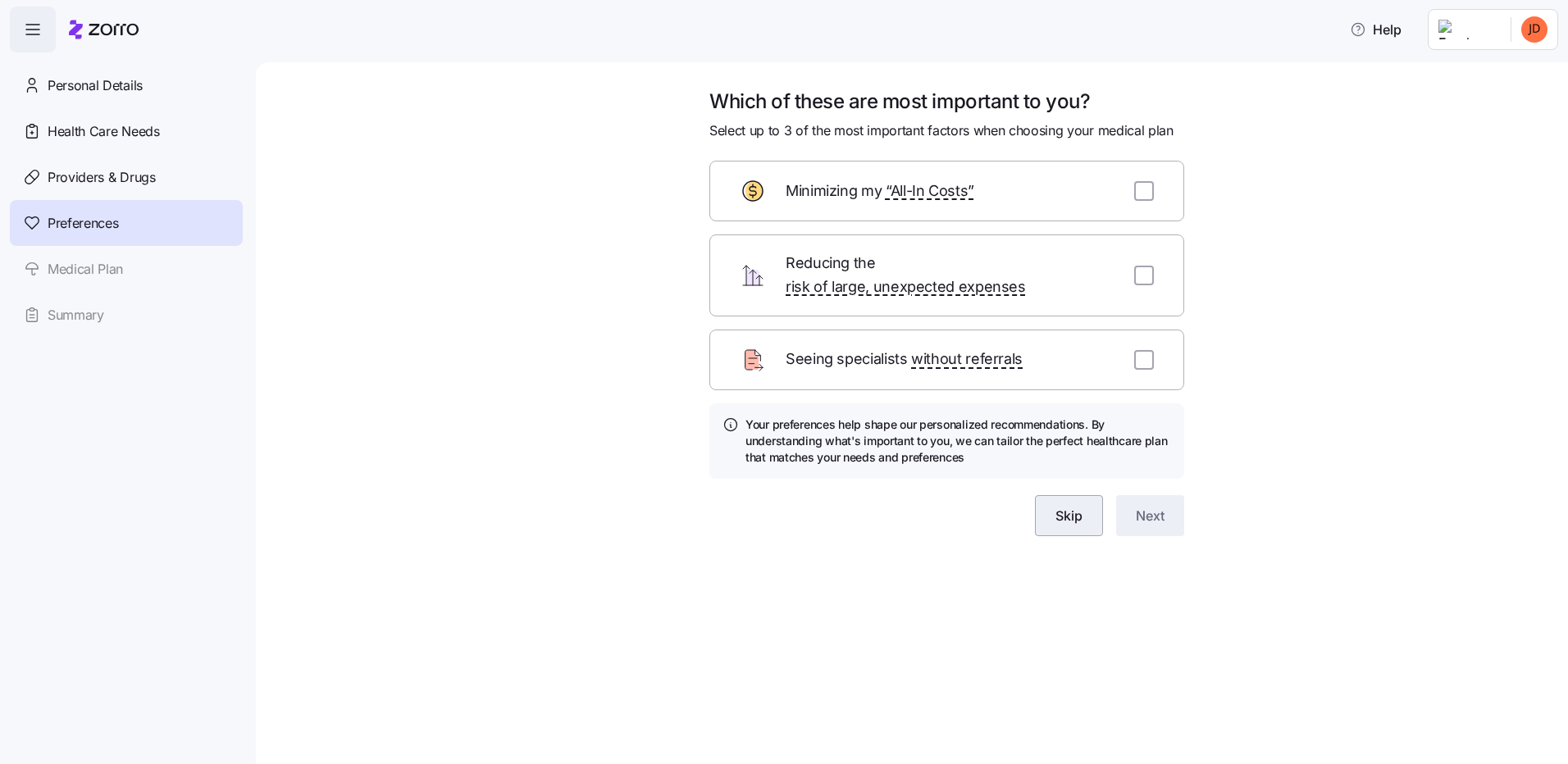
click at [1081, 505] on span "Skip" at bounding box center [1069, 515] width 27 height 19
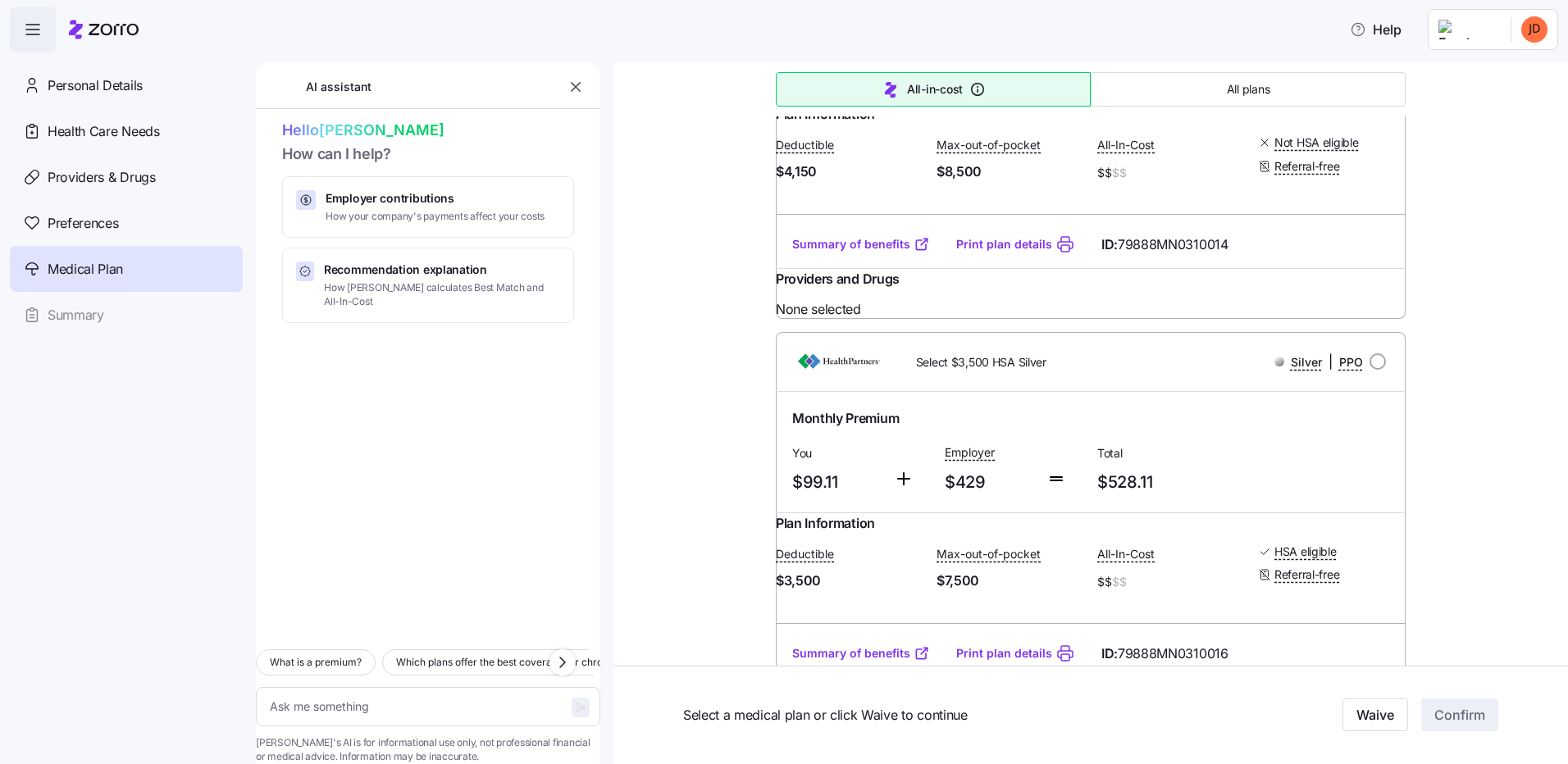
scroll to position [10823, 0]
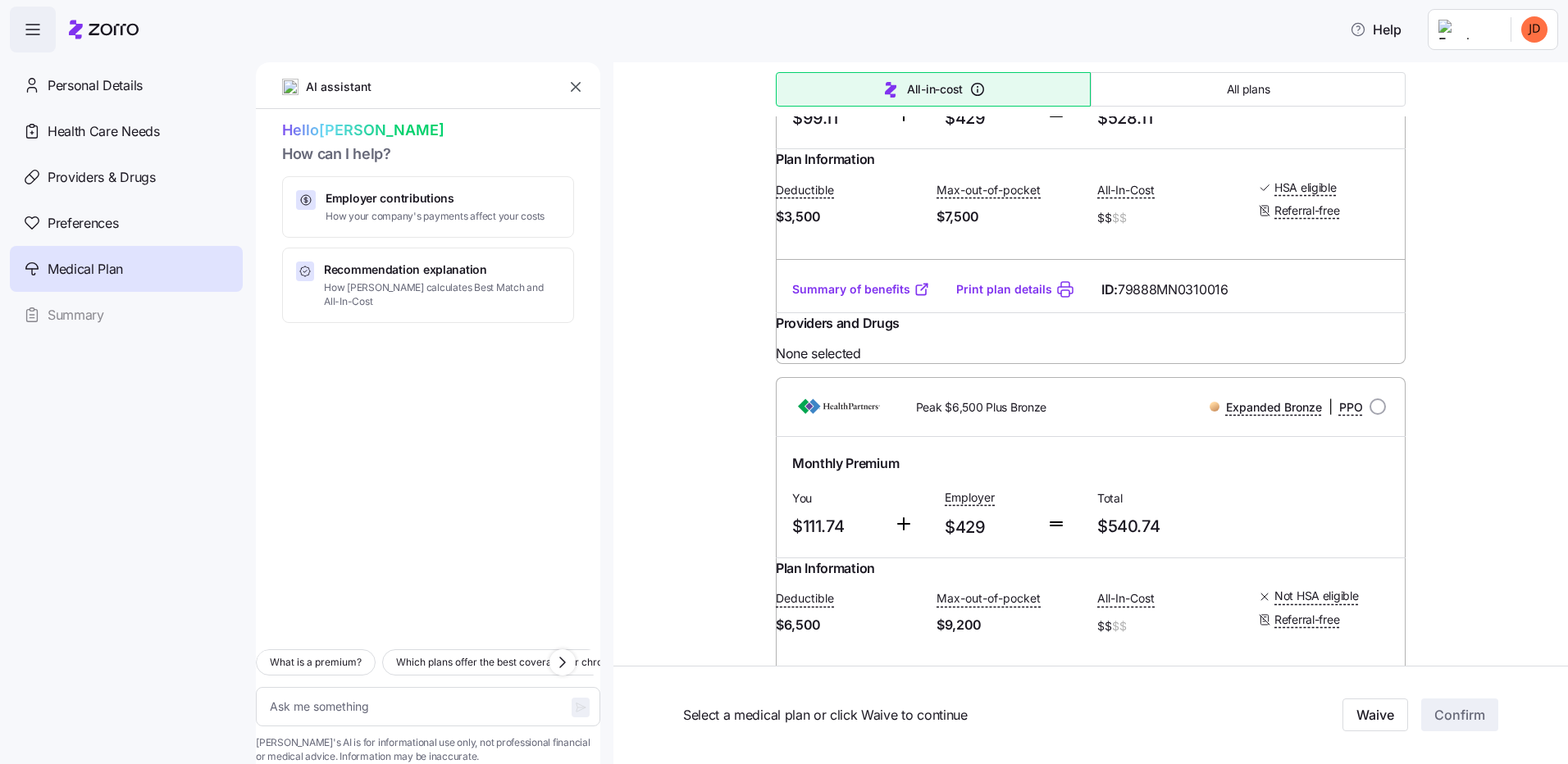
type textarea "x"
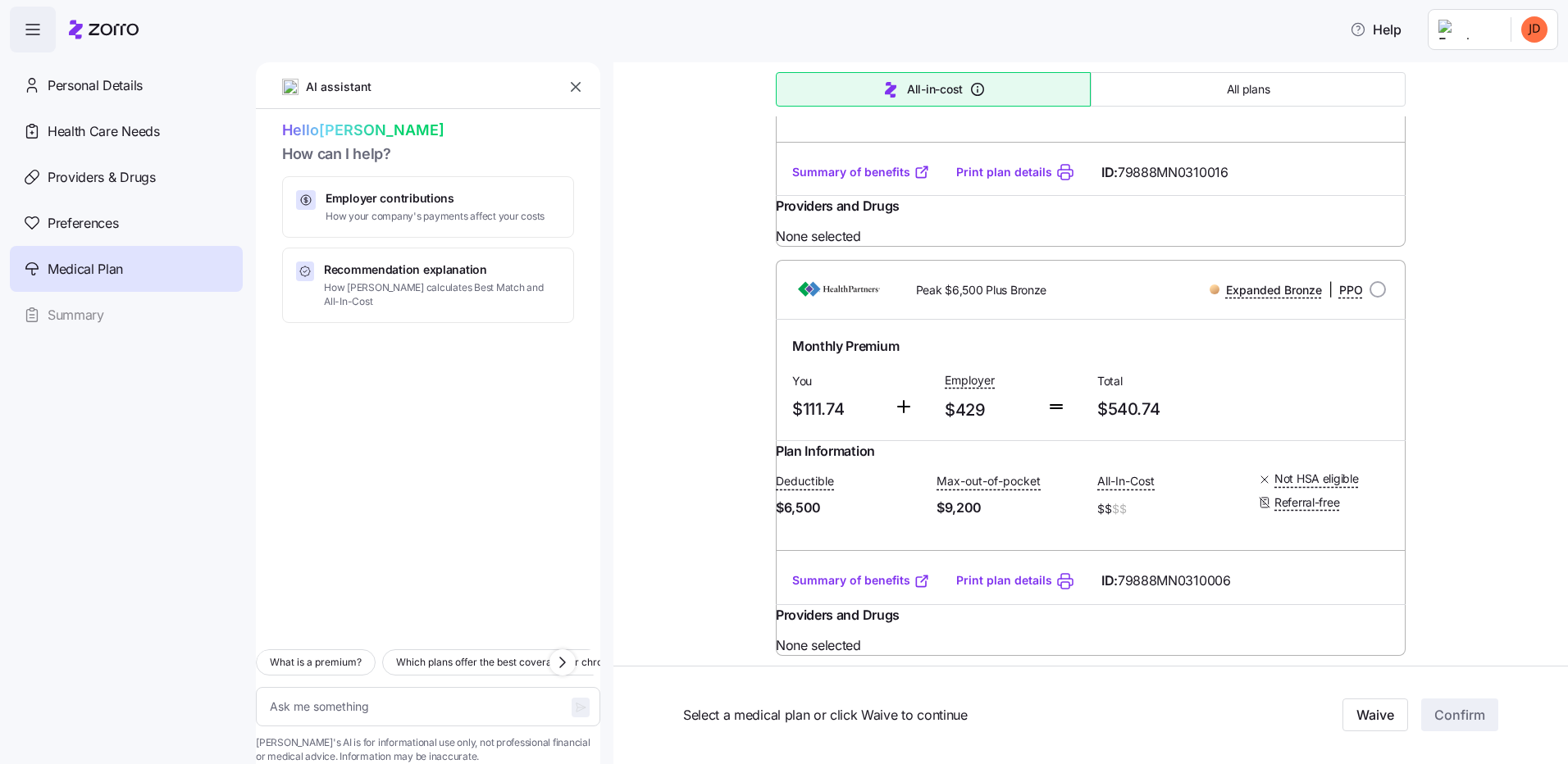
scroll to position [11478, 0]
